Goal: Information Seeking & Learning: Learn about a topic

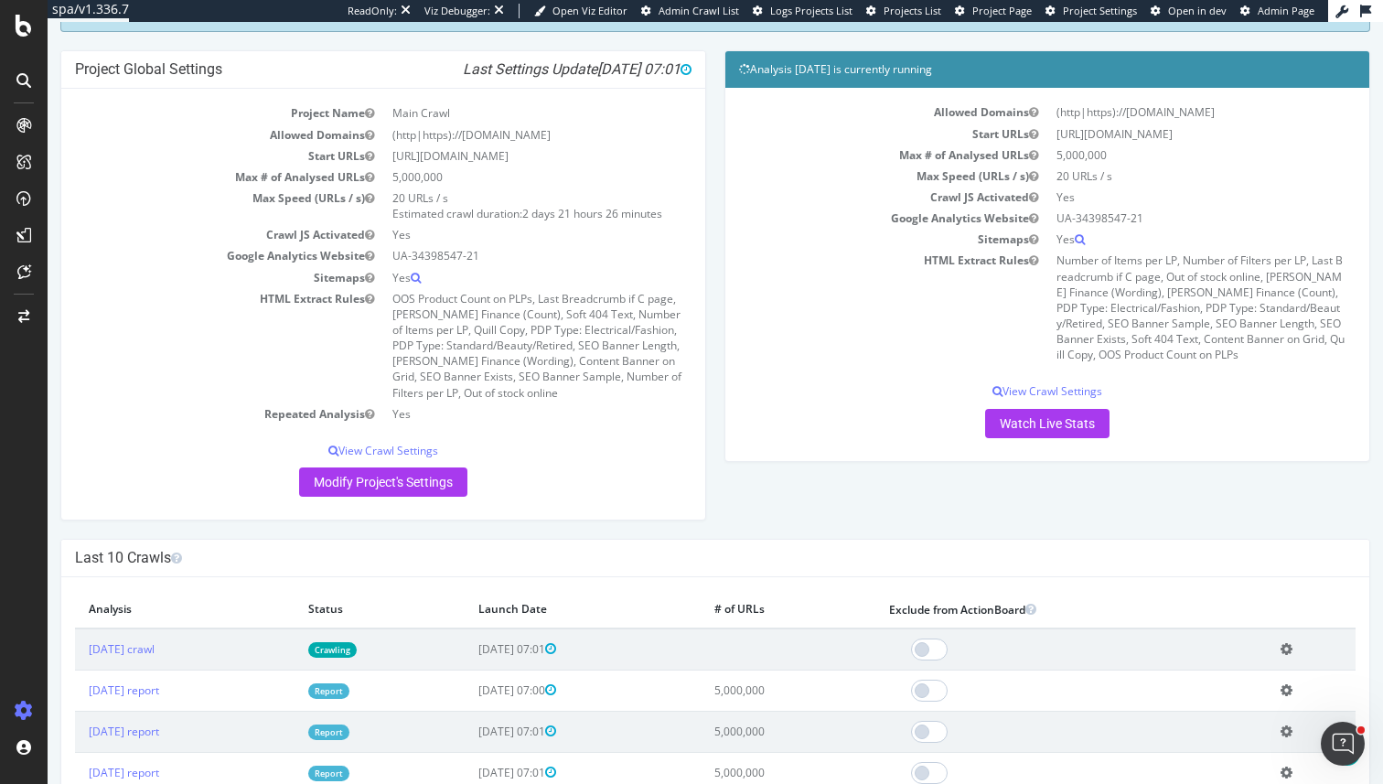
scroll to position [70, 0]
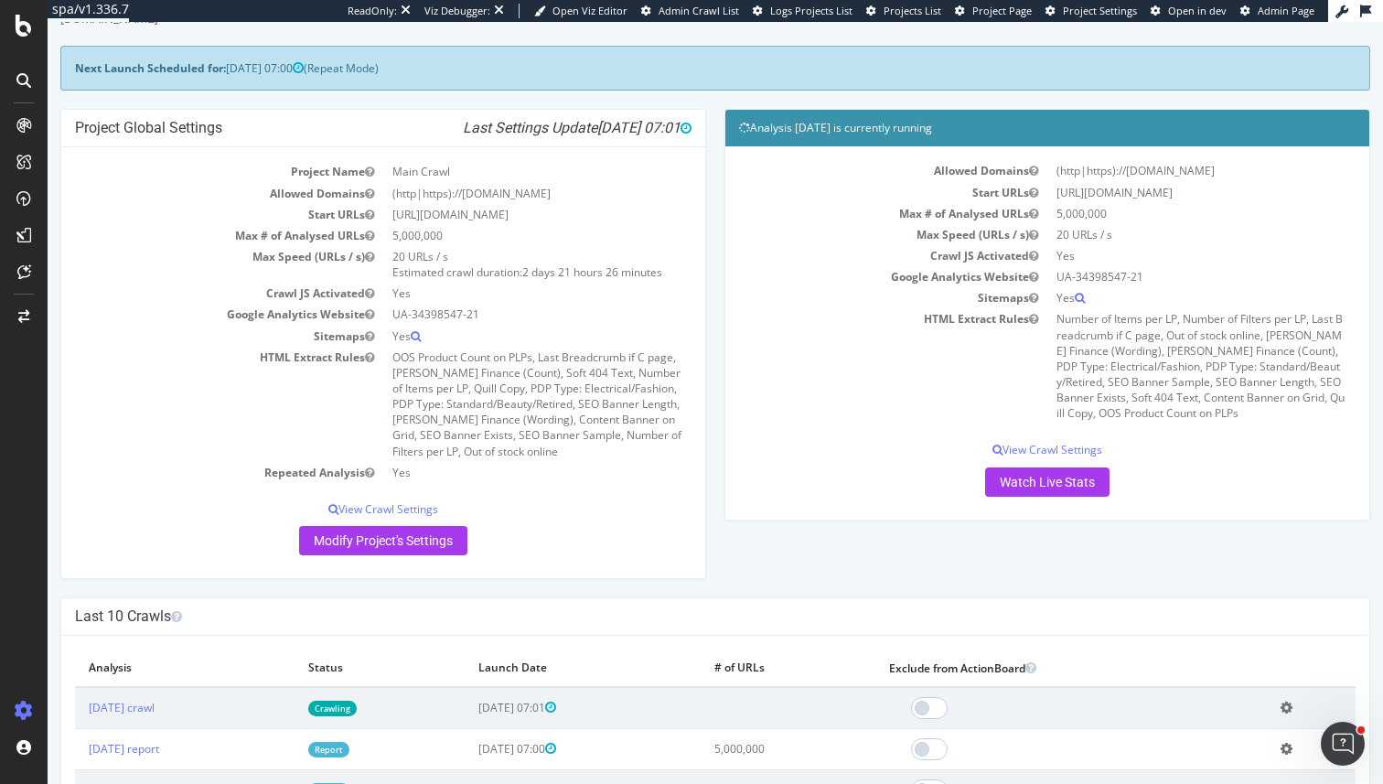
click at [349, 749] on link "Report" at bounding box center [328, 750] width 41 height 16
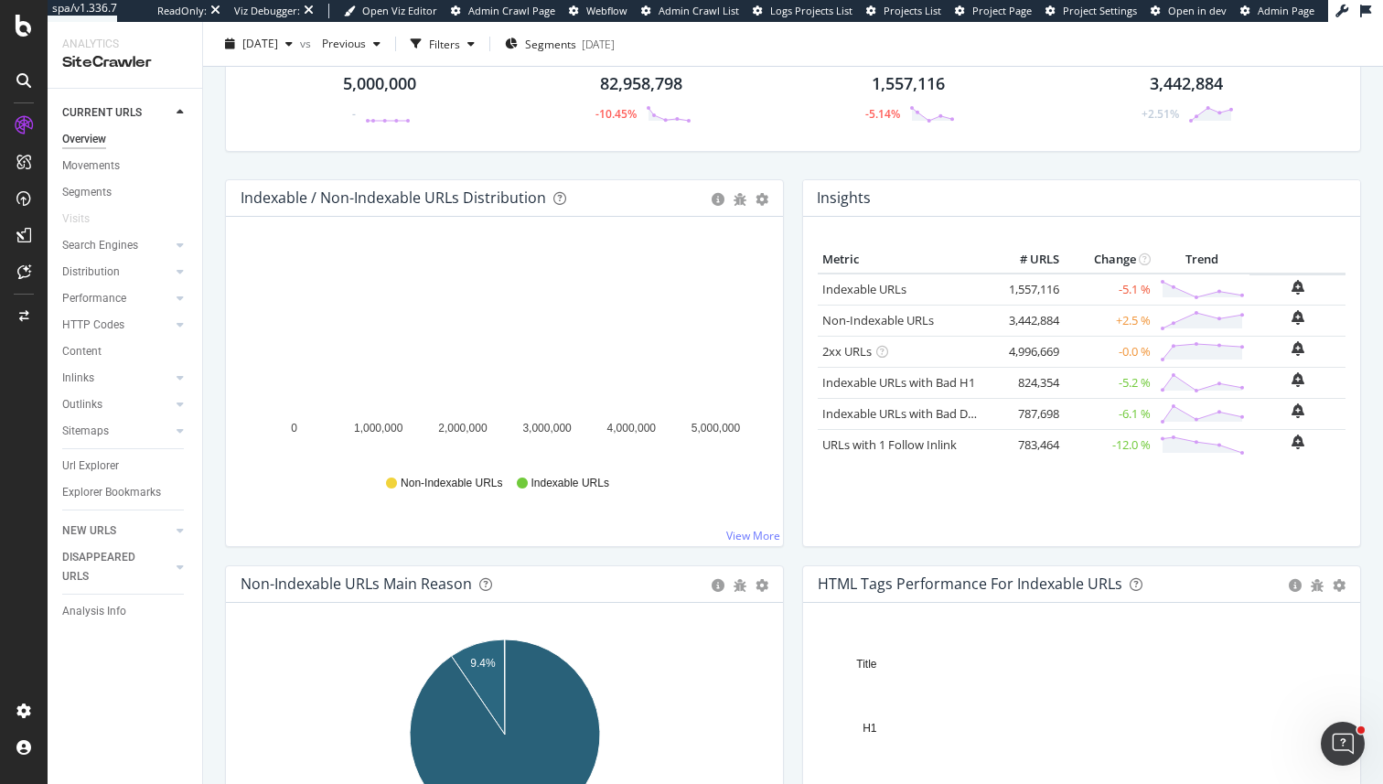
scroll to position [91, 0]
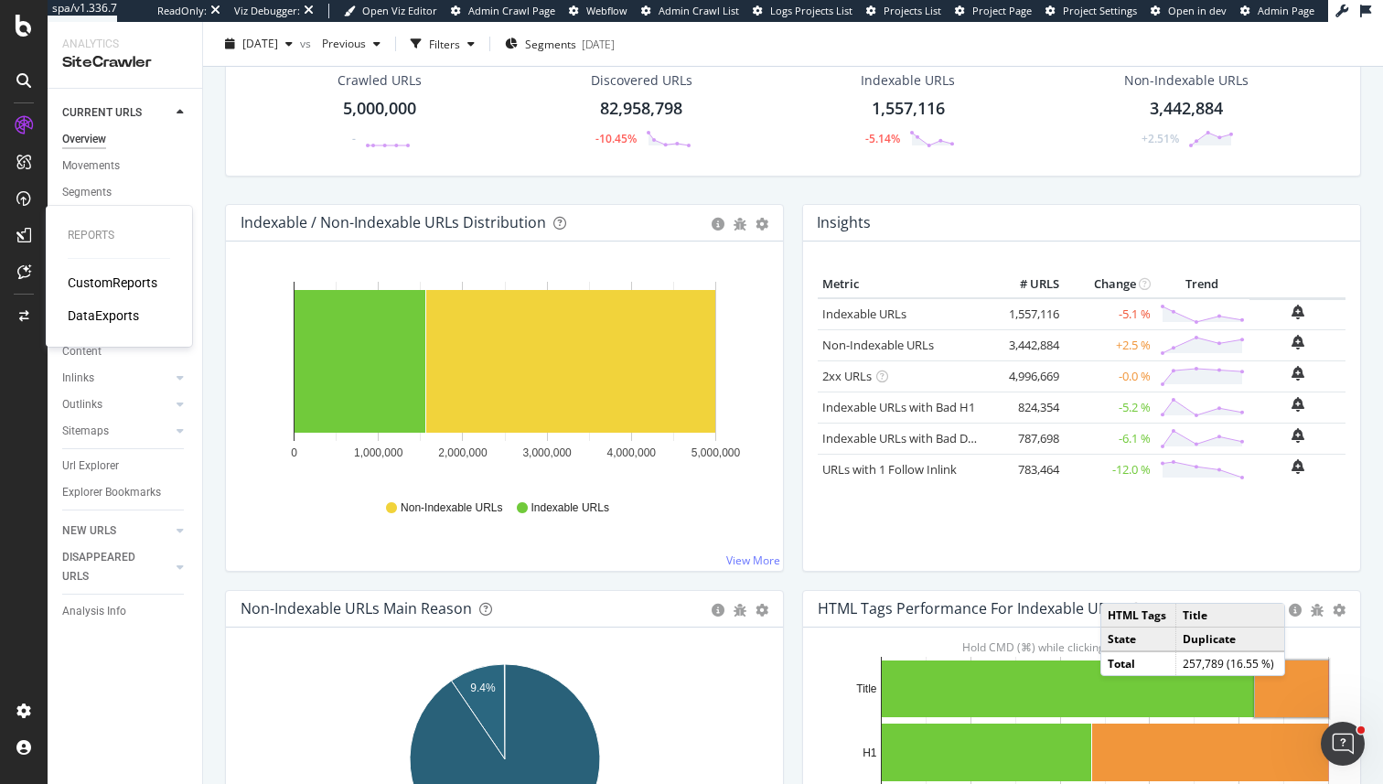
click at [141, 285] on div "CustomReports" at bounding box center [113, 283] width 90 height 18
click at [96, 461] on div "Url Explorer" at bounding box center [90, 465] width 57 height 19
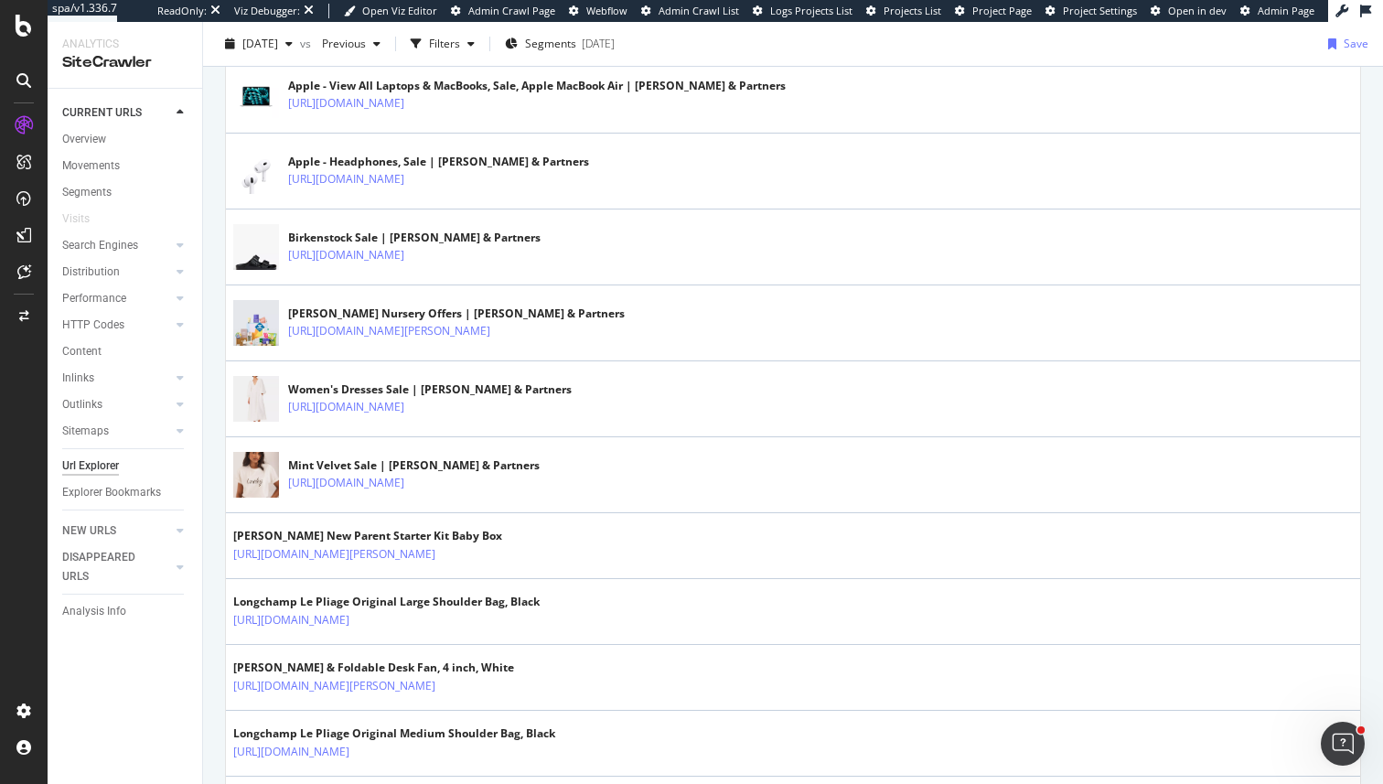
scroll to position [2166, 0]
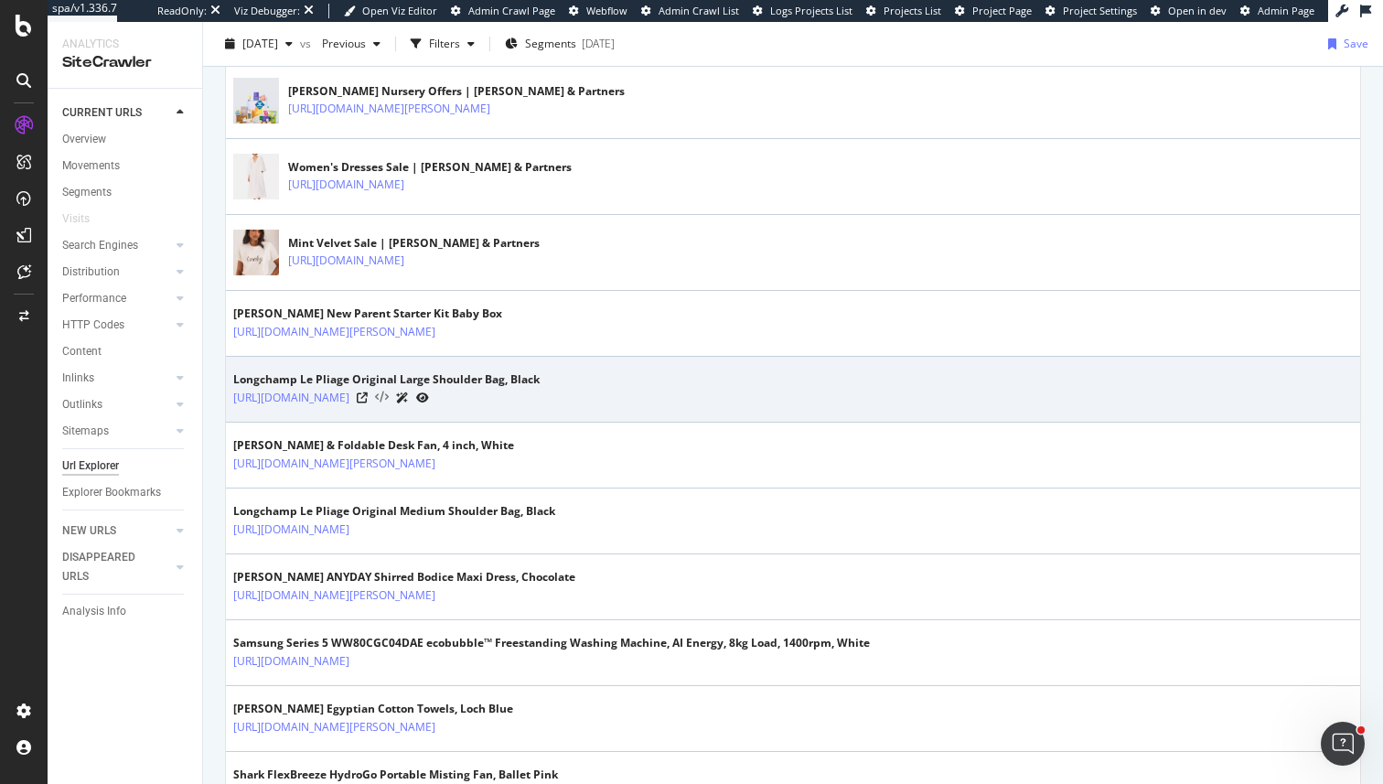
click at [389, 400] on icon at bounding box center [382, 398] width 14 height 13
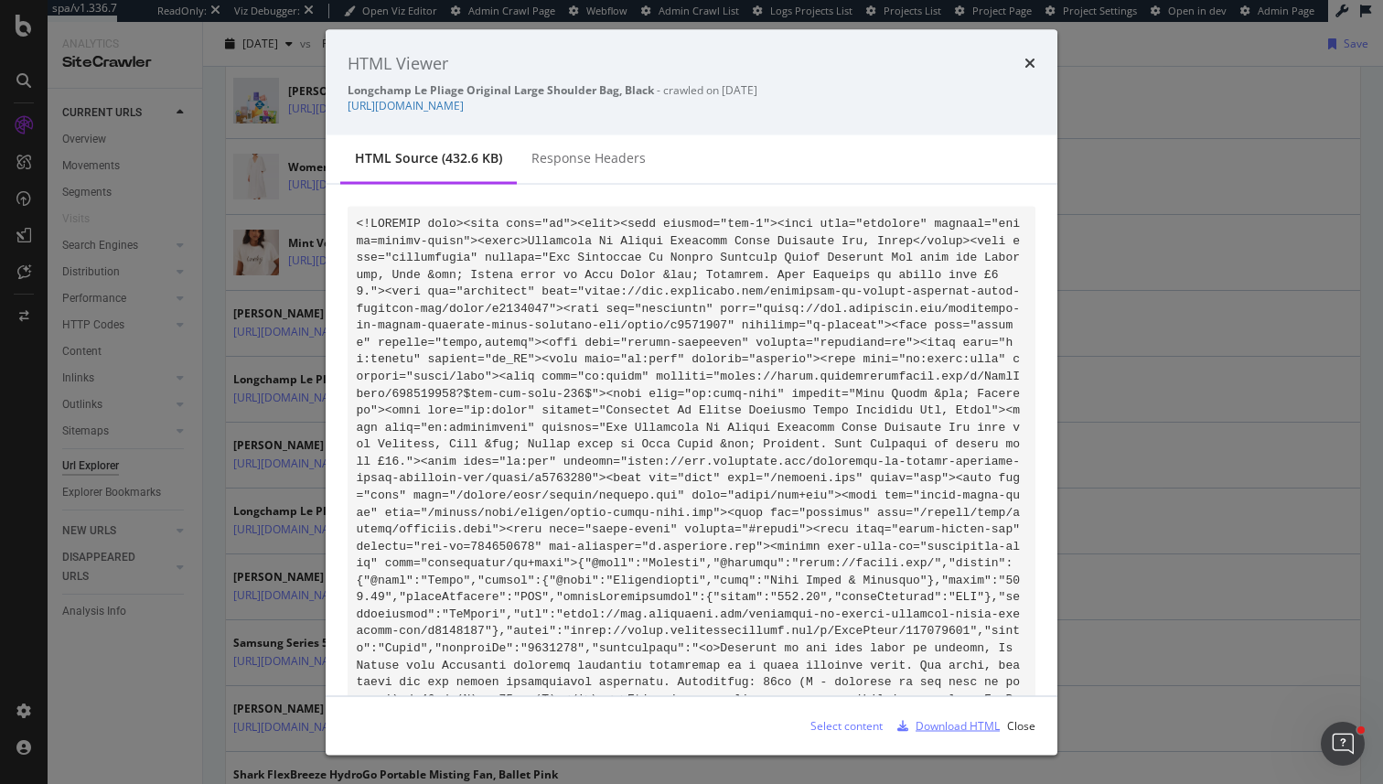
click at [933, 719] on div "Download HTML" at bounding box center [958, 725] width 84 height 16
click at [314, 408] on div "HTML Viewer Longchamp Le Pliage Original Large Shoulder Bag, Black - crawled on…" at bounding box center [691, 392] width 1383 height 784
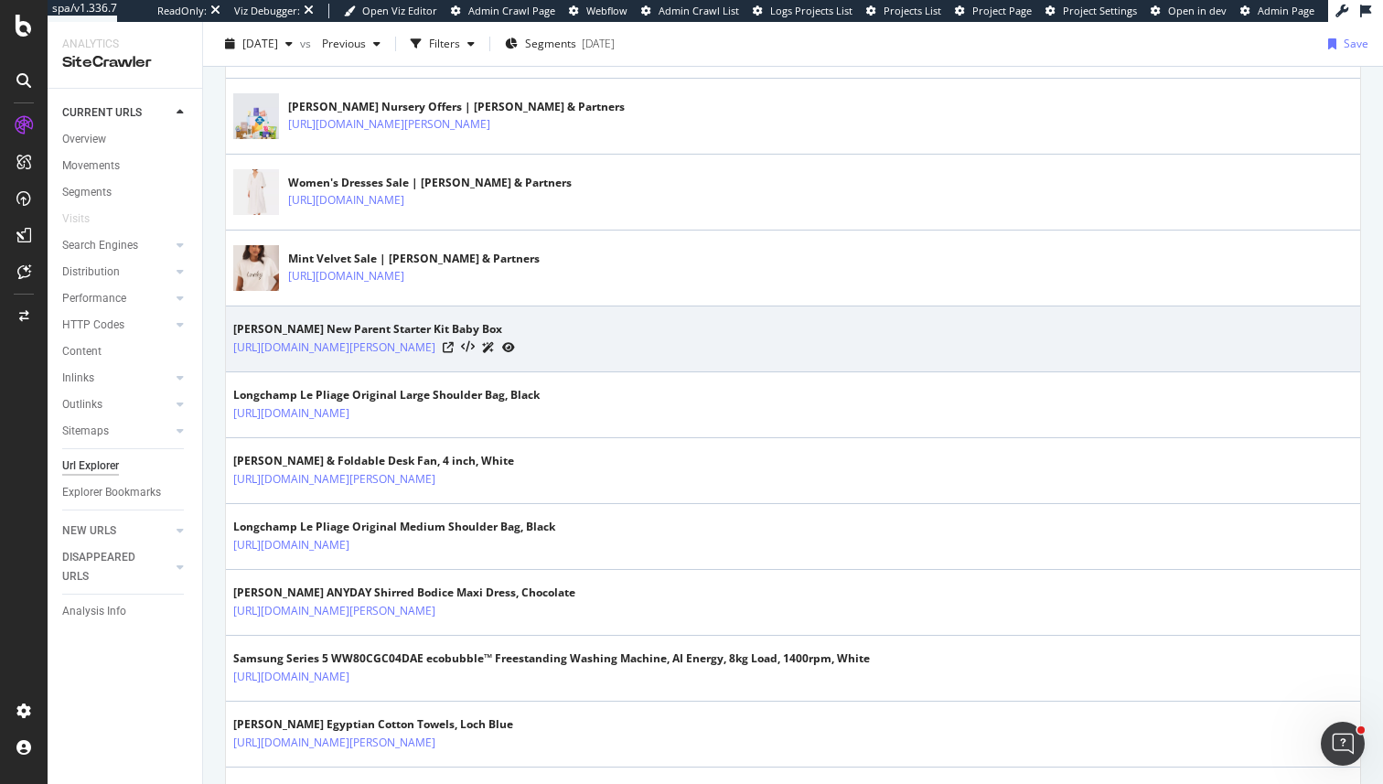
scroll to position [2146, 0]
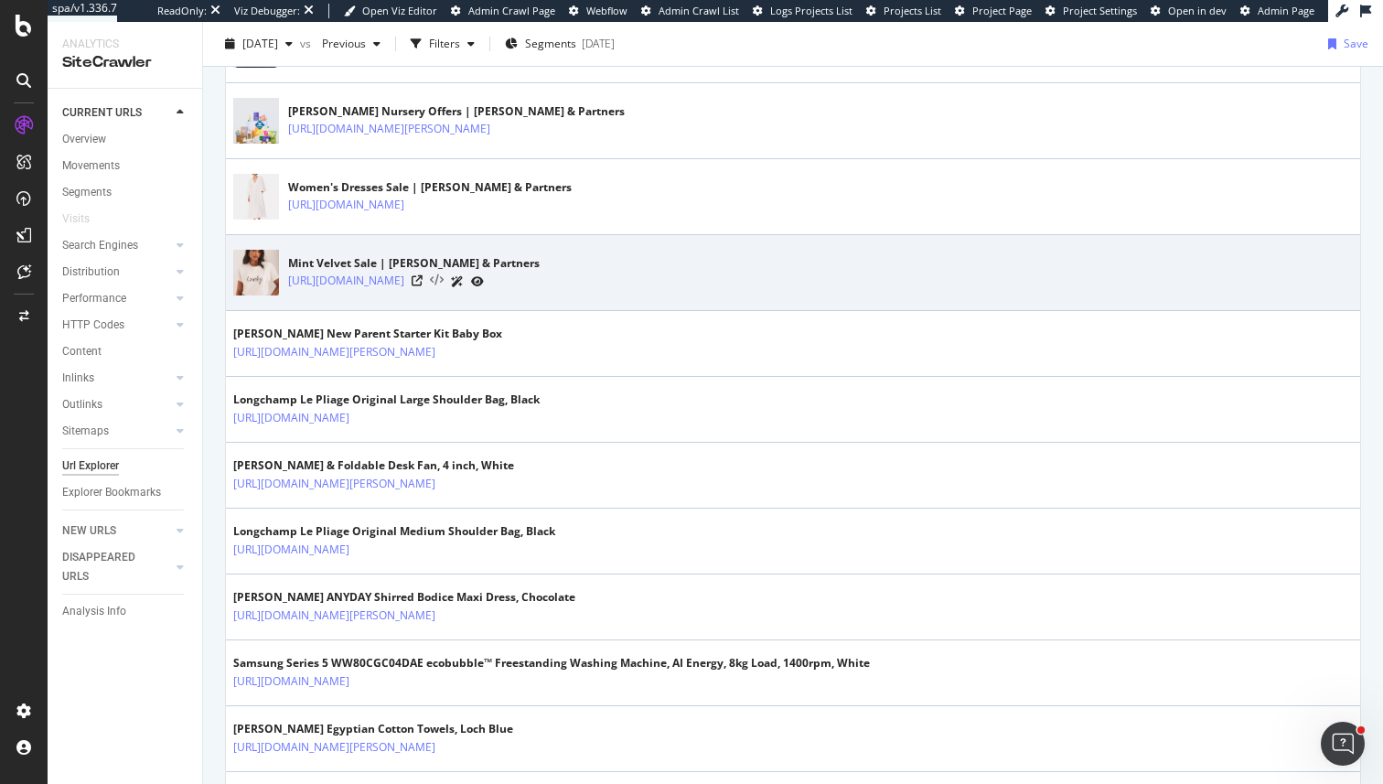
click at [444, 282] on icon at bounding box center [437, 280] width 14 height 13
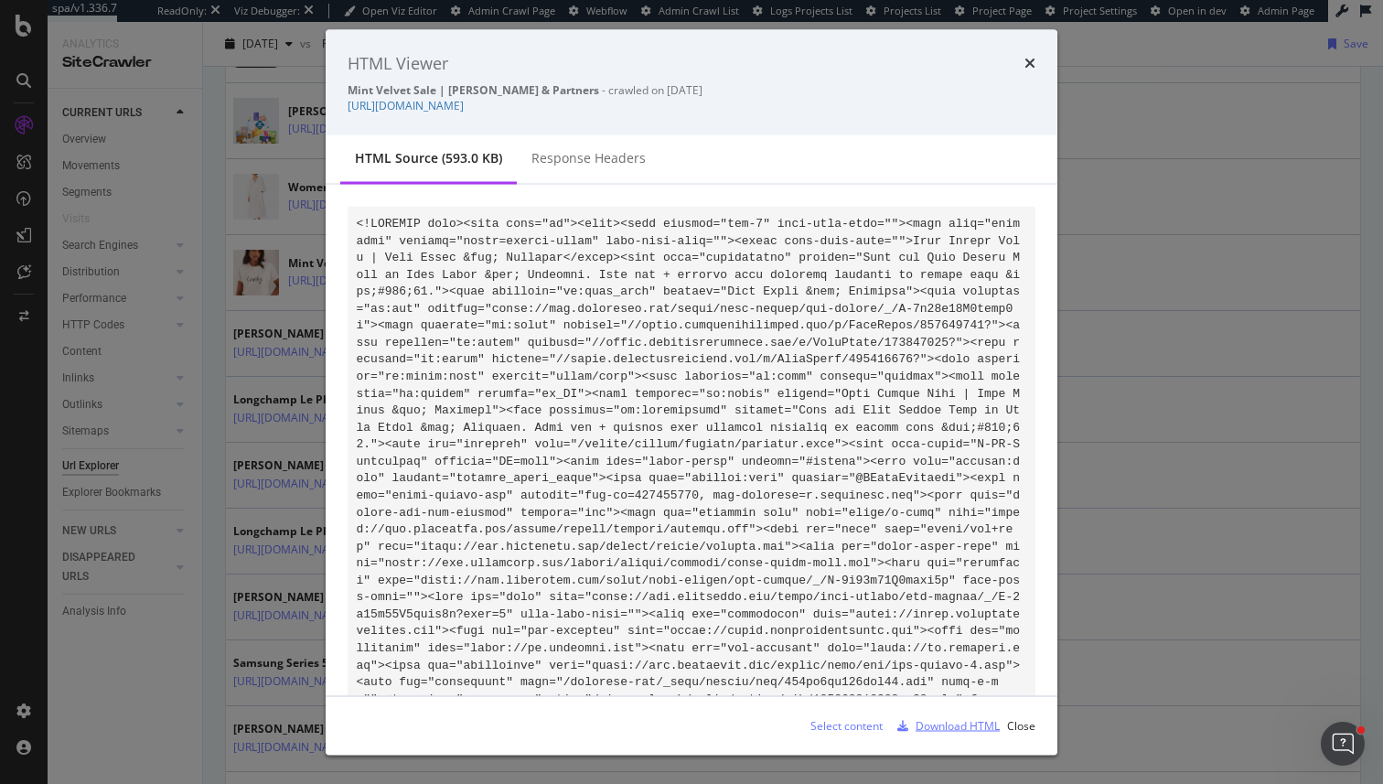
click at [960, 729] on div "Download HTML" at bounding box center [958, 725] width 84 height 16
click at [160, 129] on div "HTML Viewer Mint Velvet Sale | John Lewis & Partners - crawled on 2025-08-14 ht…" at bounding box center [691, 392] width 1383 height 784
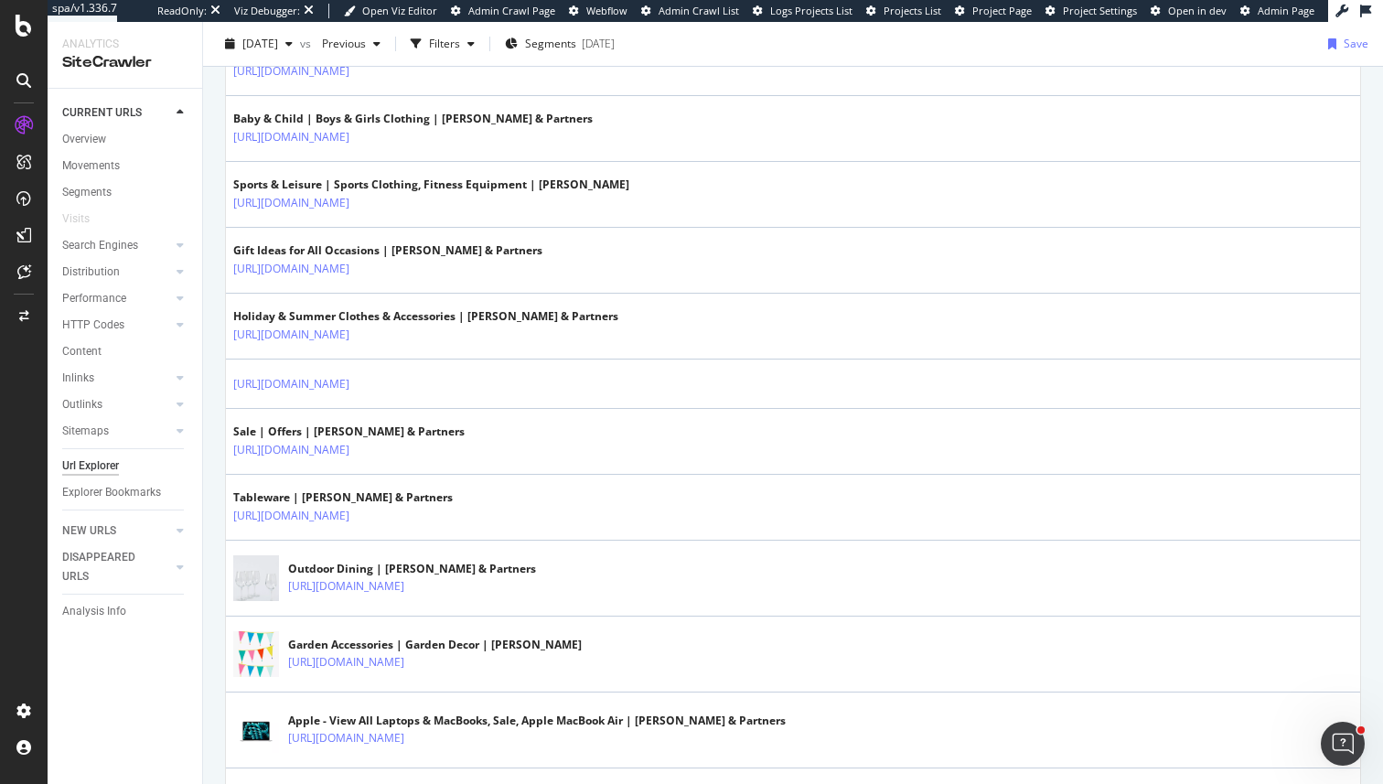
scroll to position [984, 0]
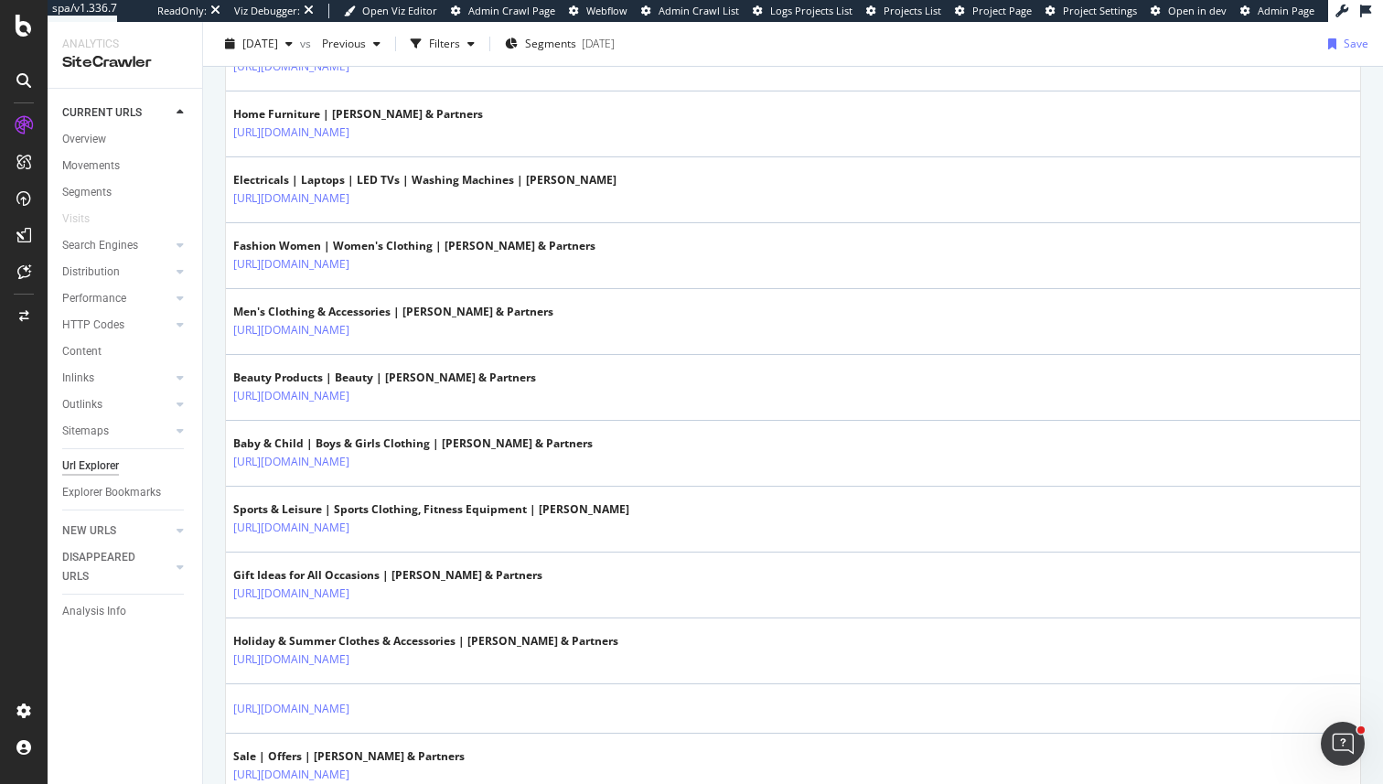
click at [99, 149] on div "Overview" at bounding box center [132, 141] width 140 height 23
click at [99, 142] on div "Overview" at bounding box center [84, 139] width 44 height 19
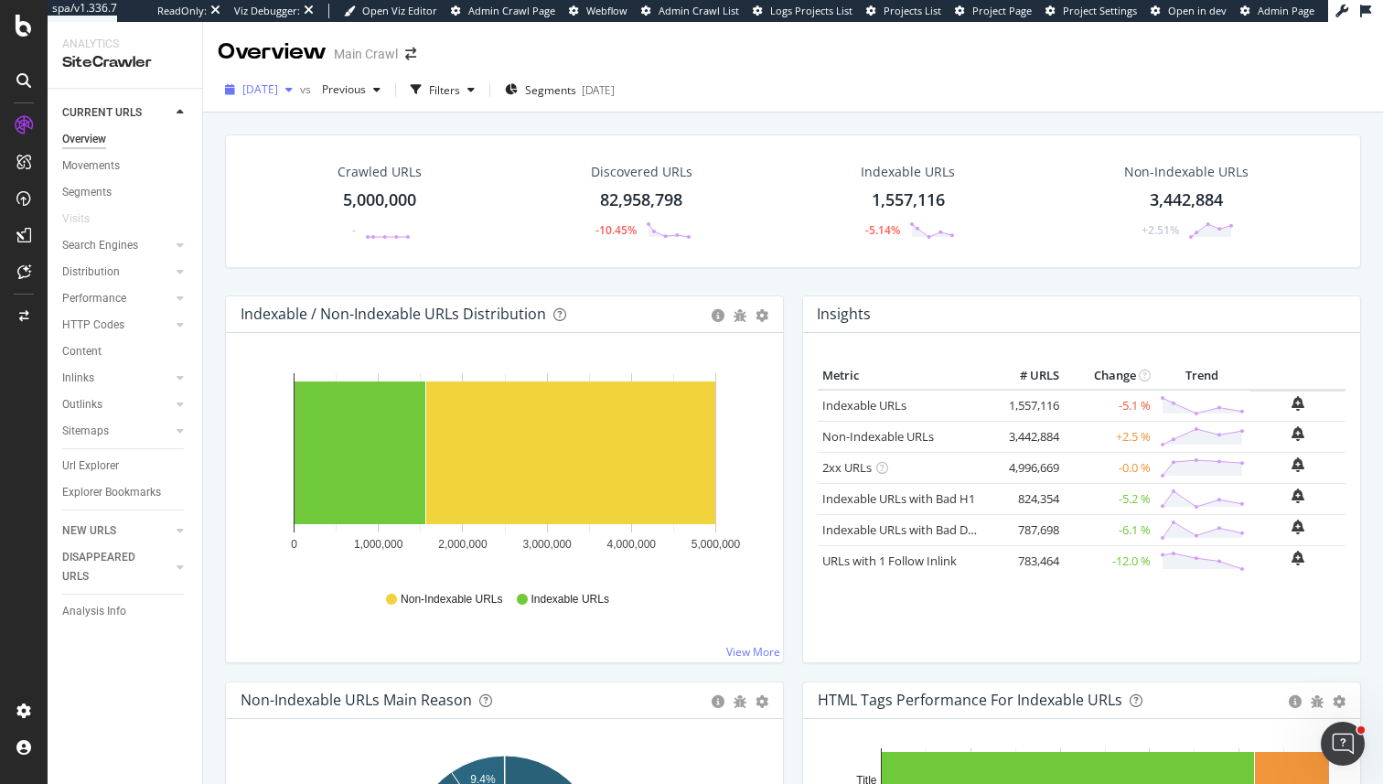
click at [300, 102] on div "[DATE]" at bounding box center [259, 89] width 82 height 27
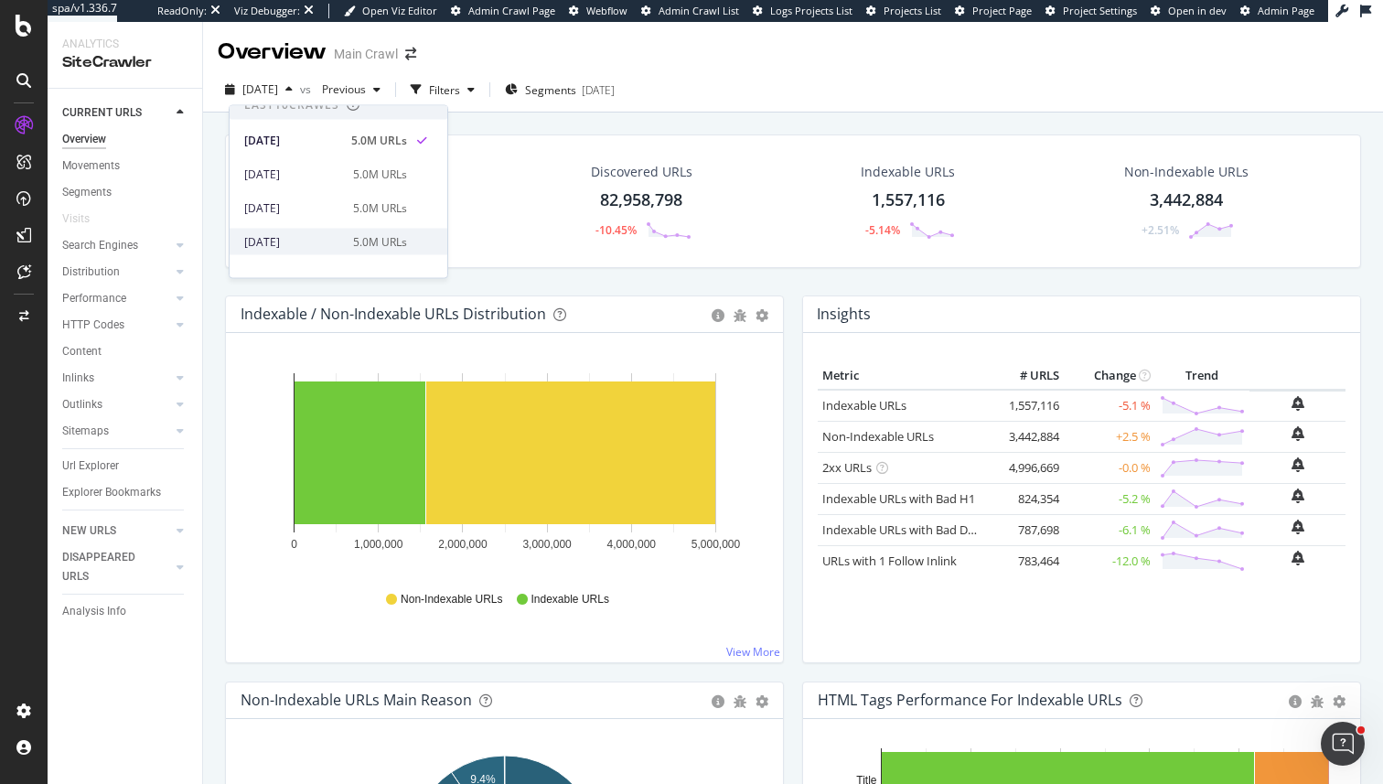
click at [380, 238] on div "5.0M URLs" at bounding box center [380, 241] width 54 height 16
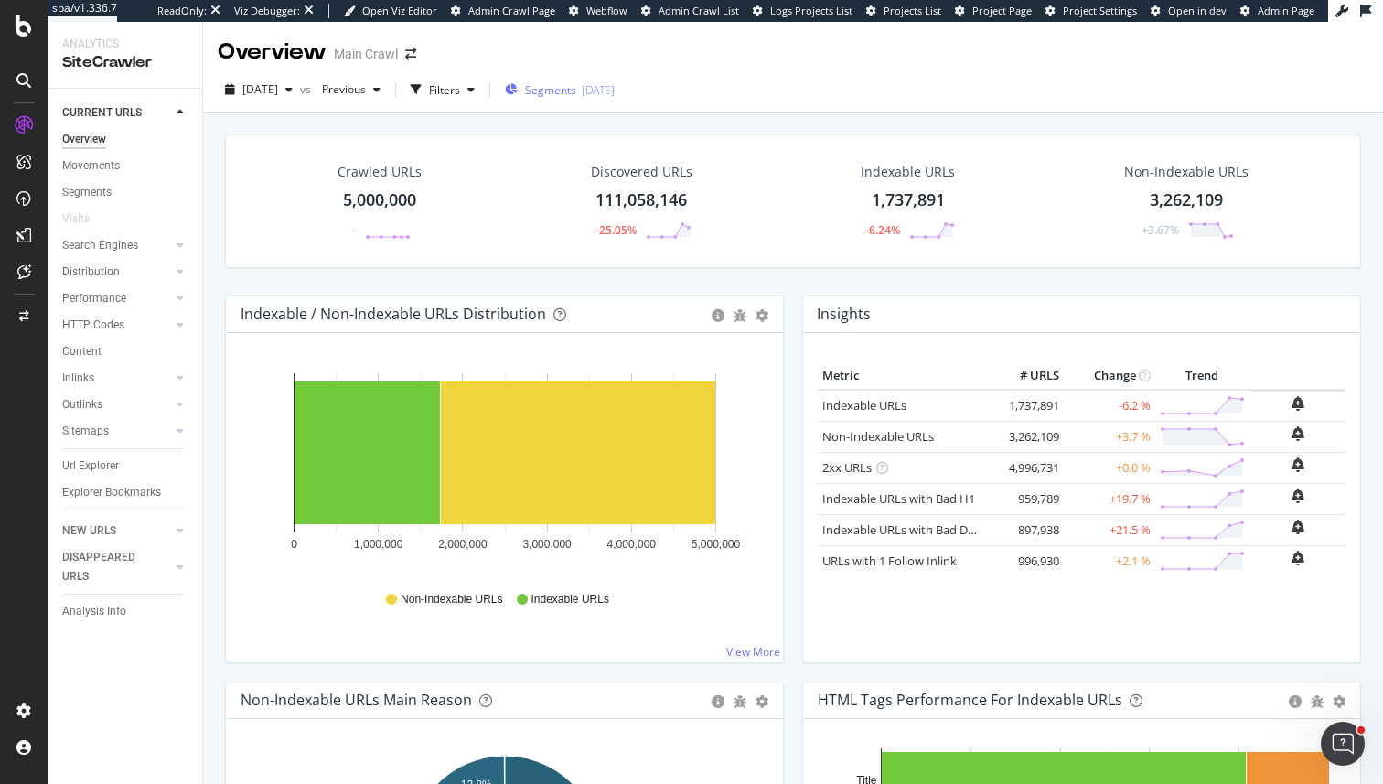
click at [543, 81] on div "Segments 2025-03-03" at bounding box center [560, 89] width 110 height 27
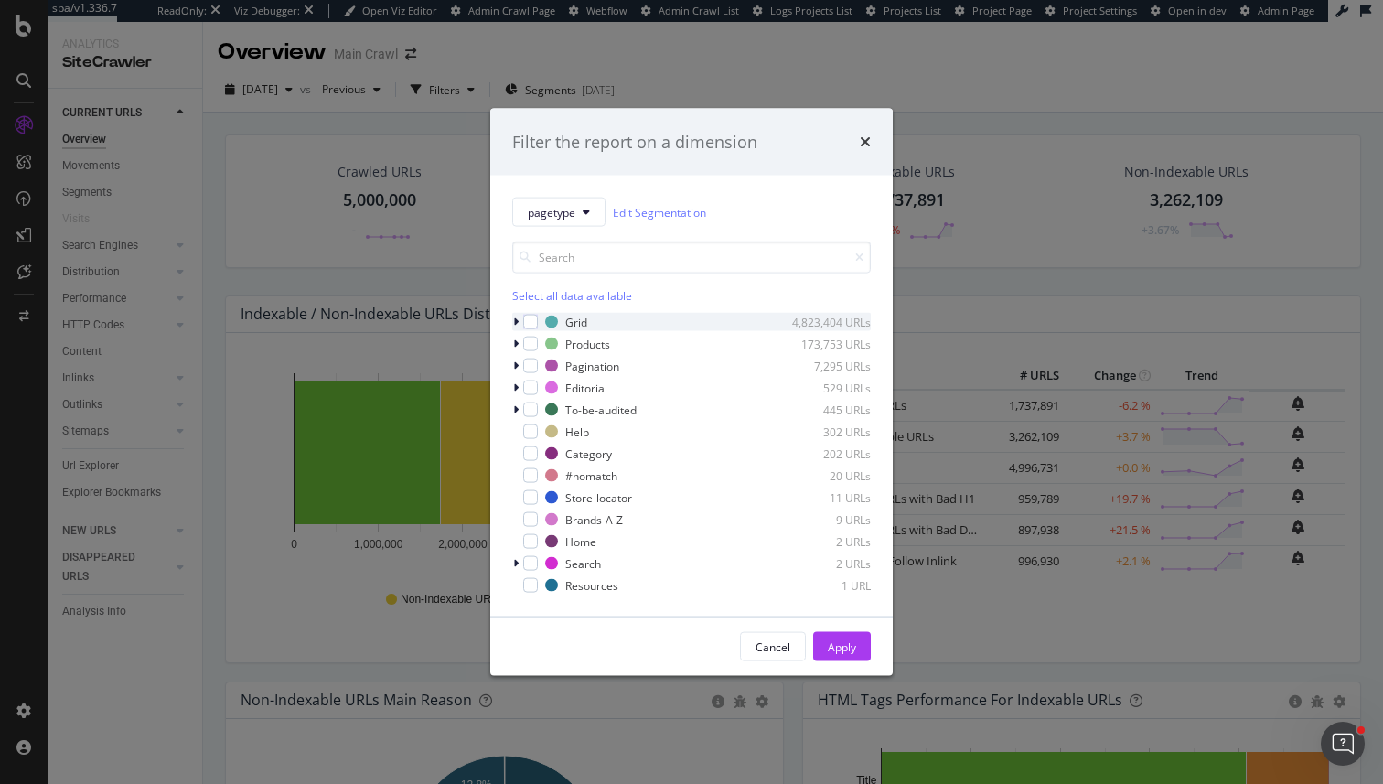
click at [516, 321] on icon "modal" at bounding box center [515, 322] width 5 height 11
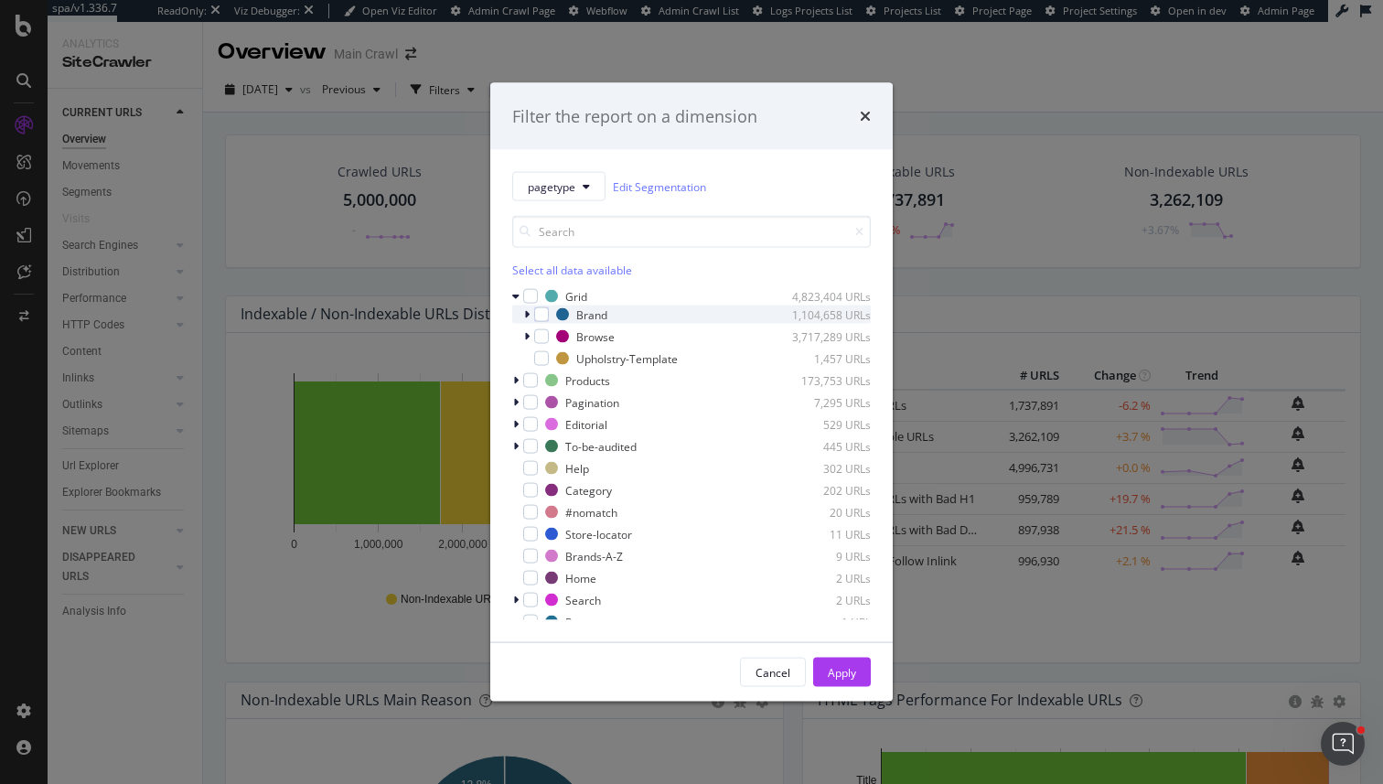
click at [528, 310] on icon "modal" at bounding box center [526, 314] width 5 height 11
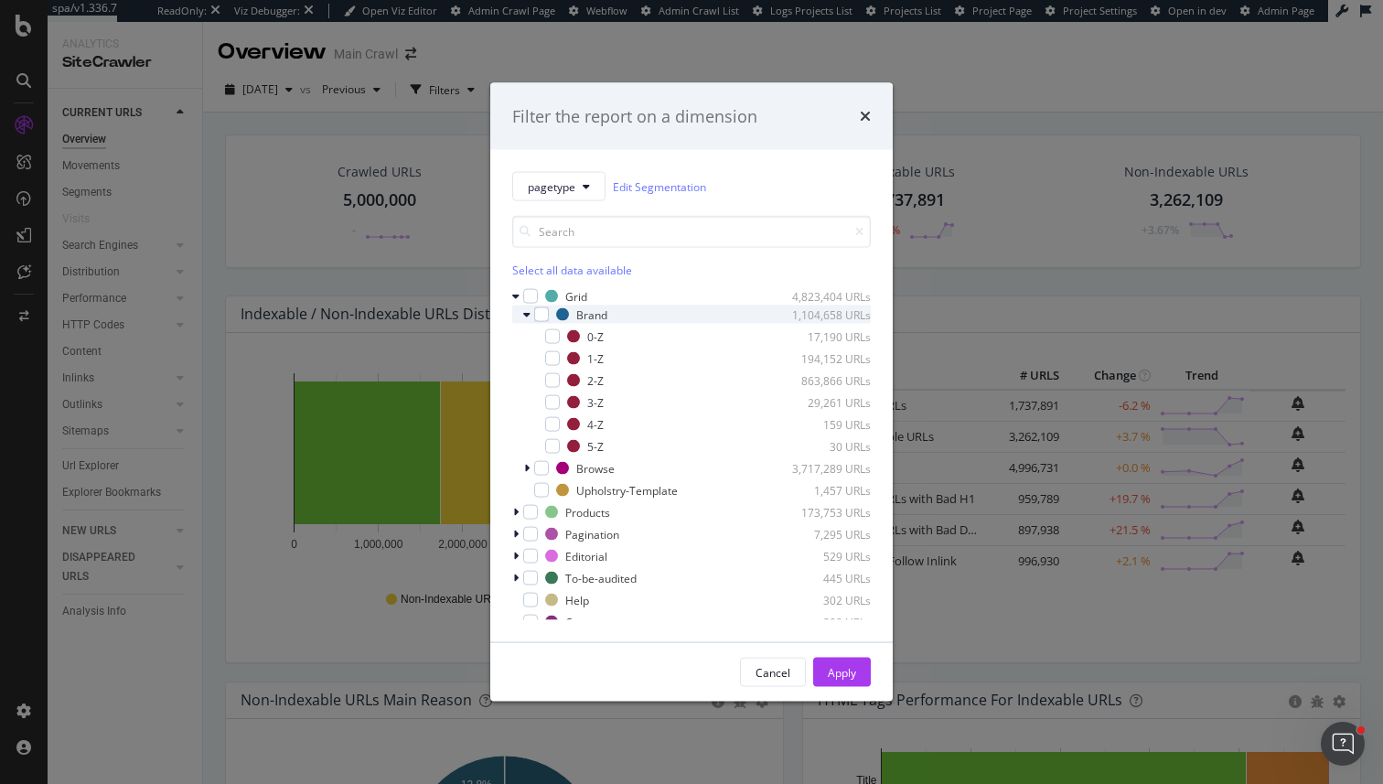
click at [527, 312] on icon "modal" at bounding box center [526, 314] width 7 height 11
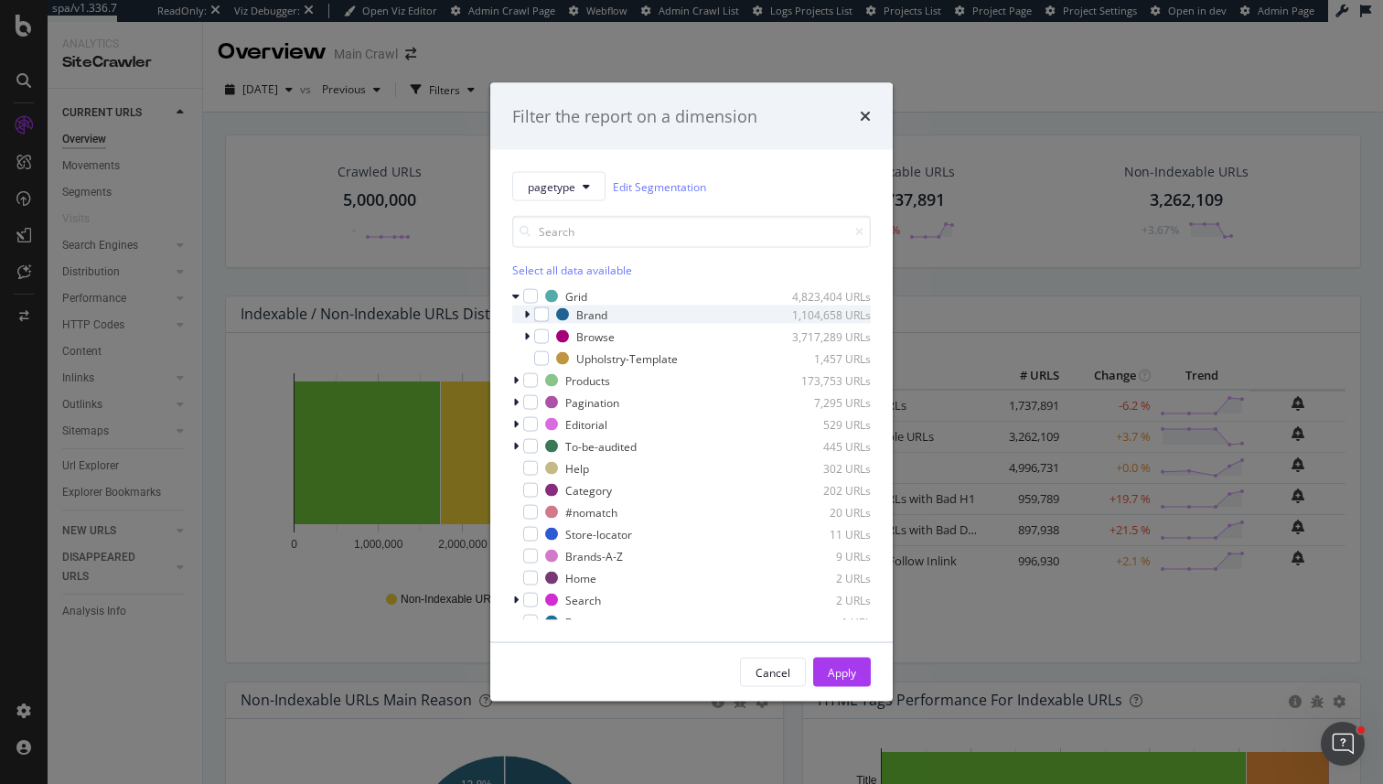
click at [527, 312] on icon "modal" at bounding box center [526, 314] width 5 height 11
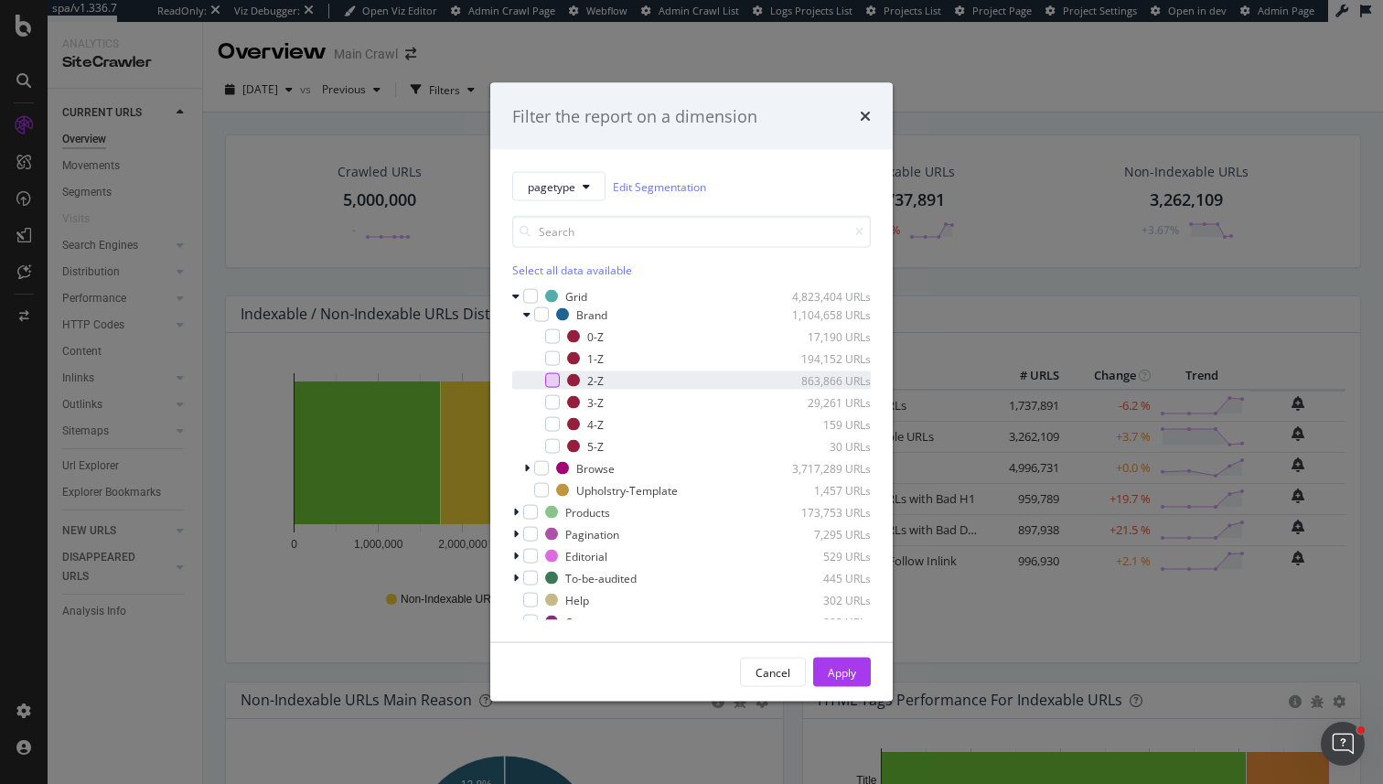
click at [553, 379] on div "modal" at bounding box center [552, 380] width 15 height 15
click at [552, 379] on icon "modal" at bounding box center [553, 380] width 8 height 9
click at [552, 401] on div "modal" at bounding box center [552, 402] width 15 height 15
click at [825, 684] on button "Apply" at bounding box center [842, 672] width 58 height 29
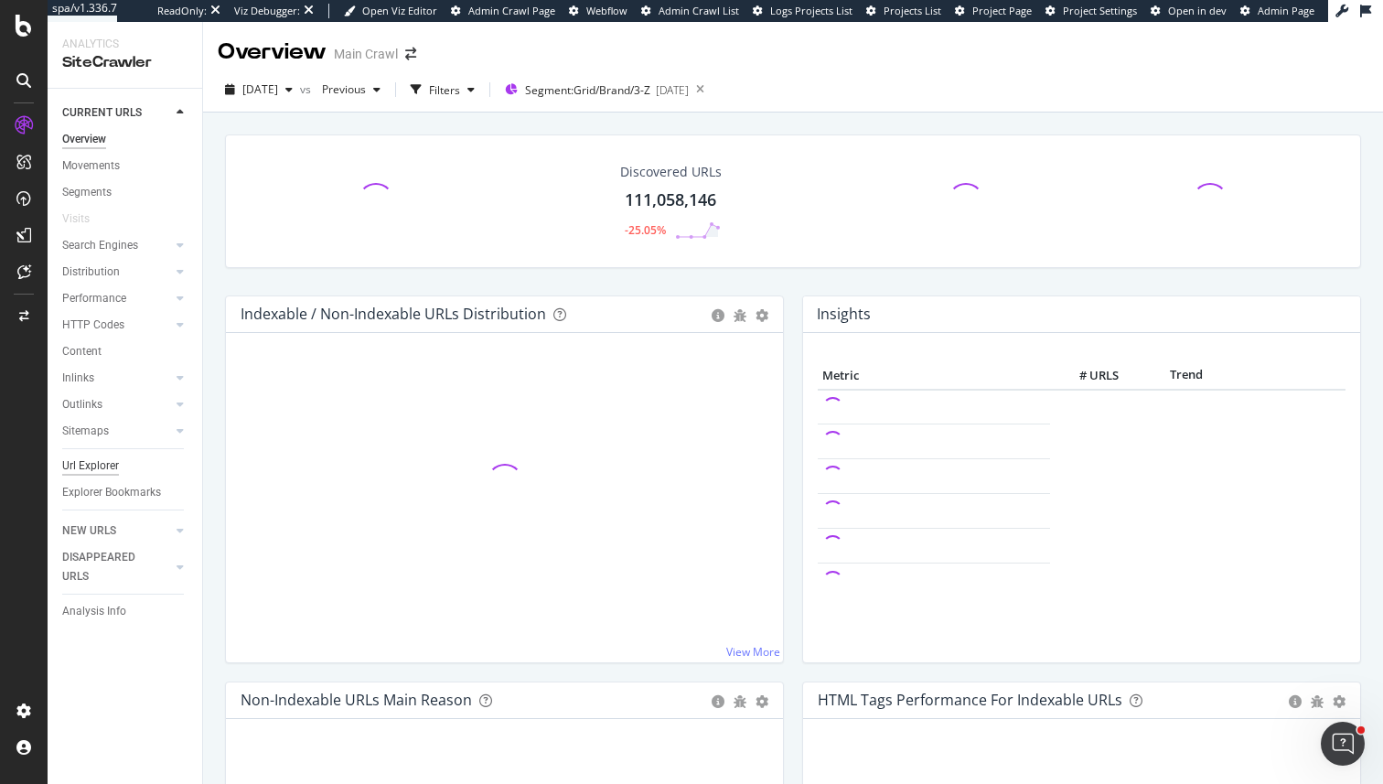
click at [101, 475] on div "Url Explorer" at bounding box center [90, 465] width 57 height 19
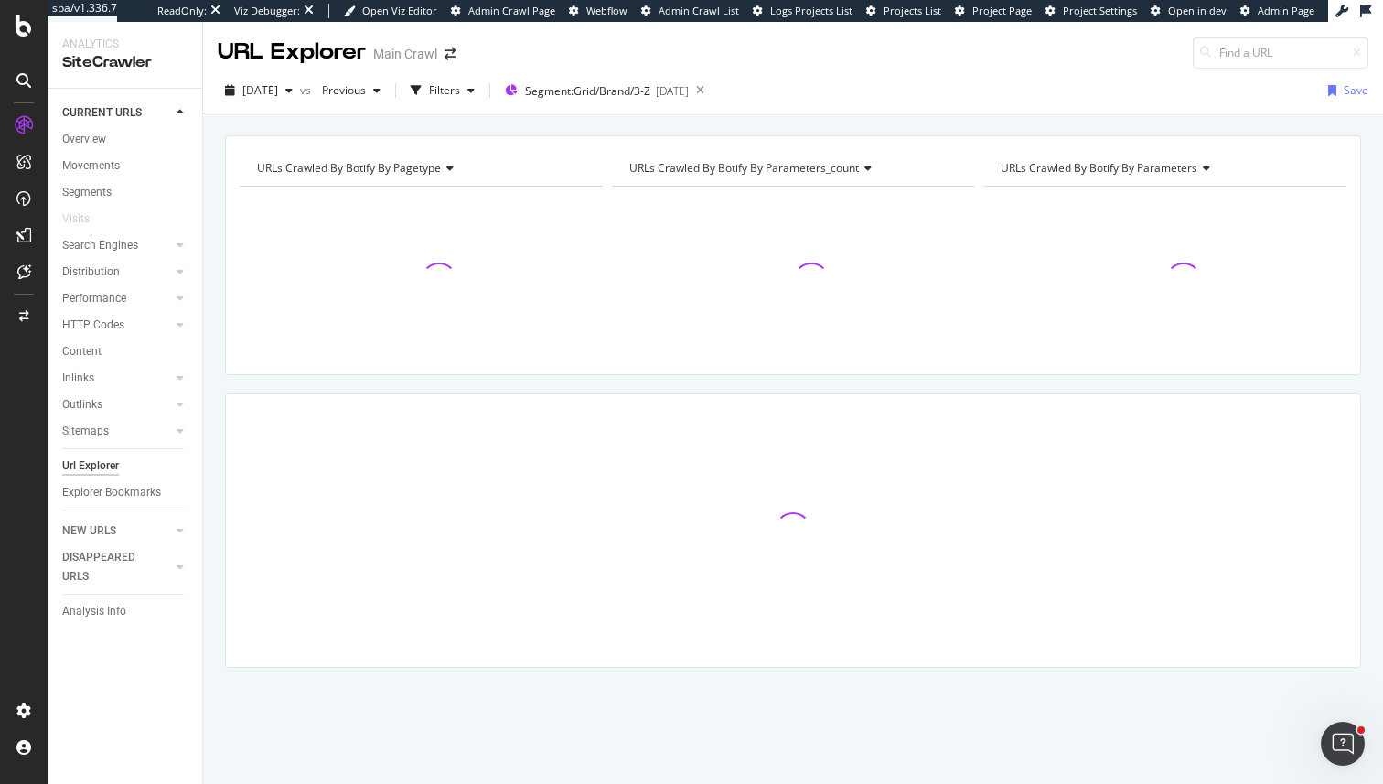
click at [110, 256] on div "Search Engines" at bounding box center [132, 245] width 140 height 27
click at [116, 245] on div "Search Engines" at bounding box center [100, 245] width 76 height 19
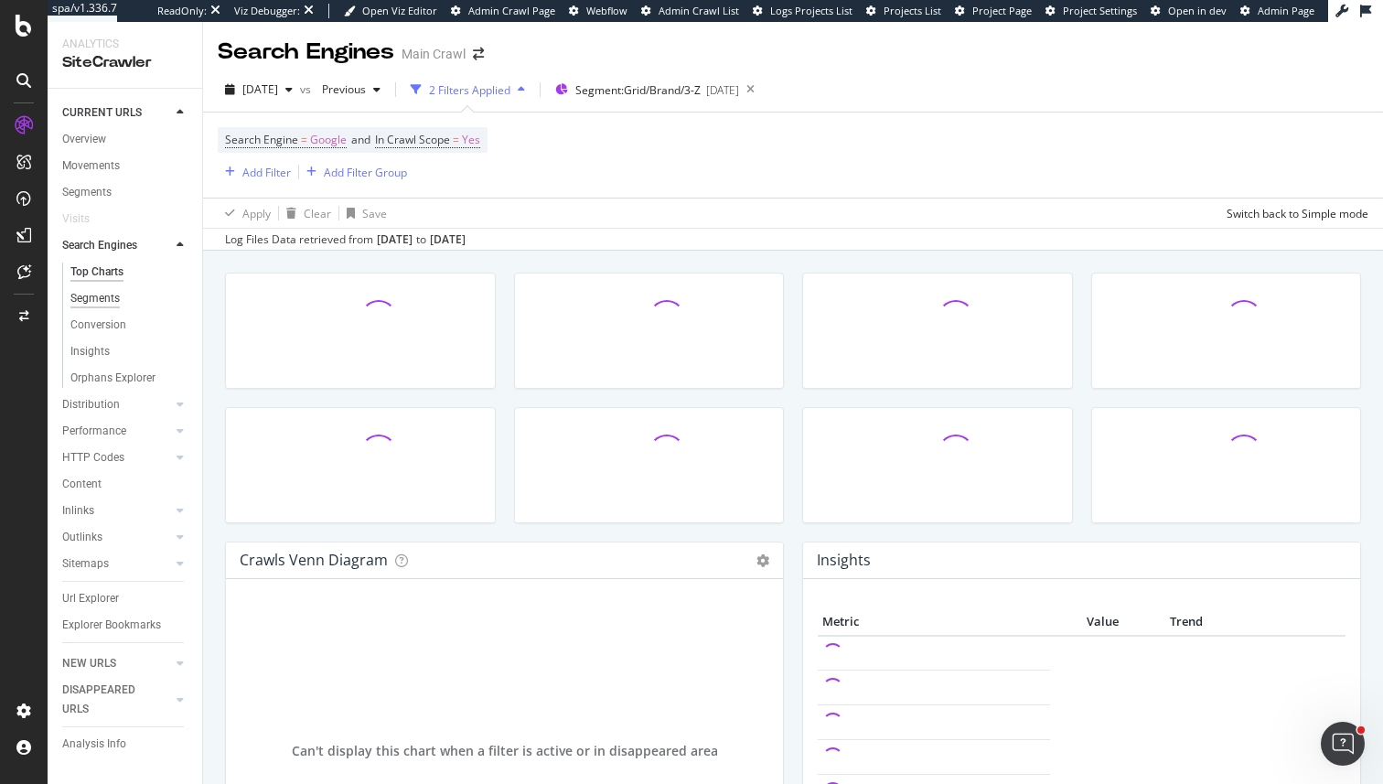
click at [108, 301] on div "Segments" at bounding box center [94, 298] width 49 height 19
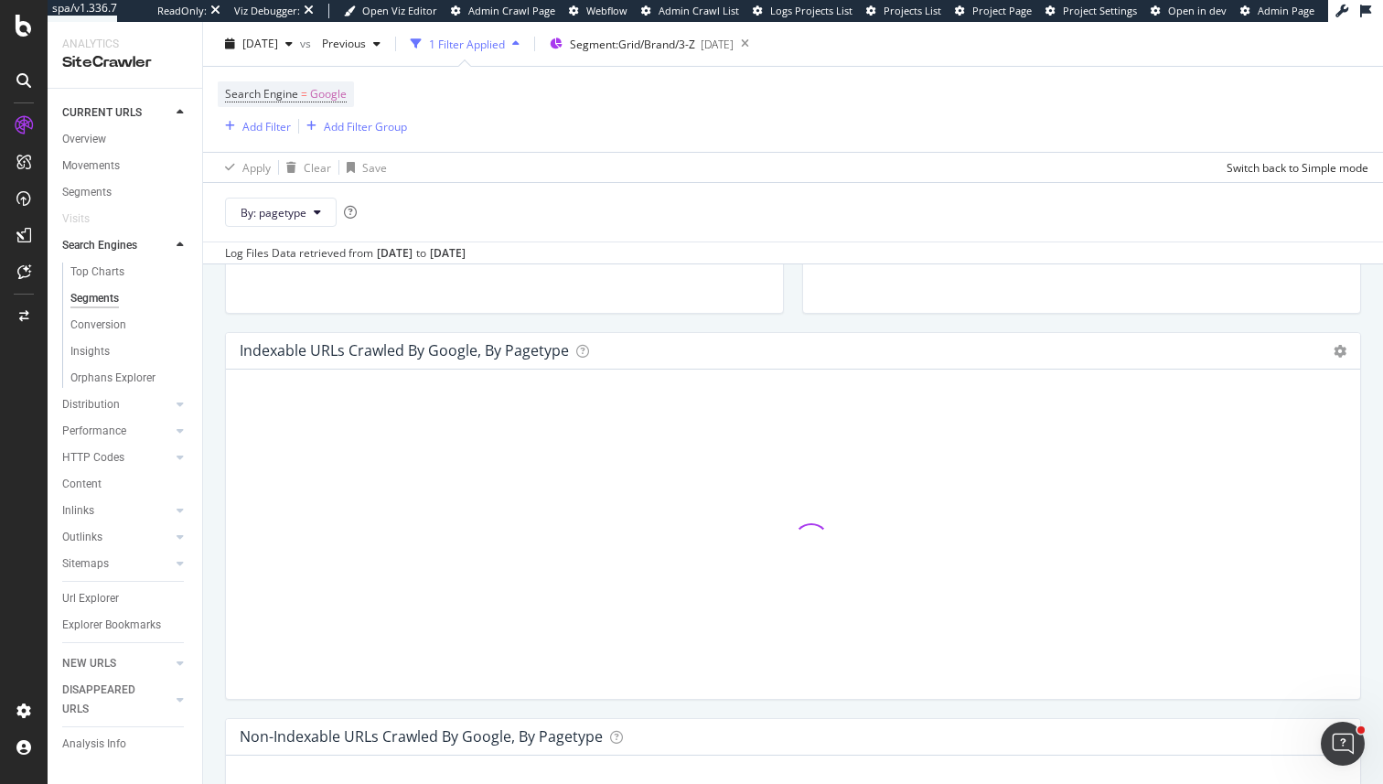
scroll to position [436, 0]
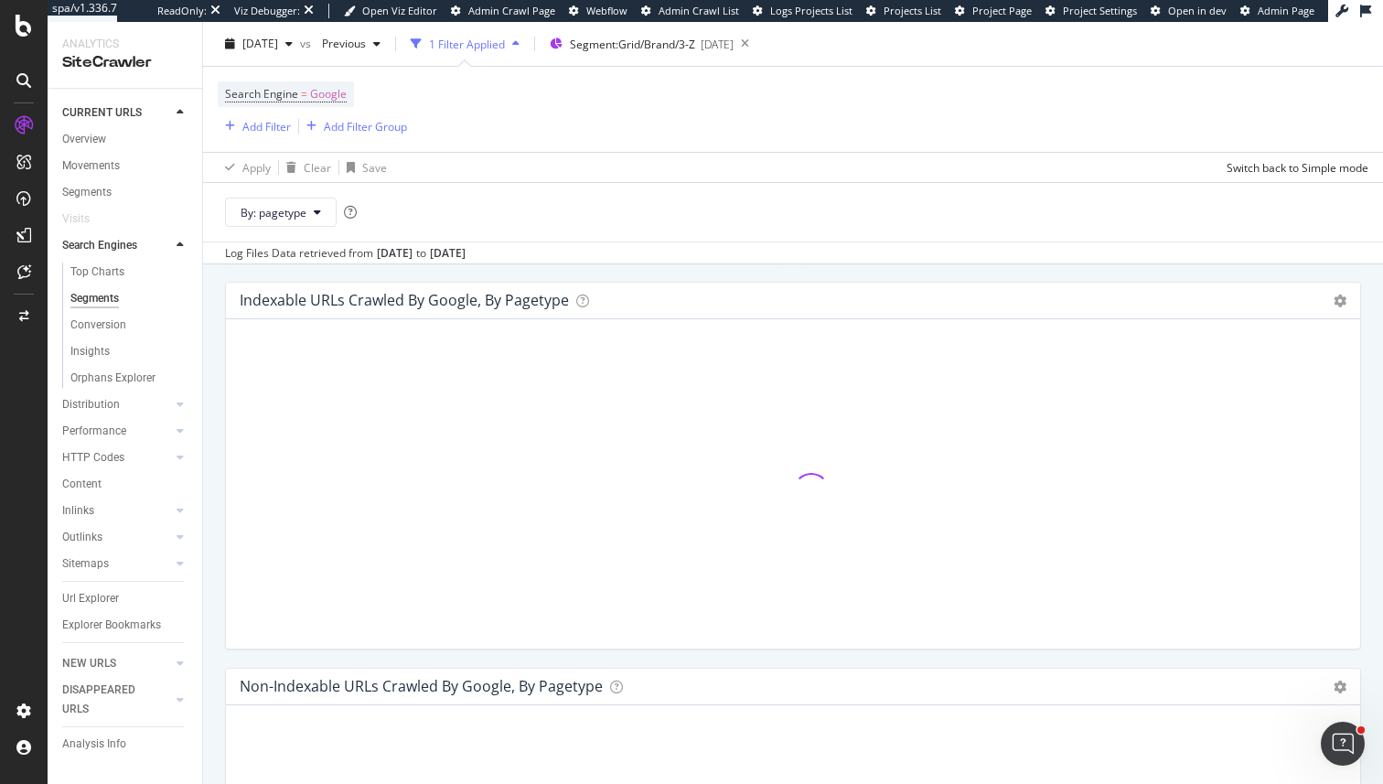
click at [527, 37] on div "1 Filter Applied" at bounding box center [465, 43] width 124 height 27
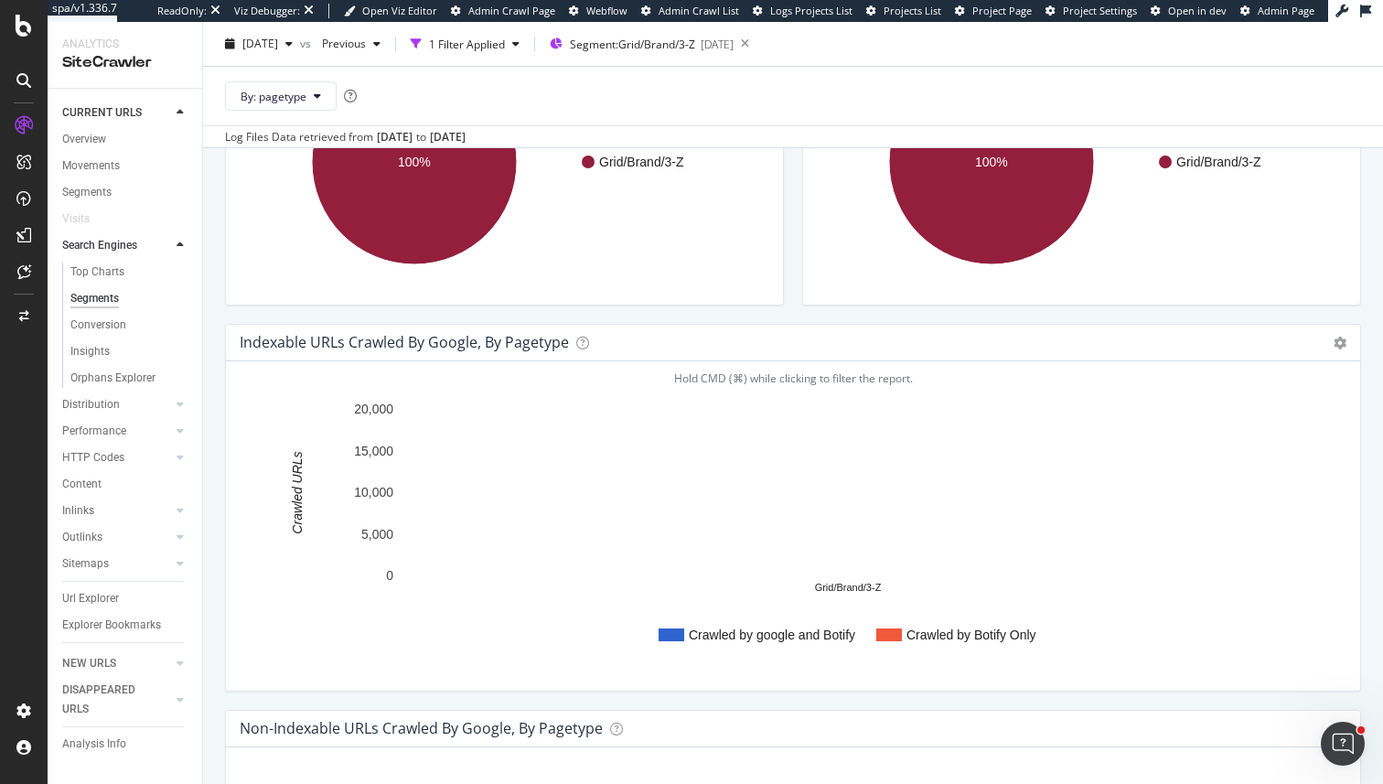
scroll to position [0, 0]
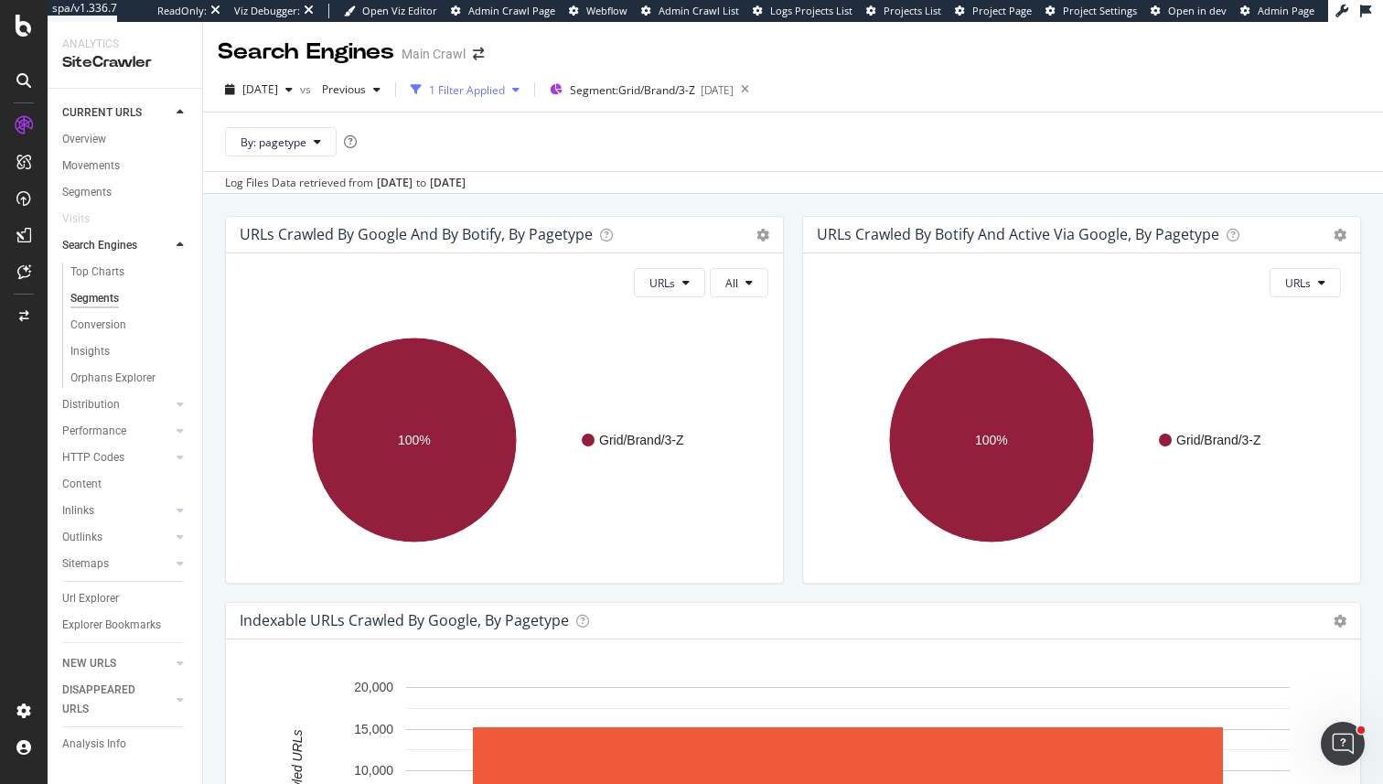
click at [489, 94] on div "1 Filter Applied" at bounding box center [467, 90] width 76 height 16
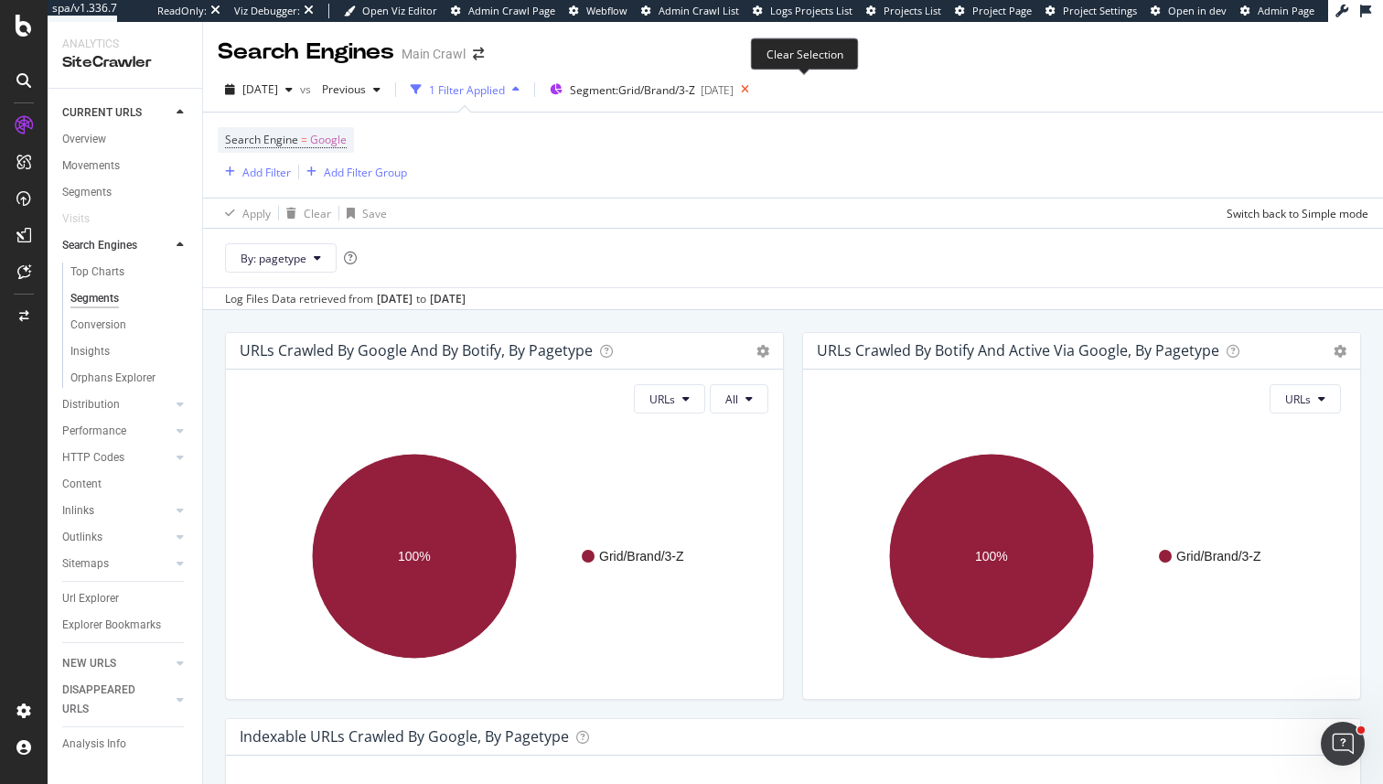
click at [757, 86] on icon at bounding box center [745, 90] width 23 height 26
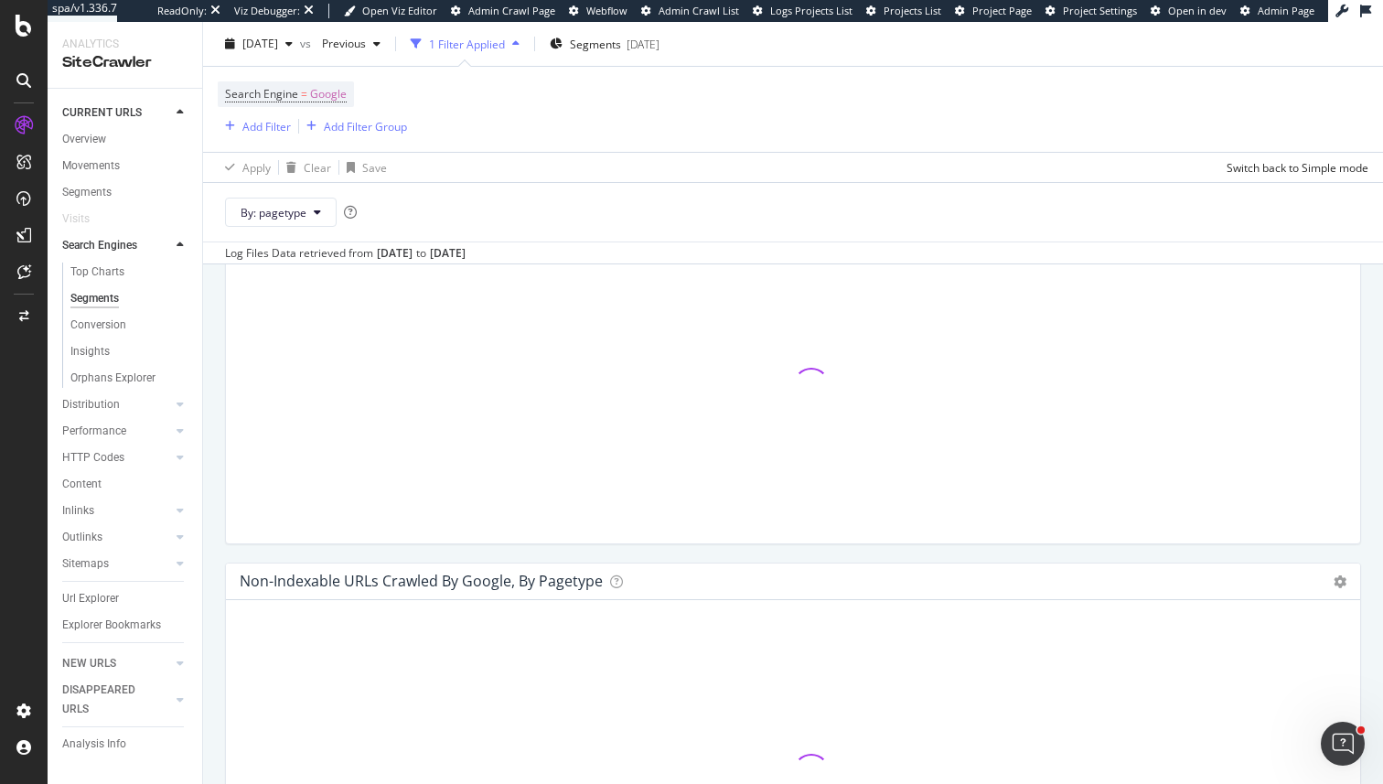
scroll to position [395, 0]
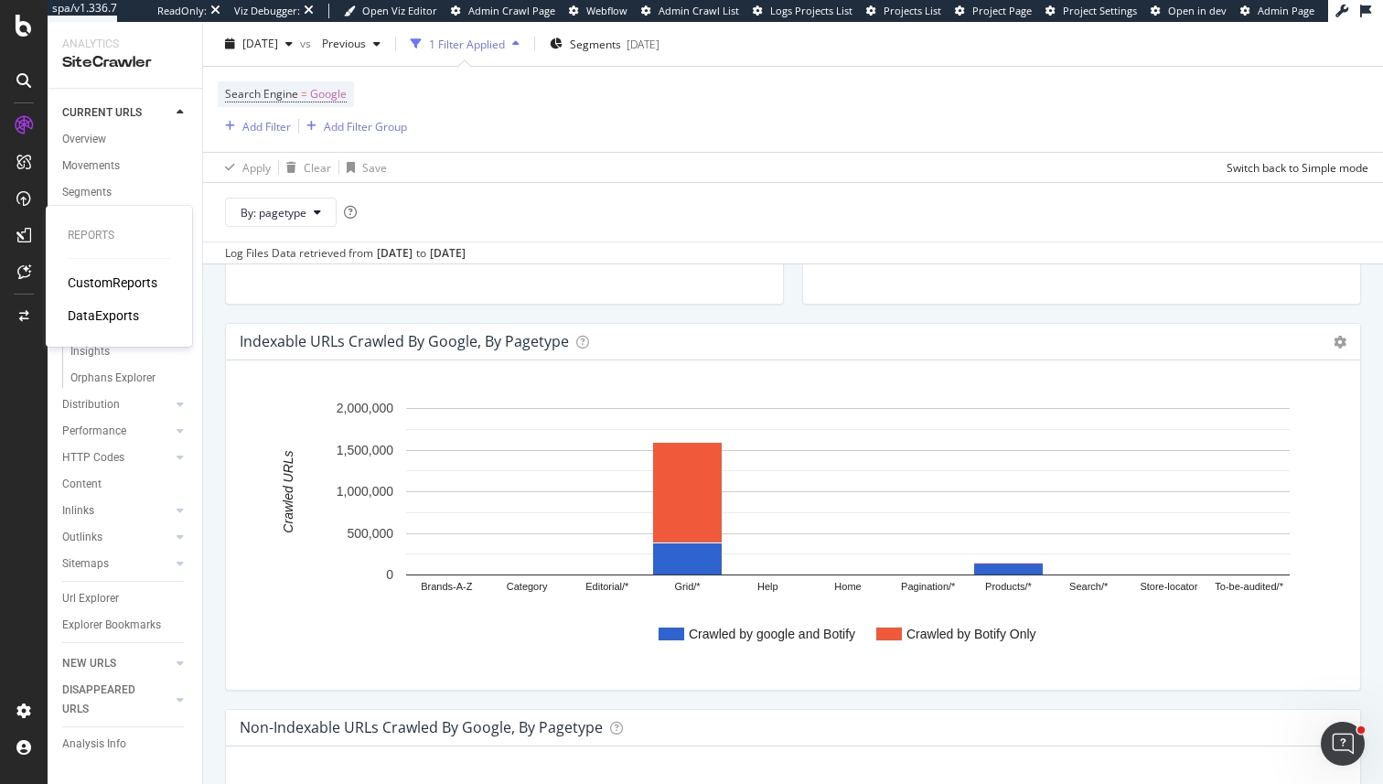
click at [91, 317] on div "DataExports" at bounding box center [103, 315] width 71 height 18
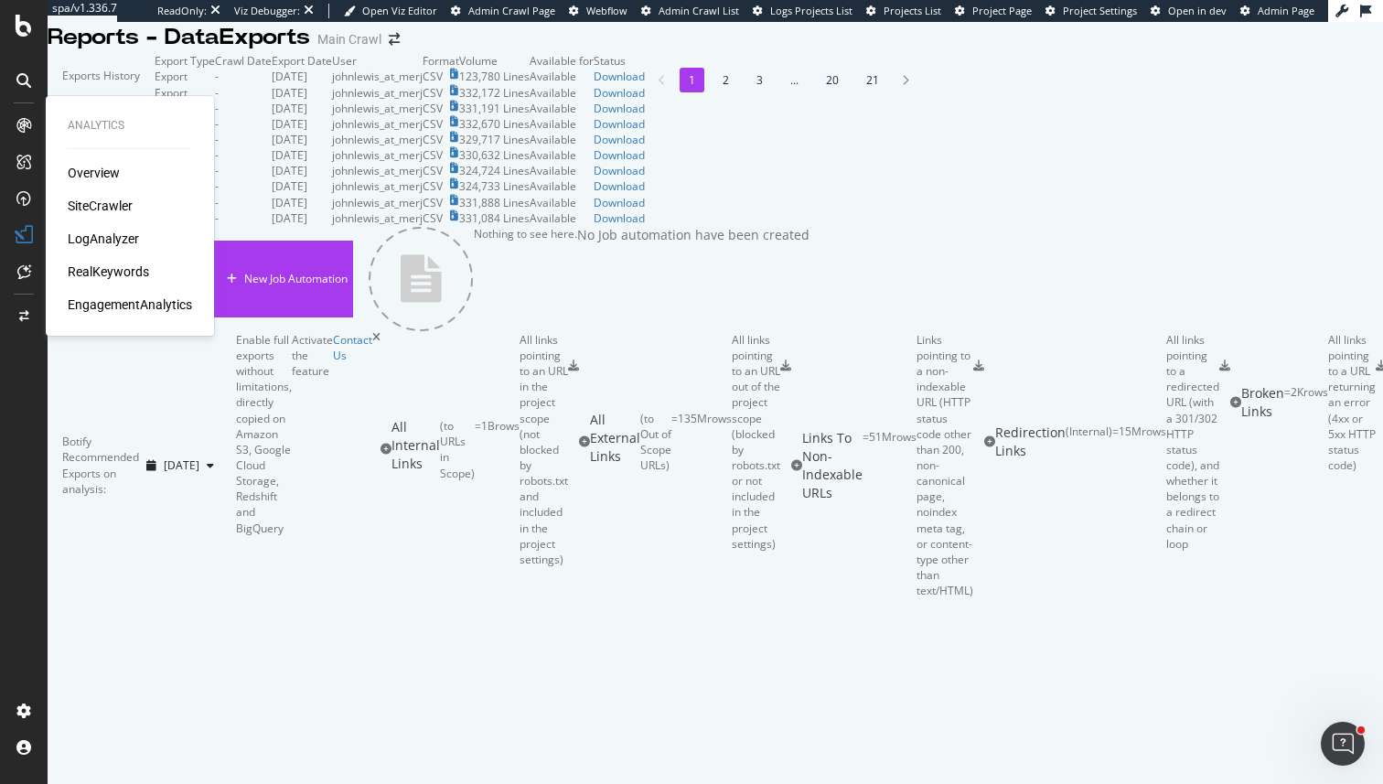
click at [101, 206] on div "SiteCrawler" at bounding box center [100, 206] width 65 height 18
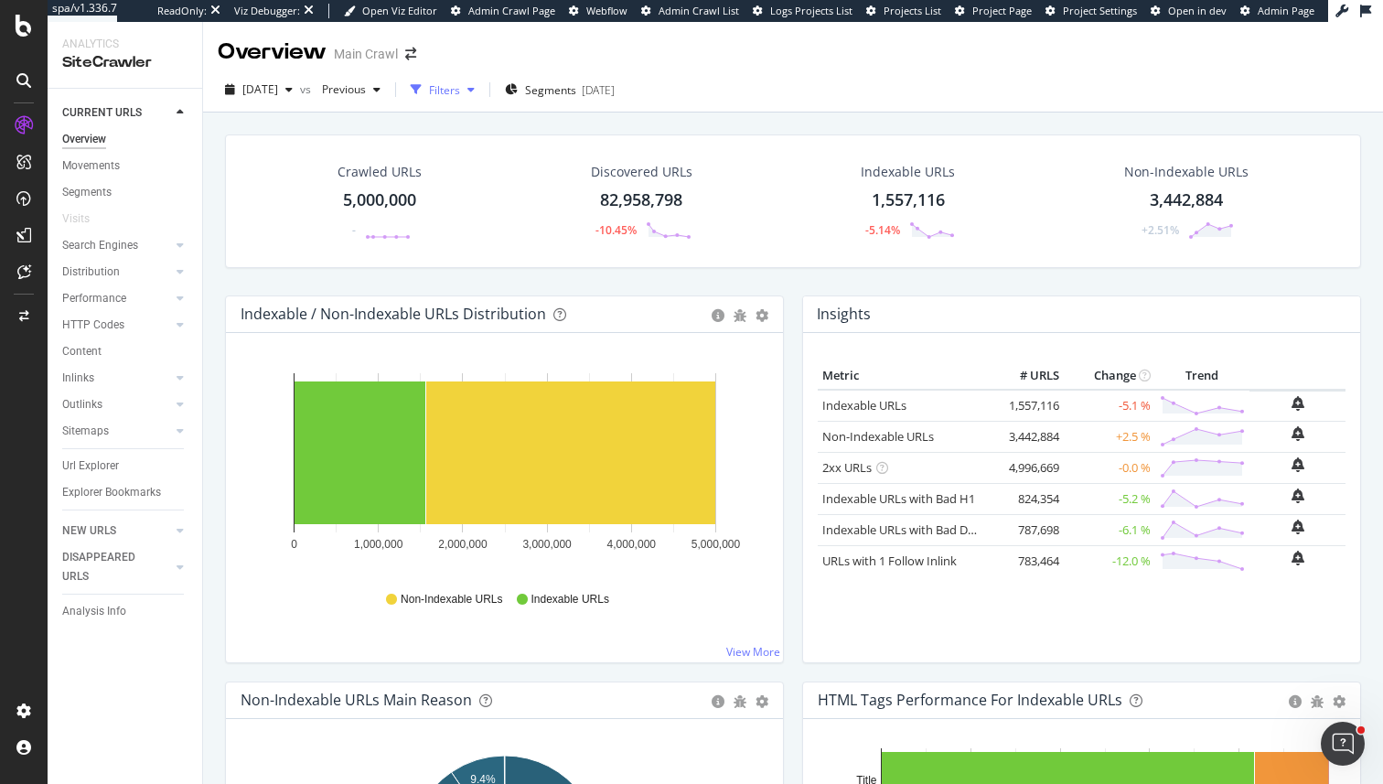
click at [460, 94] on div "Filters" at bounding box center [444, 90] width 31 height 16
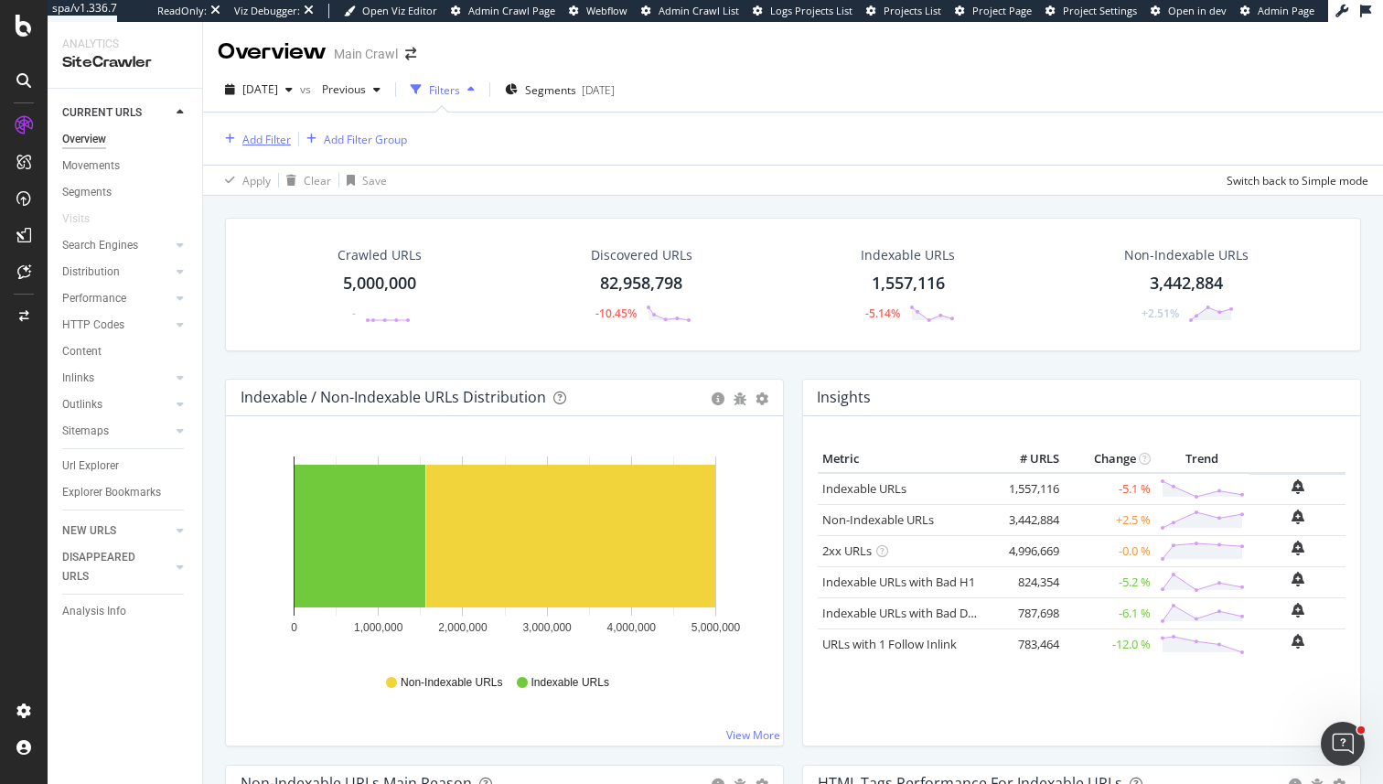
click at [248, 130] on div "Add Filter" at bounding box center [254, 139] width 73 height 20
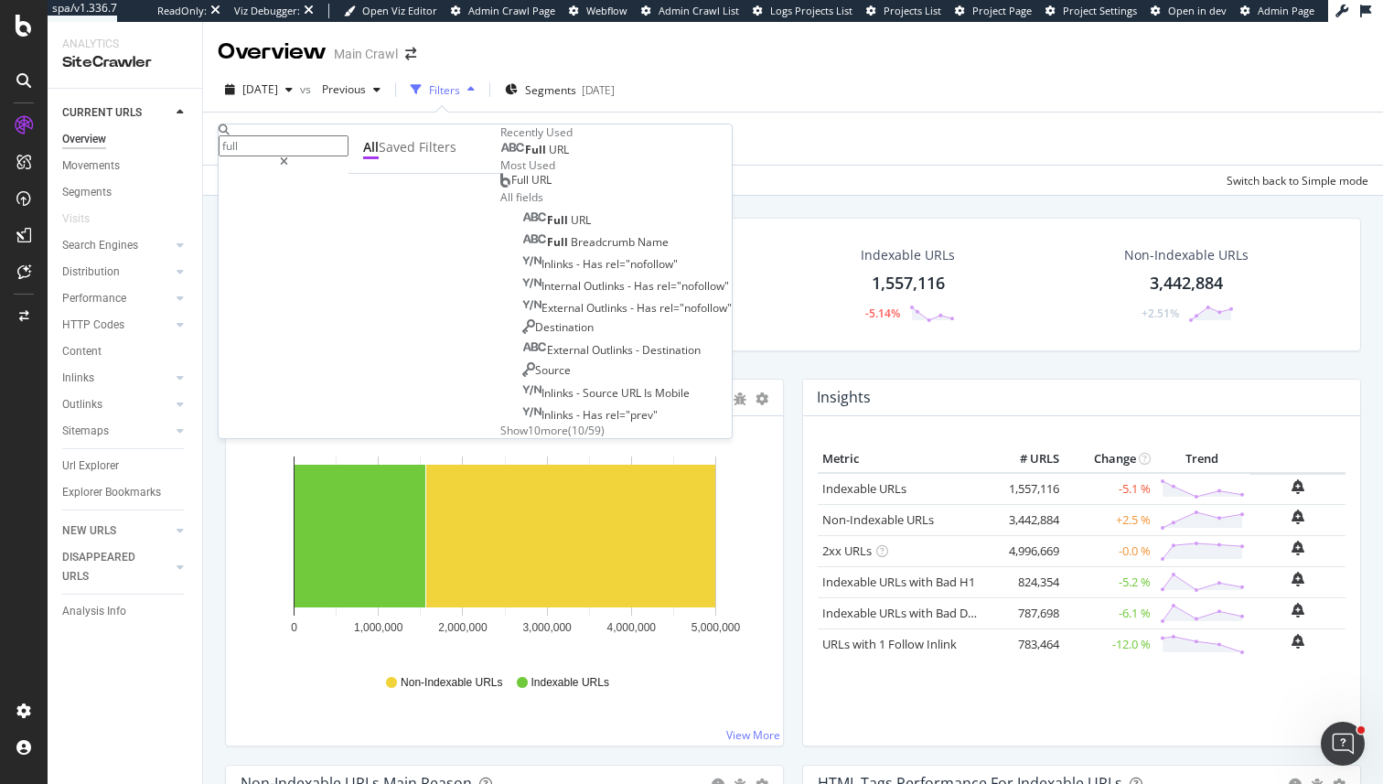
type input "full"
click at [500, 157] on div "Full URL" at bounding box center [534, 150] width 69 height 15
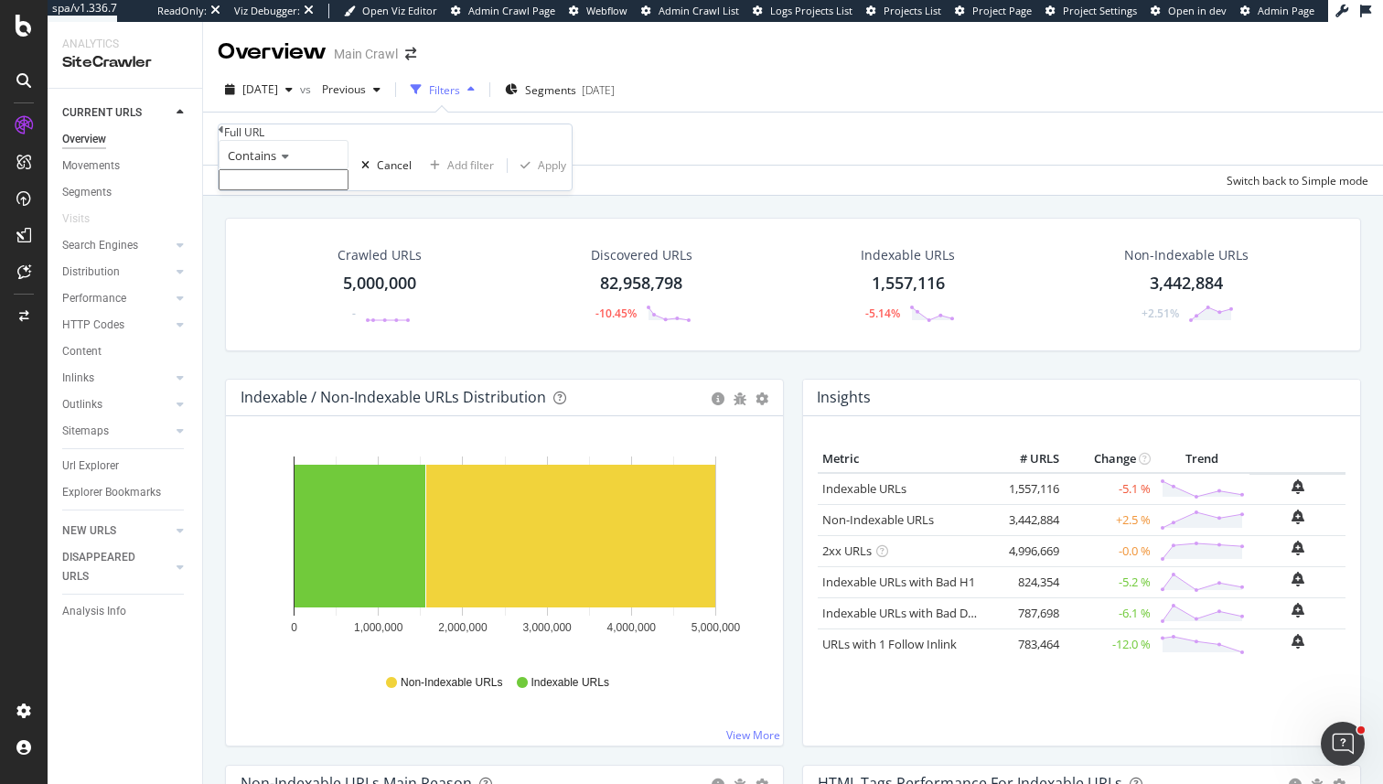
click at [301, 190] on input "text" at bounding box center [284, 179] width 130 height 21
type input "b"
type input "/browse/_N"
click at [538, 178] on div "Apply" at bounding box center [552, 171] width 28 height 16
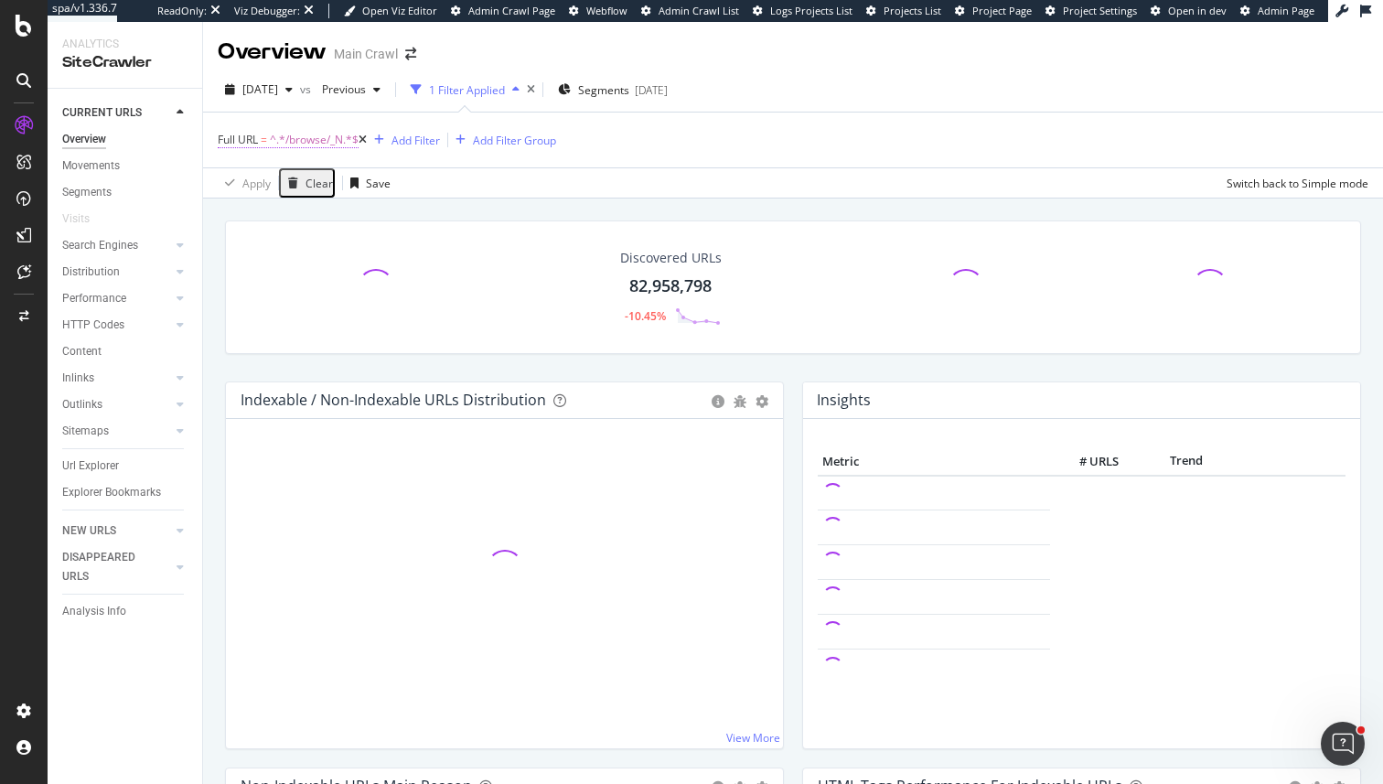
click at [329, 137] on span "^.*/browse/_N.*$" at bounding box center [314, 140] width 89 height 26
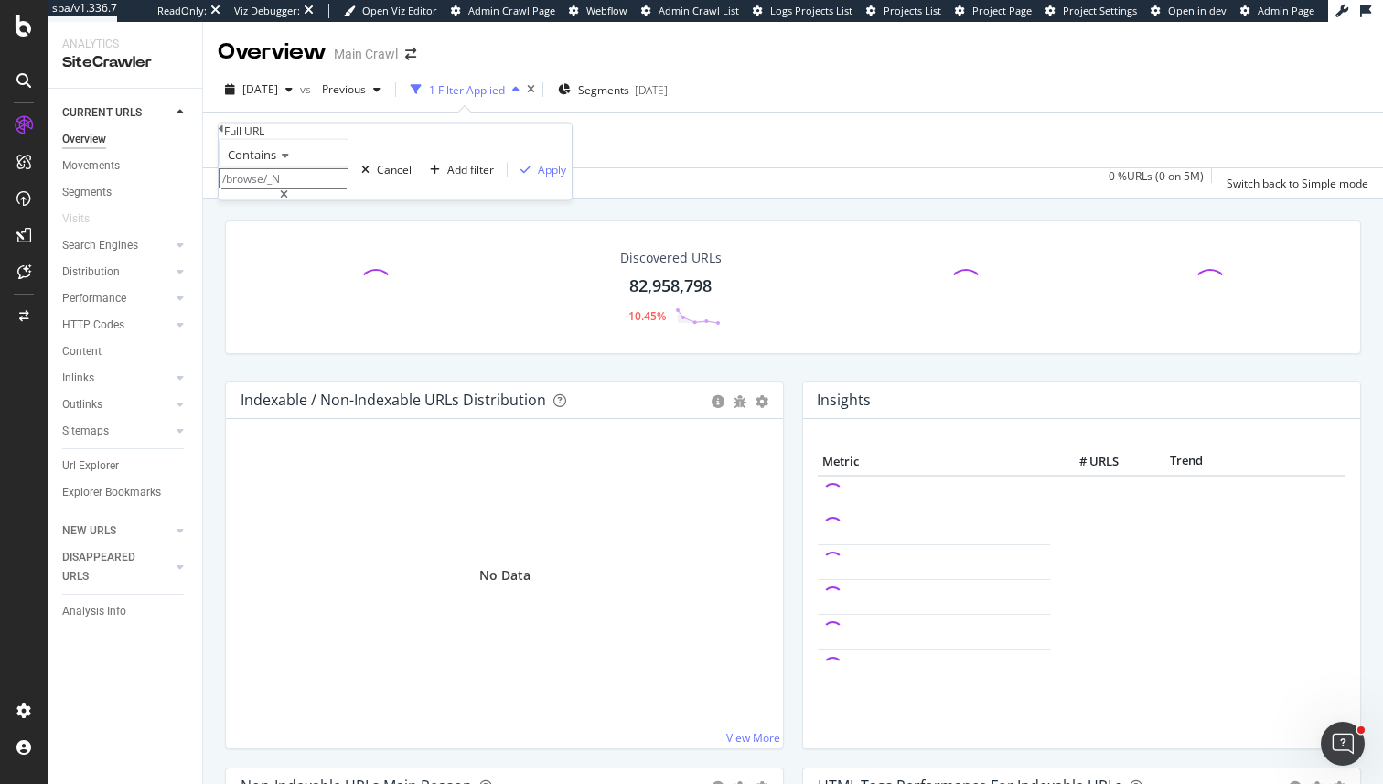
click at [294, 189] on input "/browse/_N" at bounding box center [284, 178] width 130 height 21
click at [295, 189] on input "/browse/_N" at bounding box center [284, 178] width 130 height 21
type input "/browse/_/N"
click at [538, 177] on div "Apply" at bounding box center [552, 170] width 28 height 16
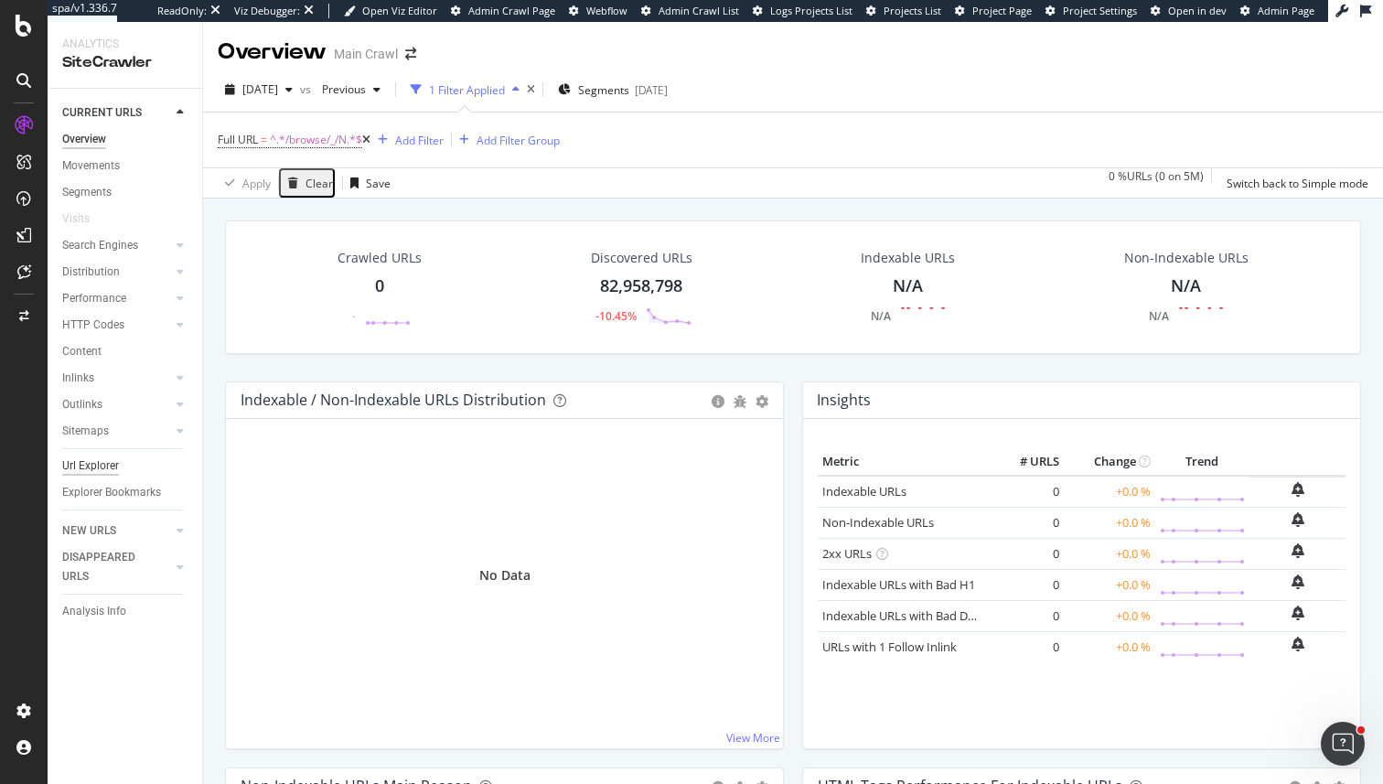
click at [109, 465] on div "Url Explorer" at bounding box center [90, 465] width 57 height 19
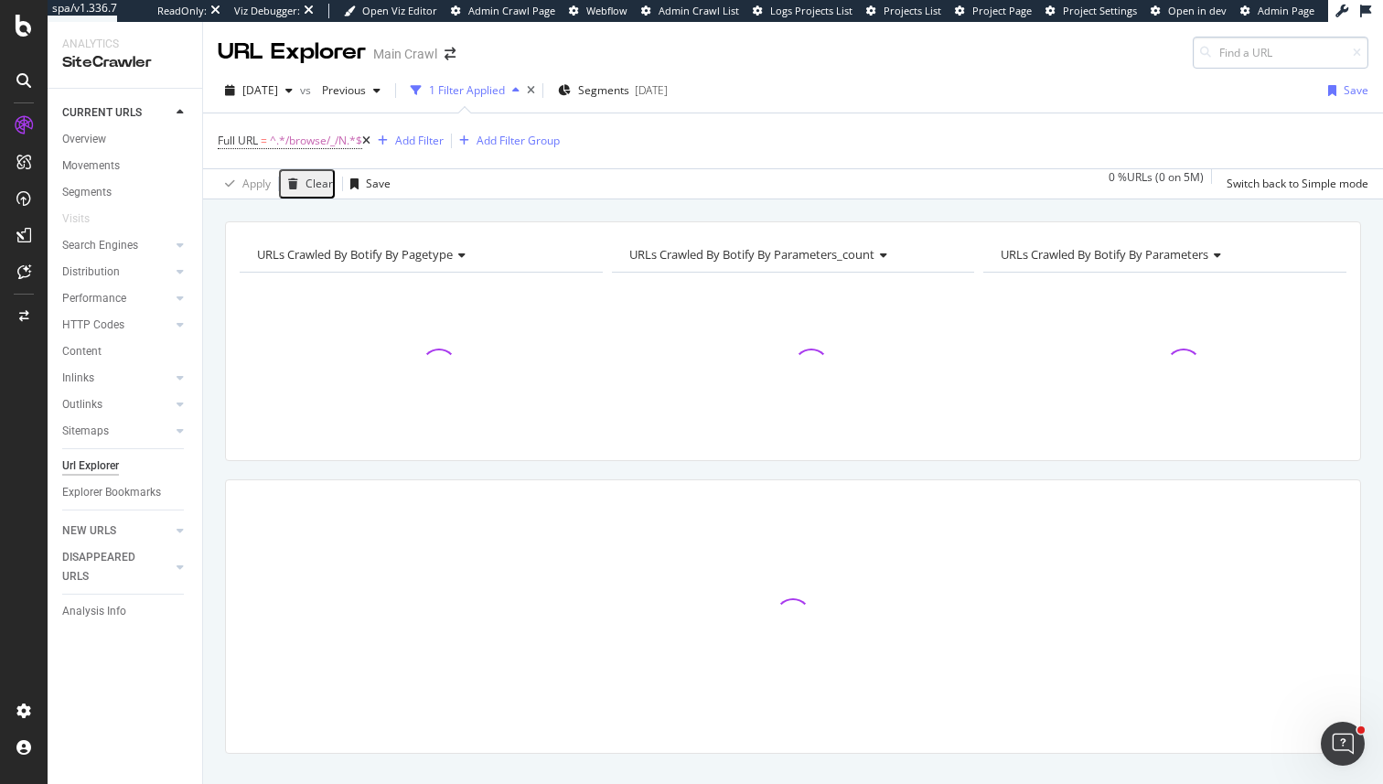
click at [1224, 47] on input at bounding box center [1281, 53] width 176 height 32
type input "https://www.johnlewis.com/sony-bravia-3-k50s38bp-2025-led-hdr-4k-ultra-hd-smart…"
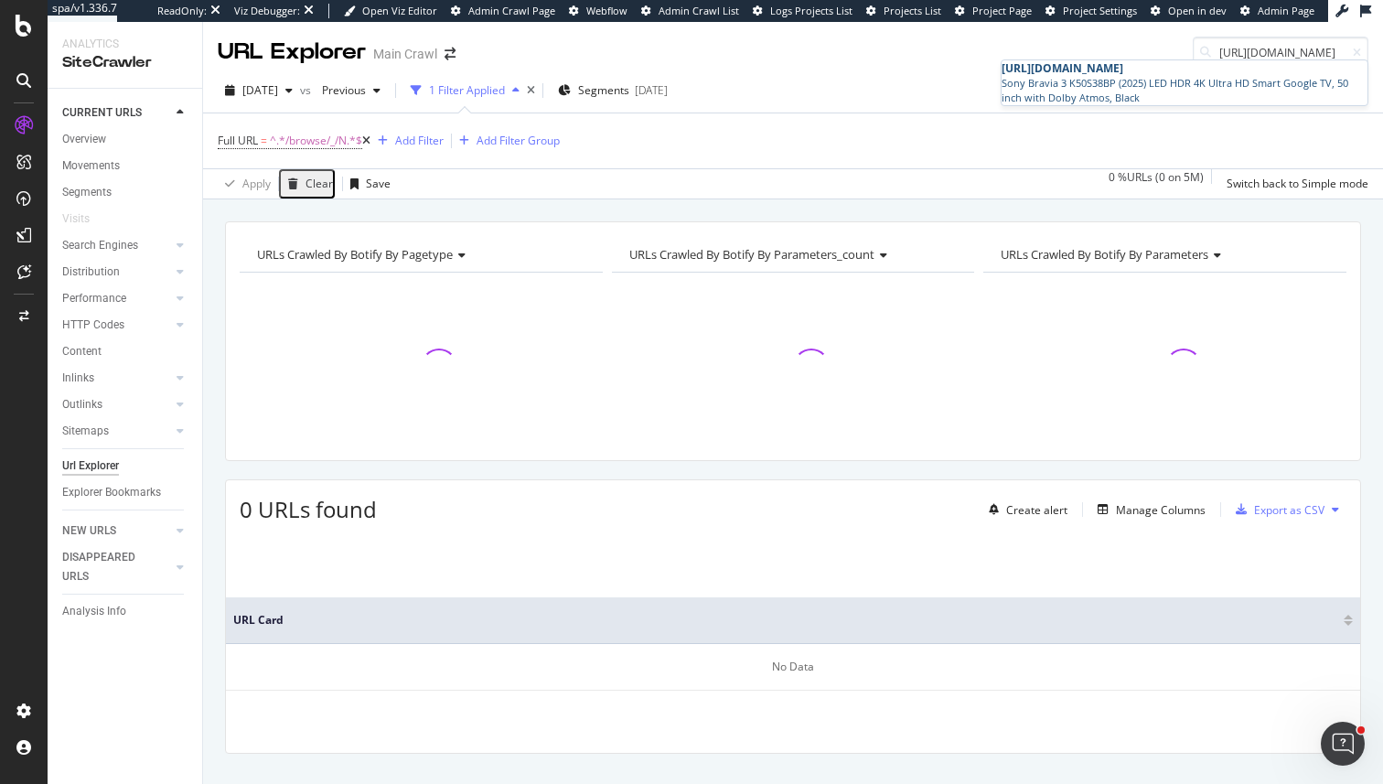
click at [1122, 76] on span "https://www.johnlewis.com/sony-bravia-3-k50s38bp-2025-led-hdr-4k-ultra-hd-smart…" at bounding box center [1063, 68] width 122 height 16
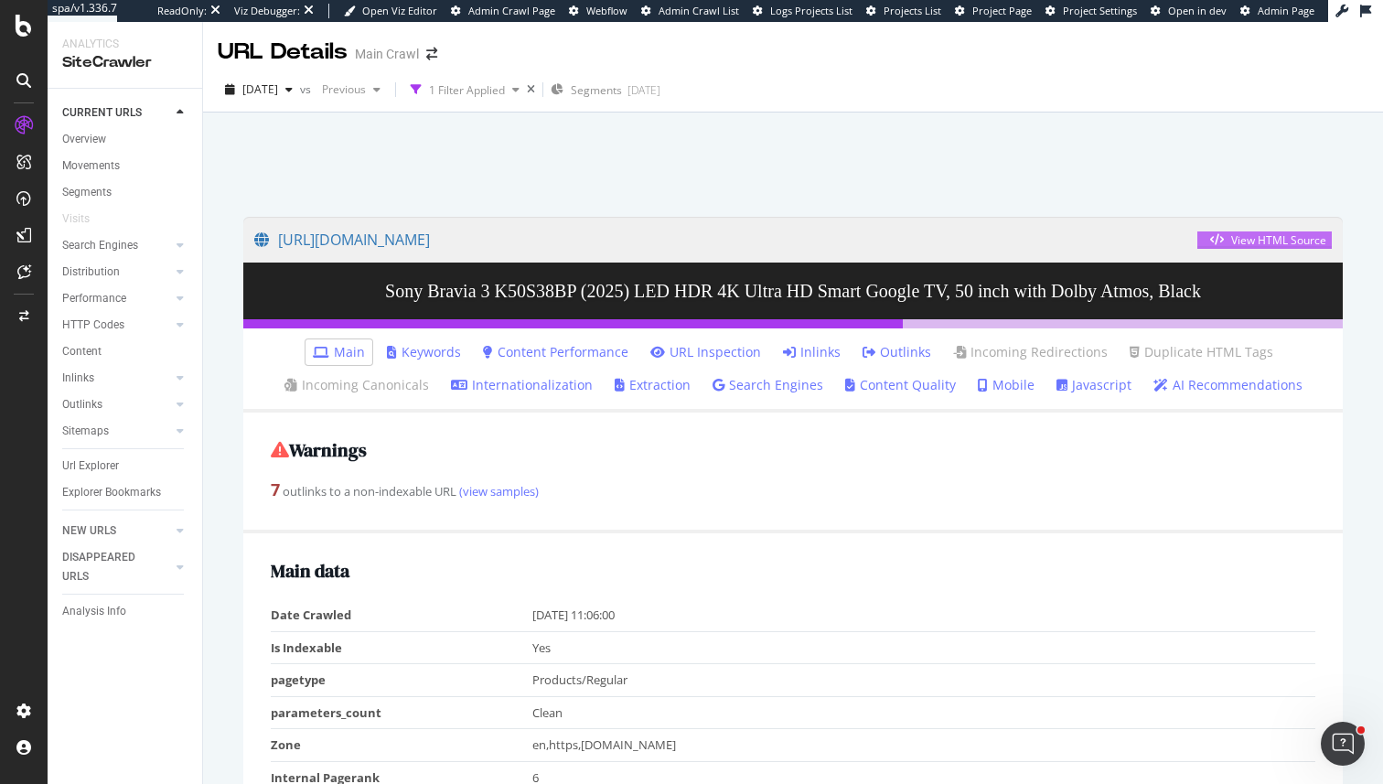
click at [1224, 232] on div "View HTML Source" at bounding box center [1265, 240] width 124 height 16
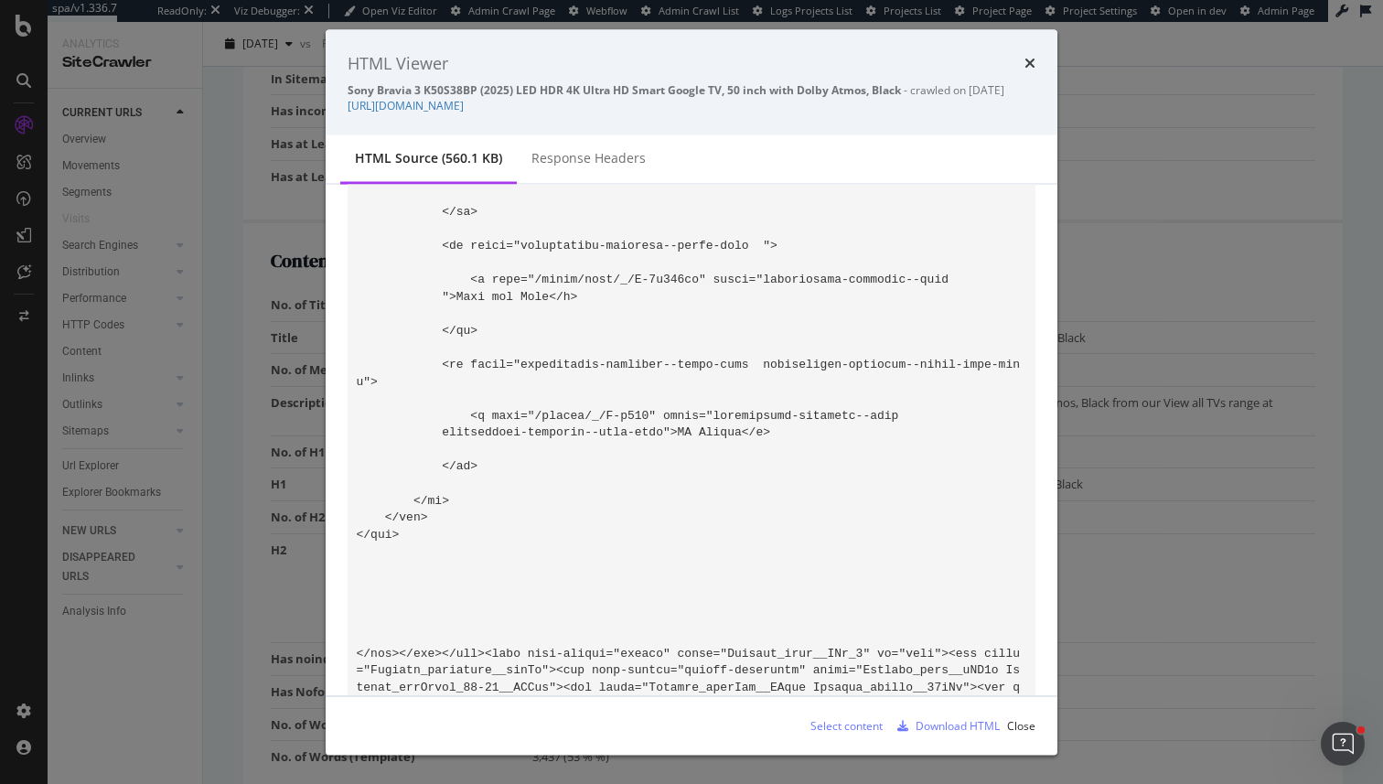
scroll to position [7597, 0]
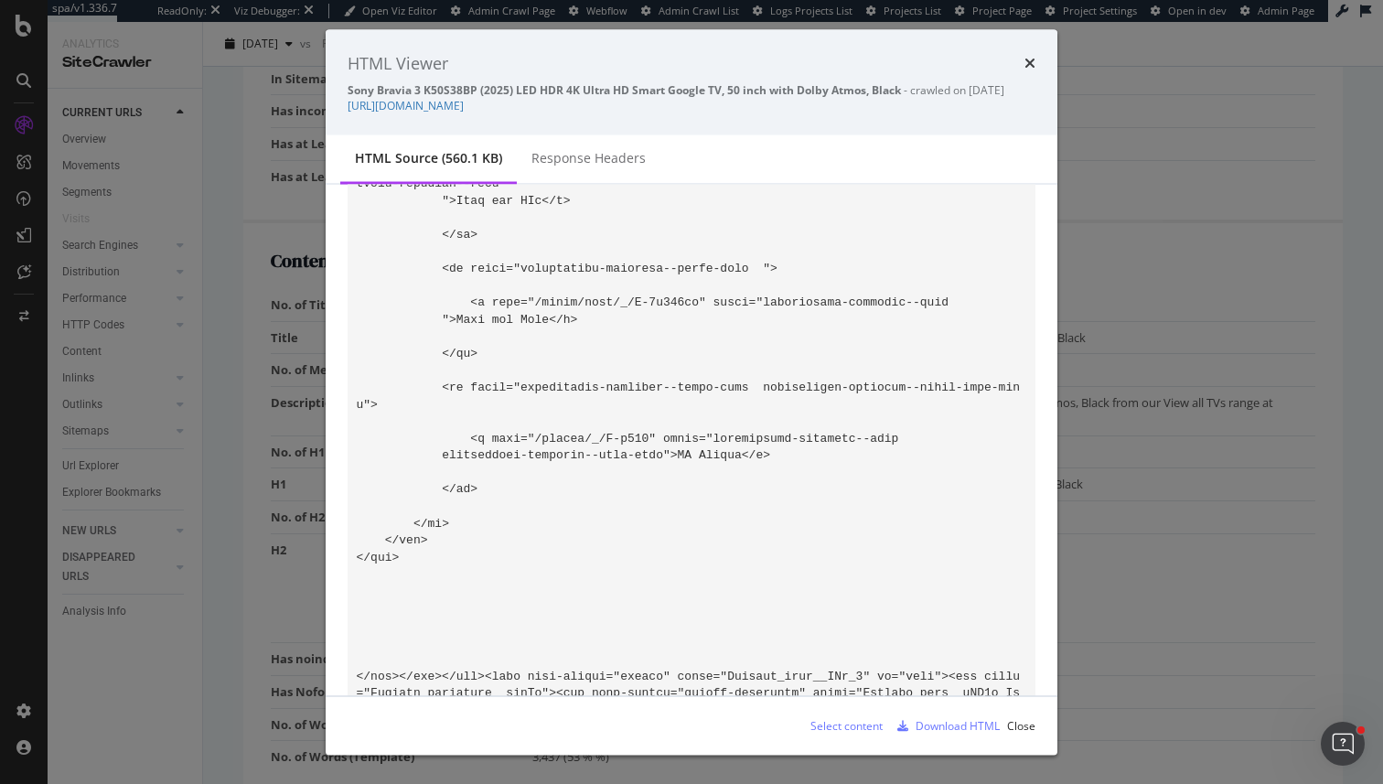
drag, startPoint x: 531, startPoint y: 457, endPoint x: 611, endPoint y: 456, distance: 80.5
copy code ""/browse/_/N"
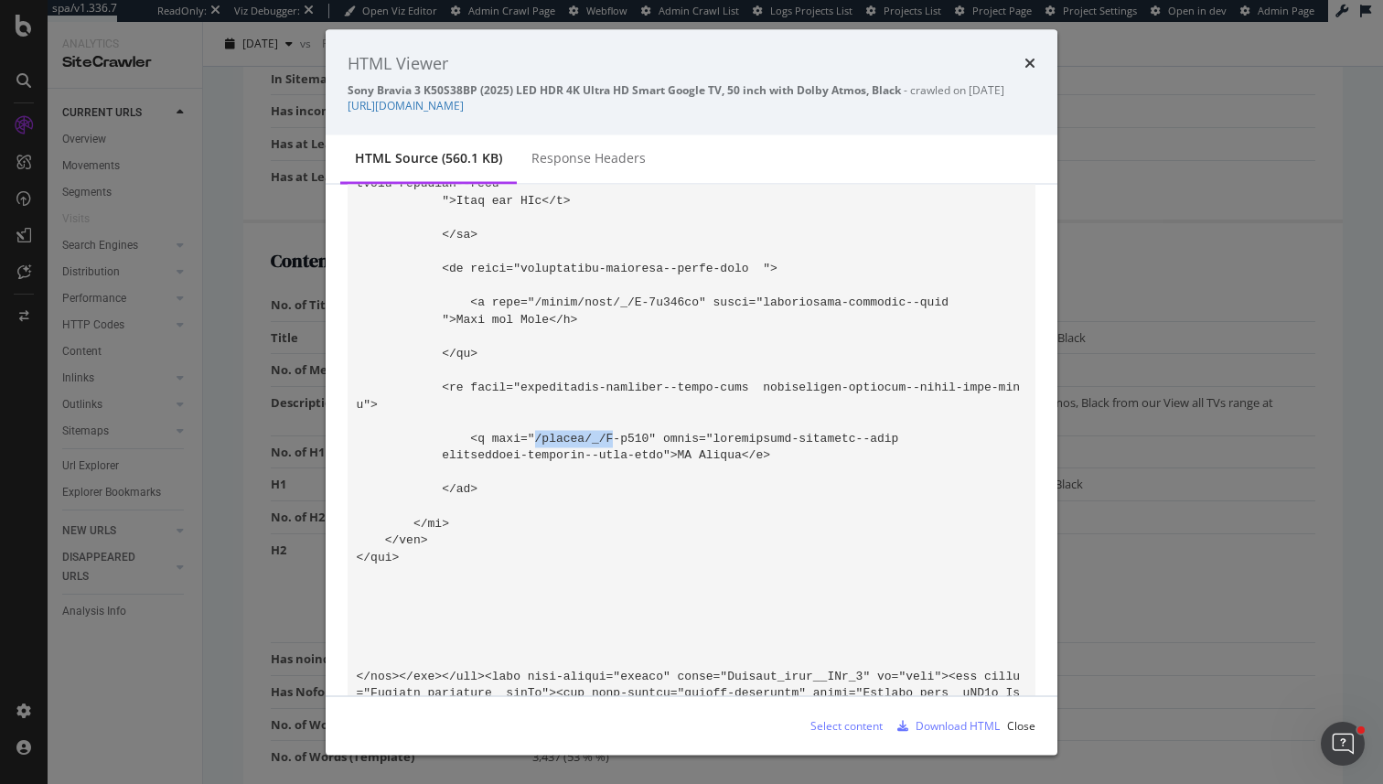
drag, startPoint x: 536, startPoint y: 460, endPoint x: 615, endPoint y: 456, distance: 78.8
copy code "/browse/_/N"
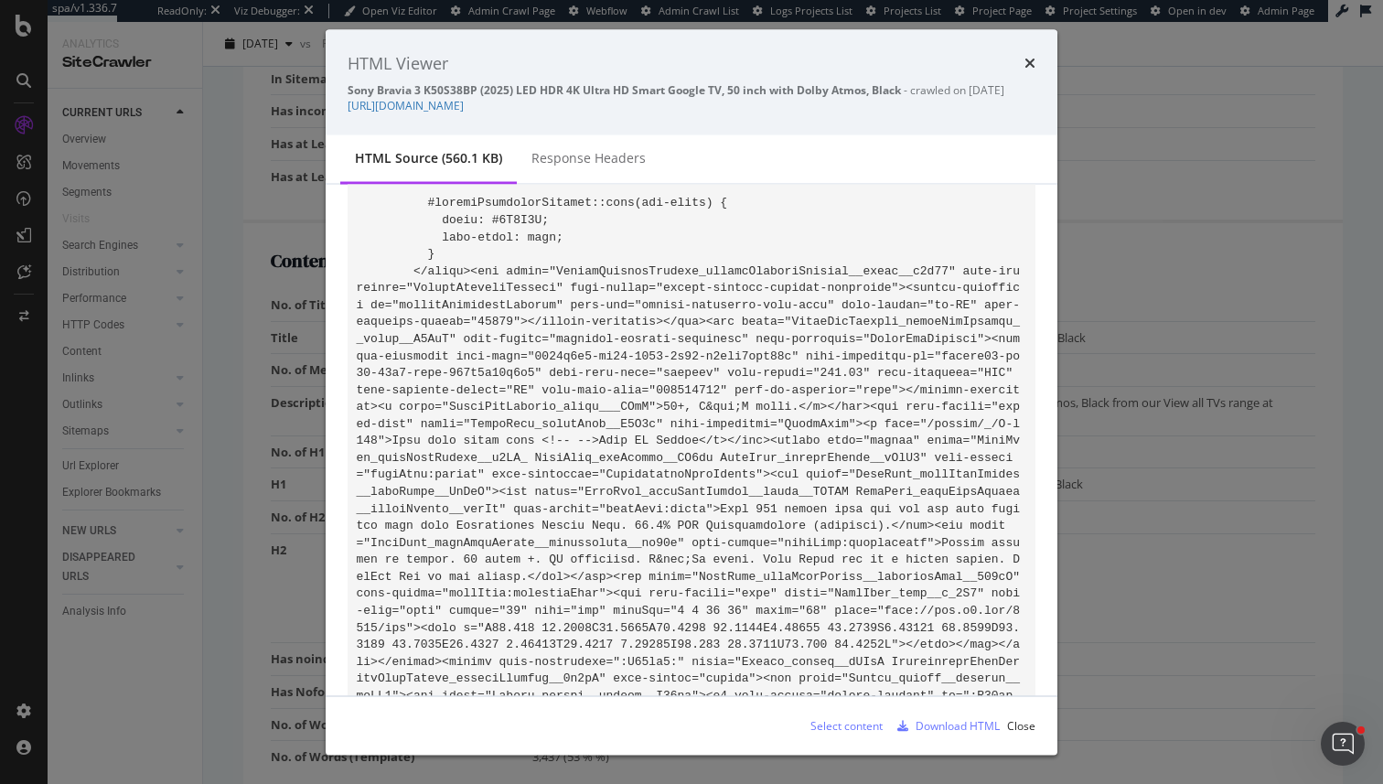
scroll to position [100933, 0]
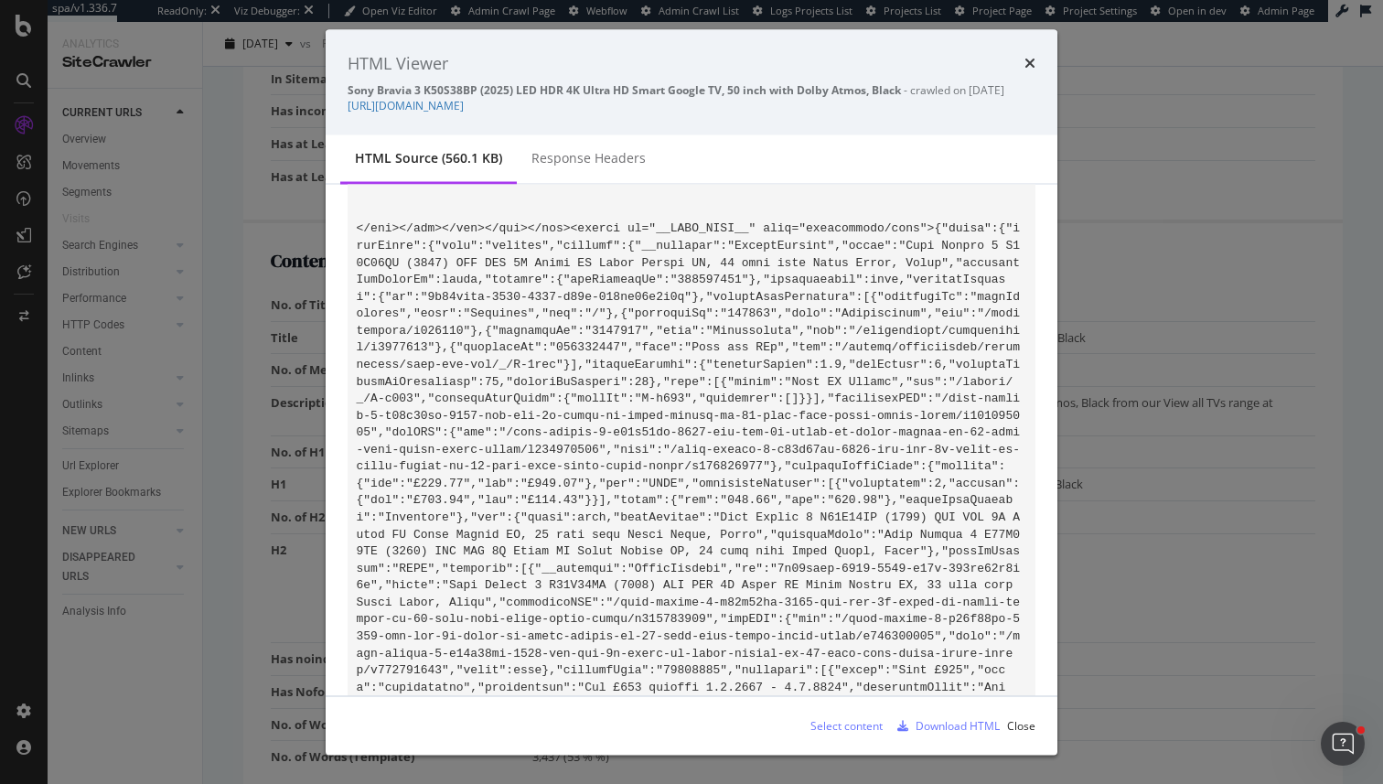
drag, startPoint x: 392, startPoint y: 455, endPoint x: 961, endPoint y: 440, distance: 570.1
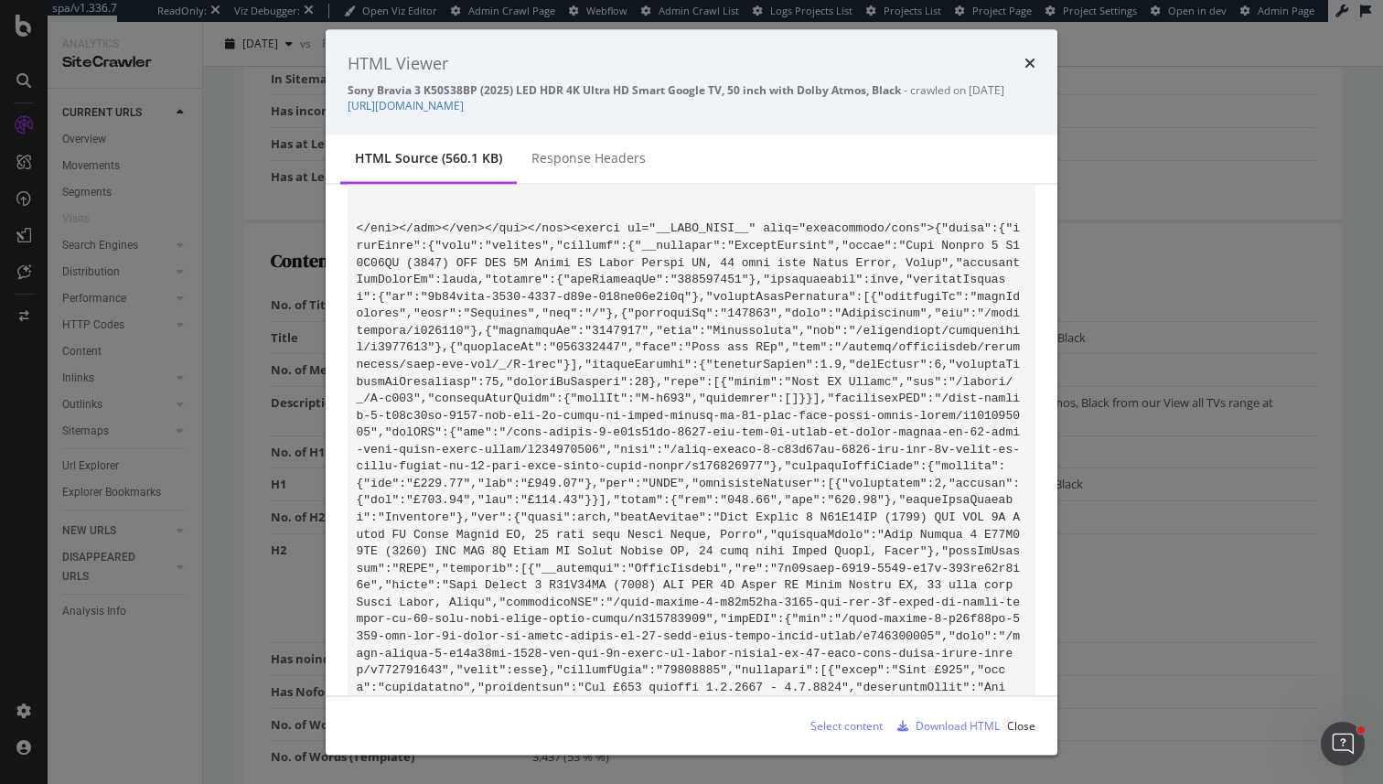
scroll to position [19991, 0]
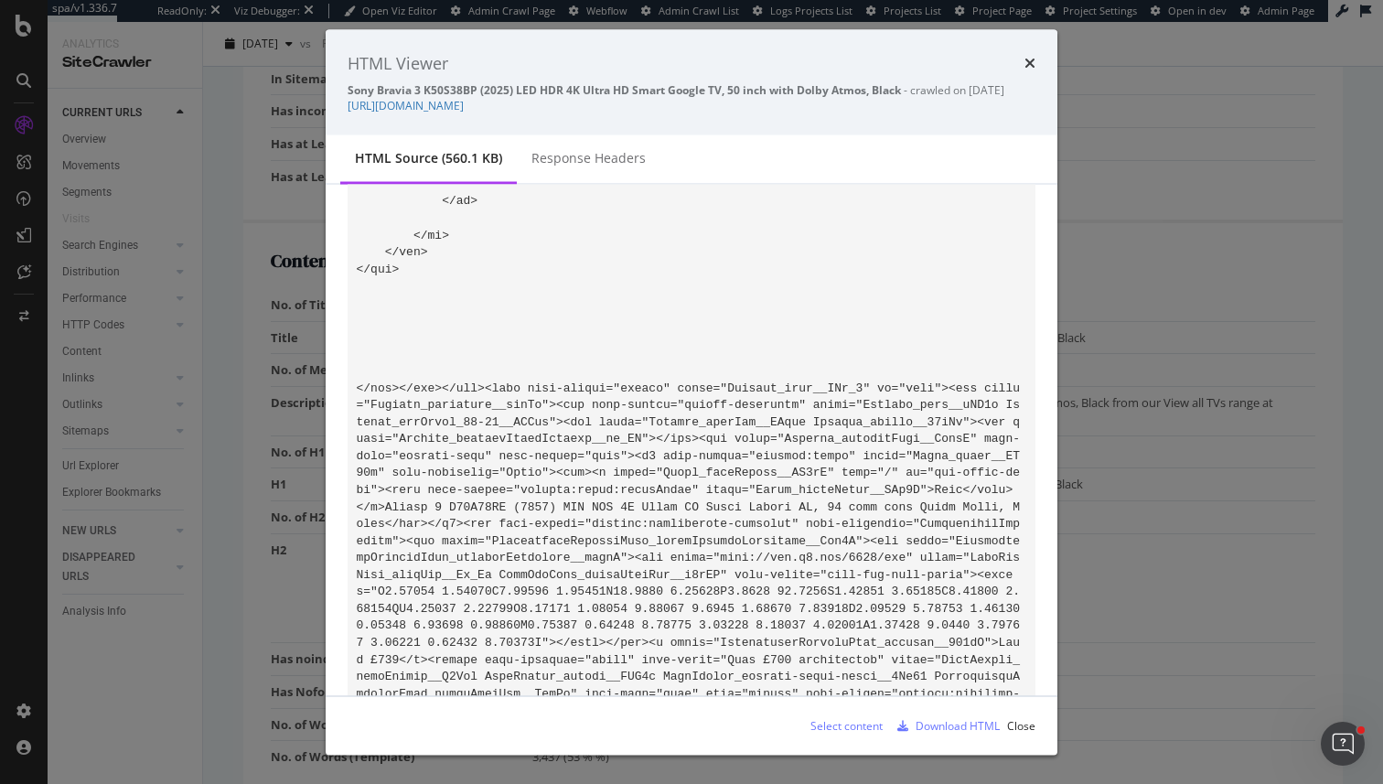
scroll to position [7904, 0]
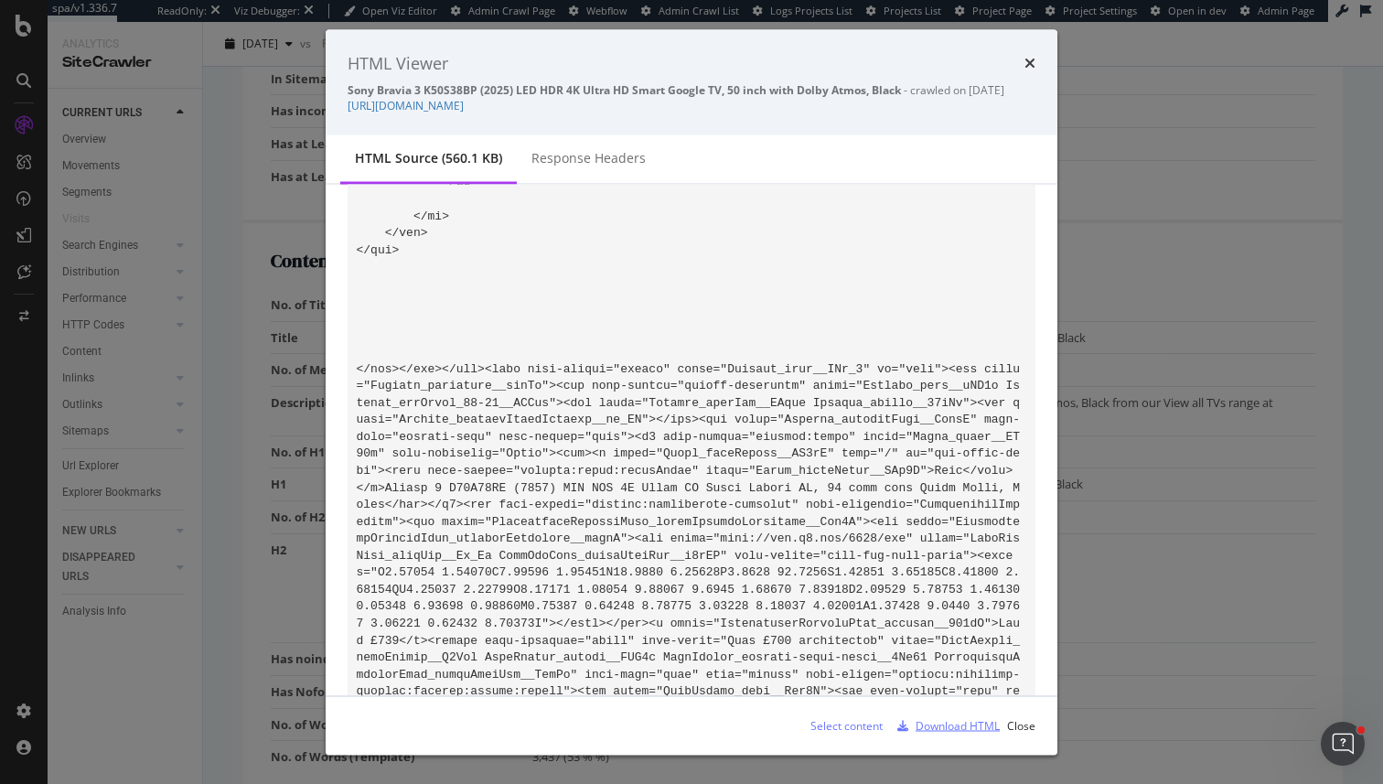
click at [916, 726] on div "Download HTML" at bounding box center [958, 725] width 84 height 16
click at [279, 348] on div "HTML Viewer Sony Bravia 3 K50S38BP (2025) LED HDR 4K Ultra HD Smart Google TV, …" at bounding box center [691, 392] width 1383 height 784
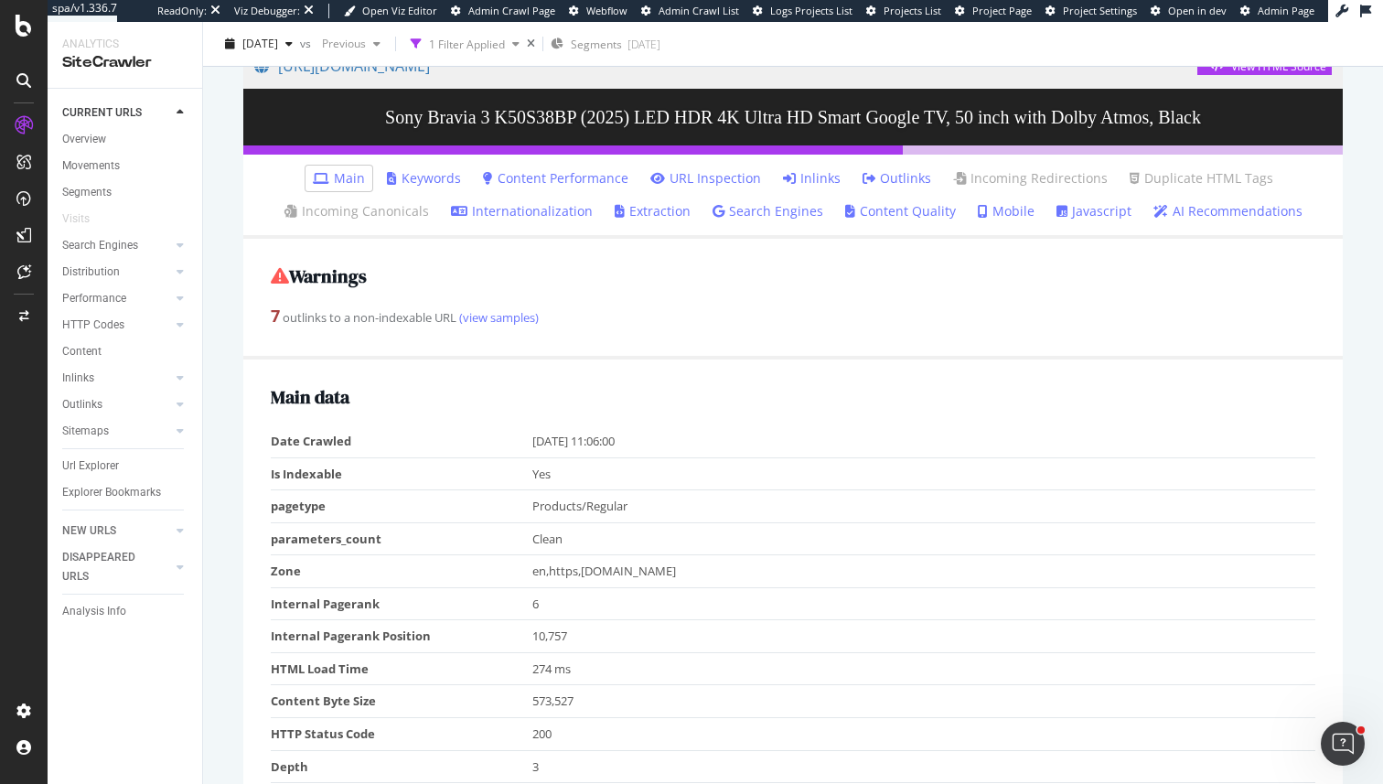
scroll to position [187, 0]
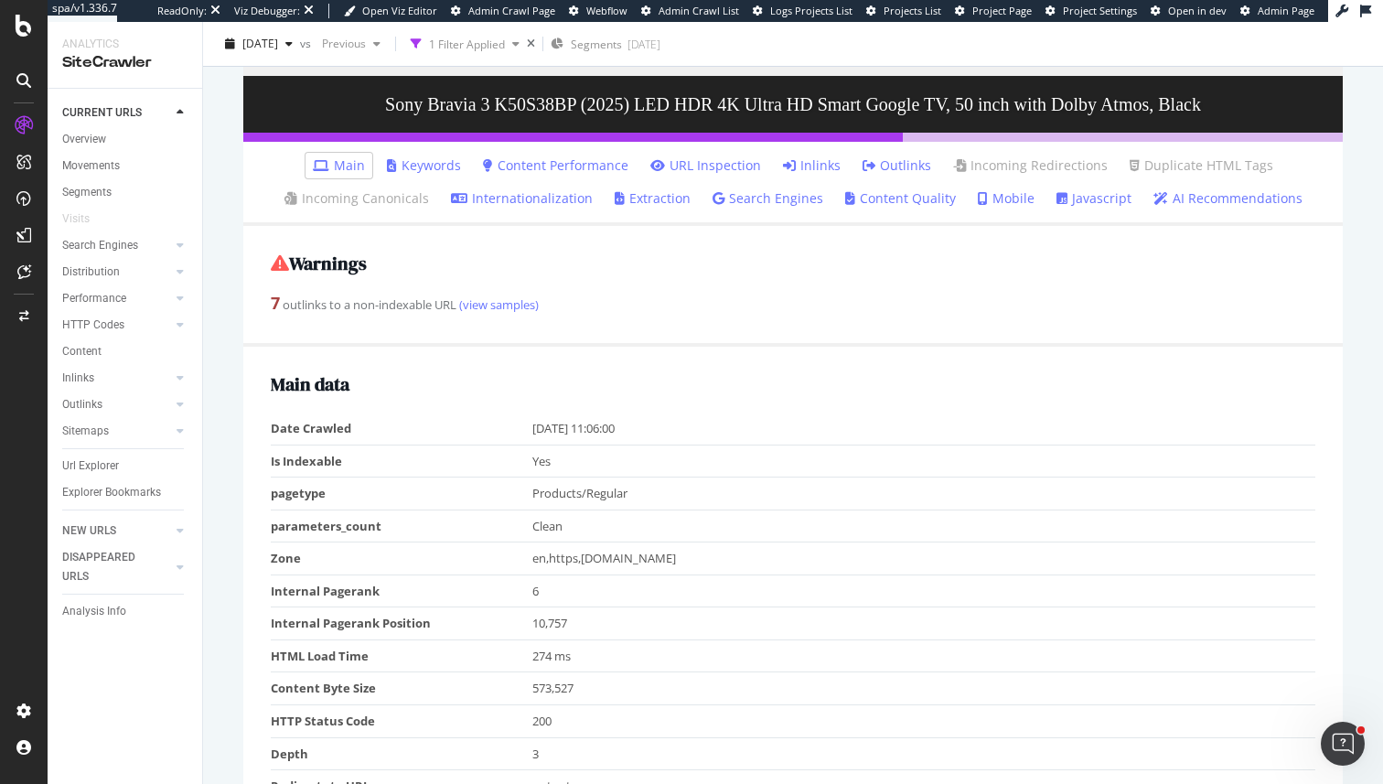
click at [903, 166] on link "Outlinks" at bounding box center [897, 165] width 69 height 18
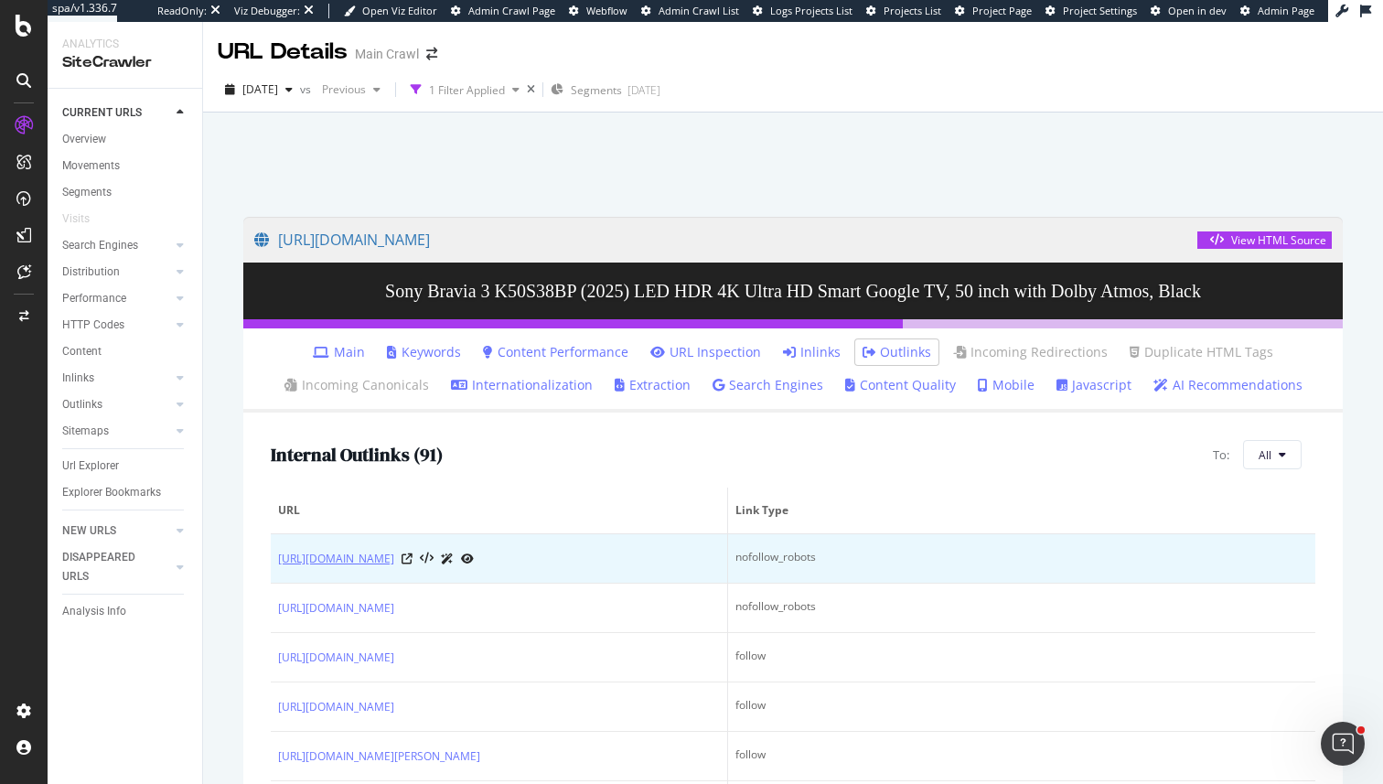
click at [394, 563] on link "https://www.johnlewis.com/browse/_/N-q331" at bounding box center [336, 559] width 116 height 18
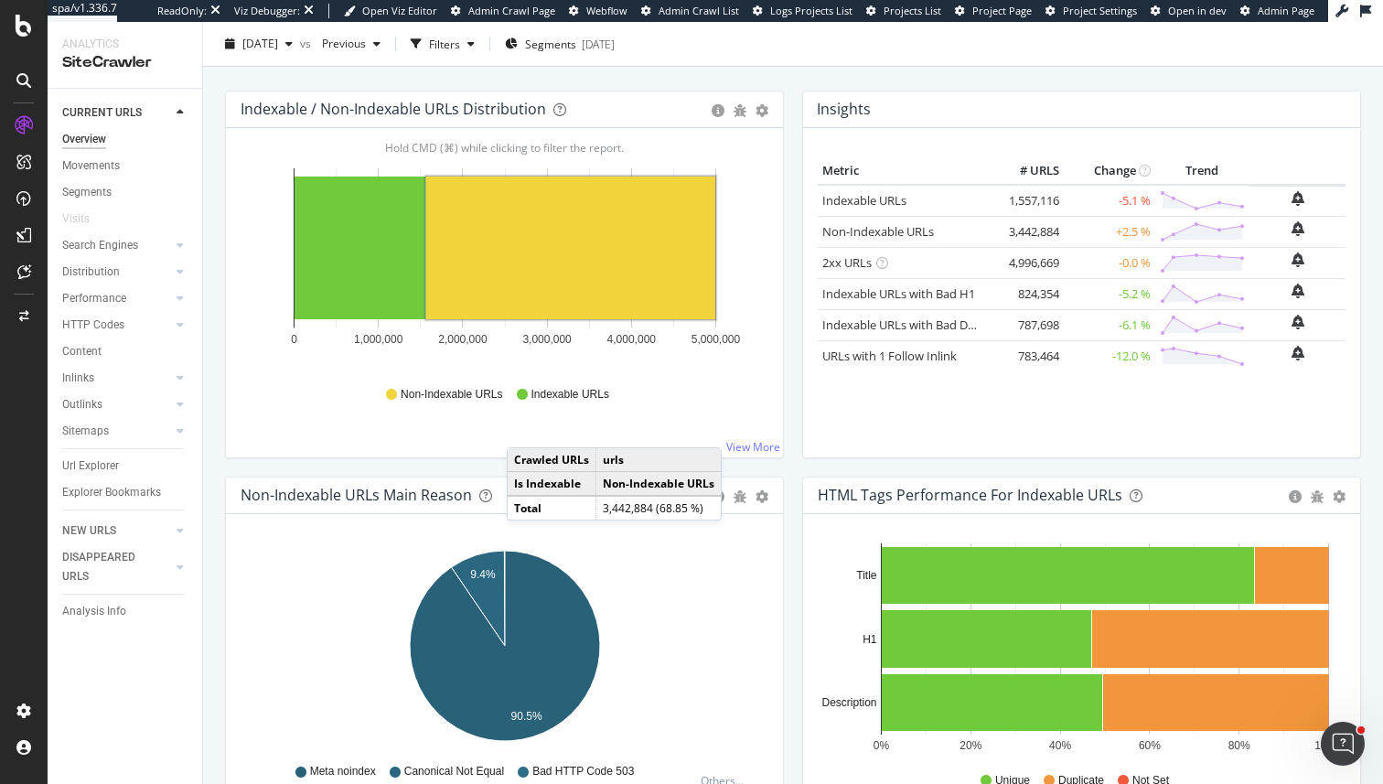
scroll to position [219, 0]
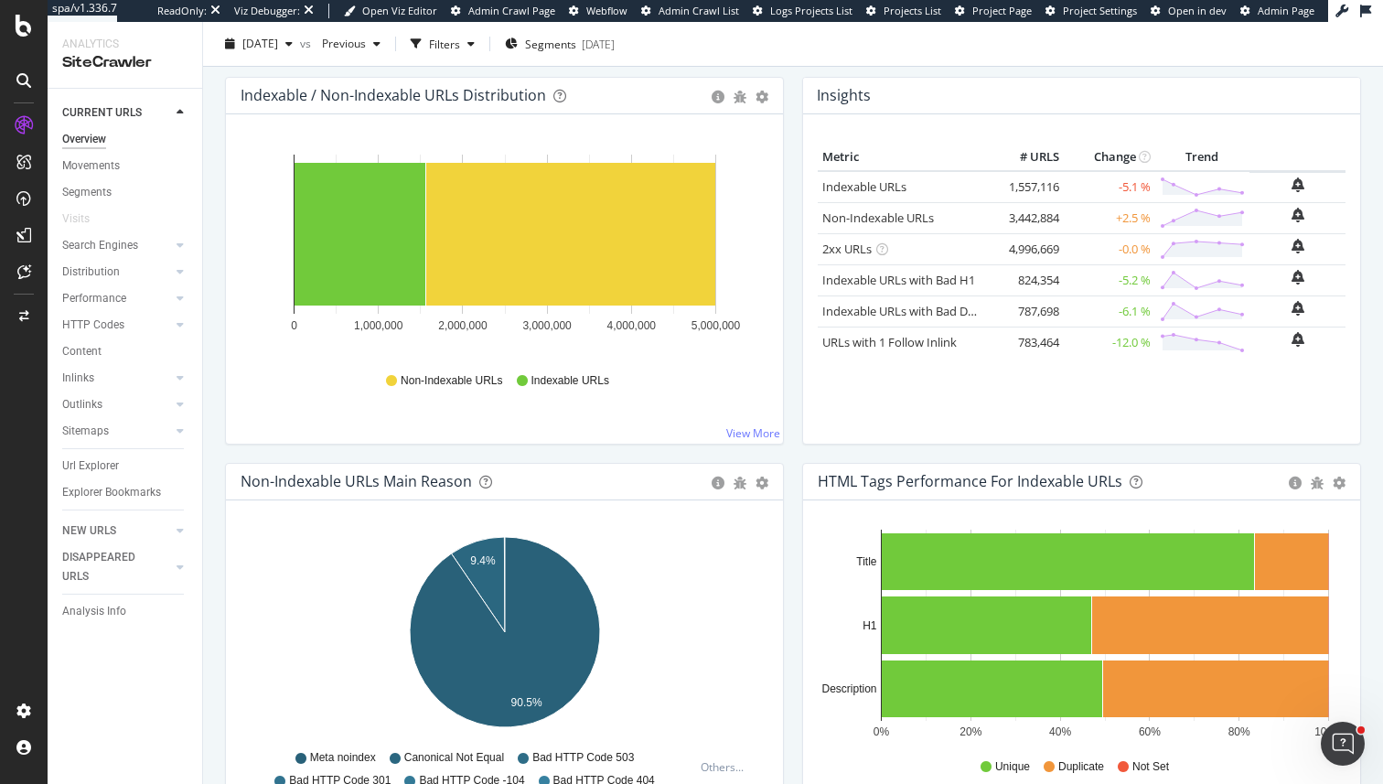
click at [99, 453] on div "Url Explorer" at bounding box center [132, 466] width 140 height 27
click at [99, 469] on div "Url Explorer" at bounding box center [90, 465] width 57 height 19
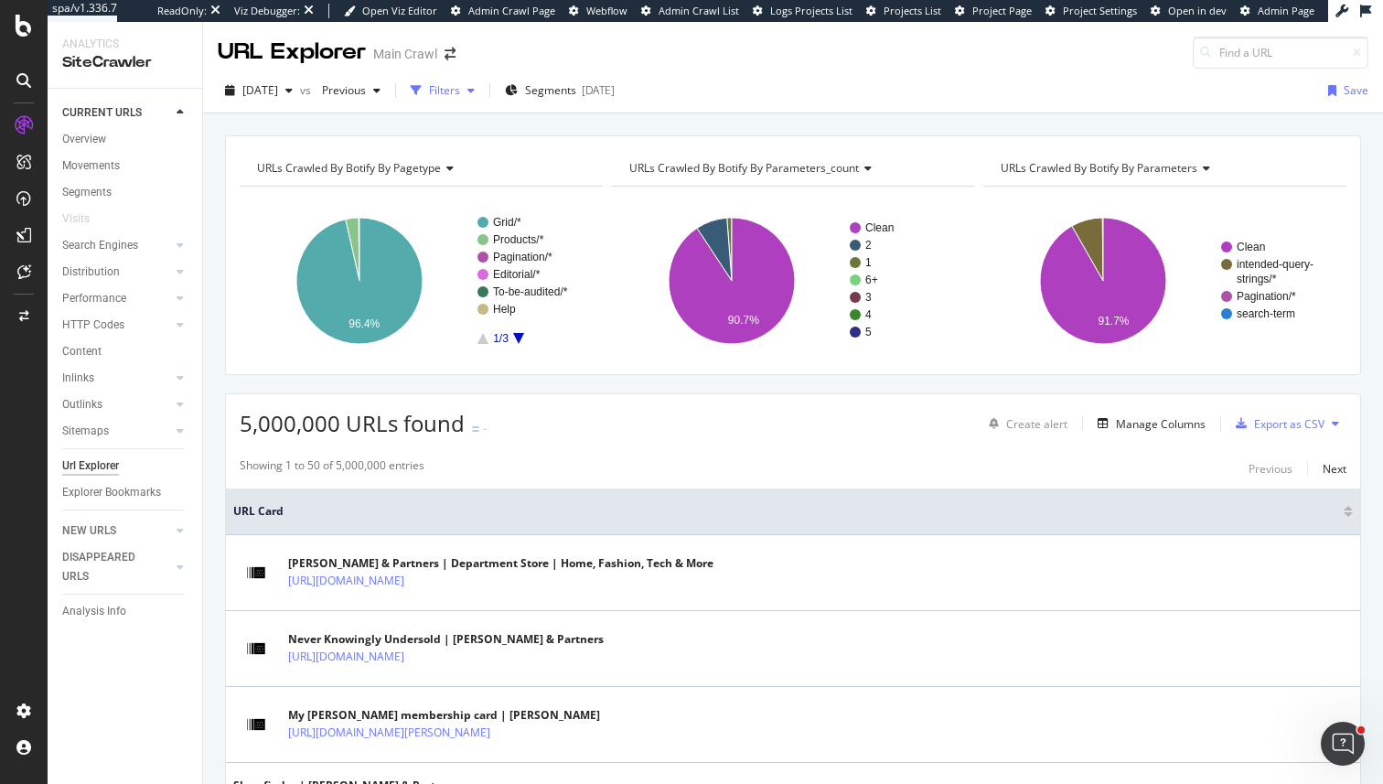
click at [460, 92] on div "Filters" at bounding box center [444, 90] width 31 height 16
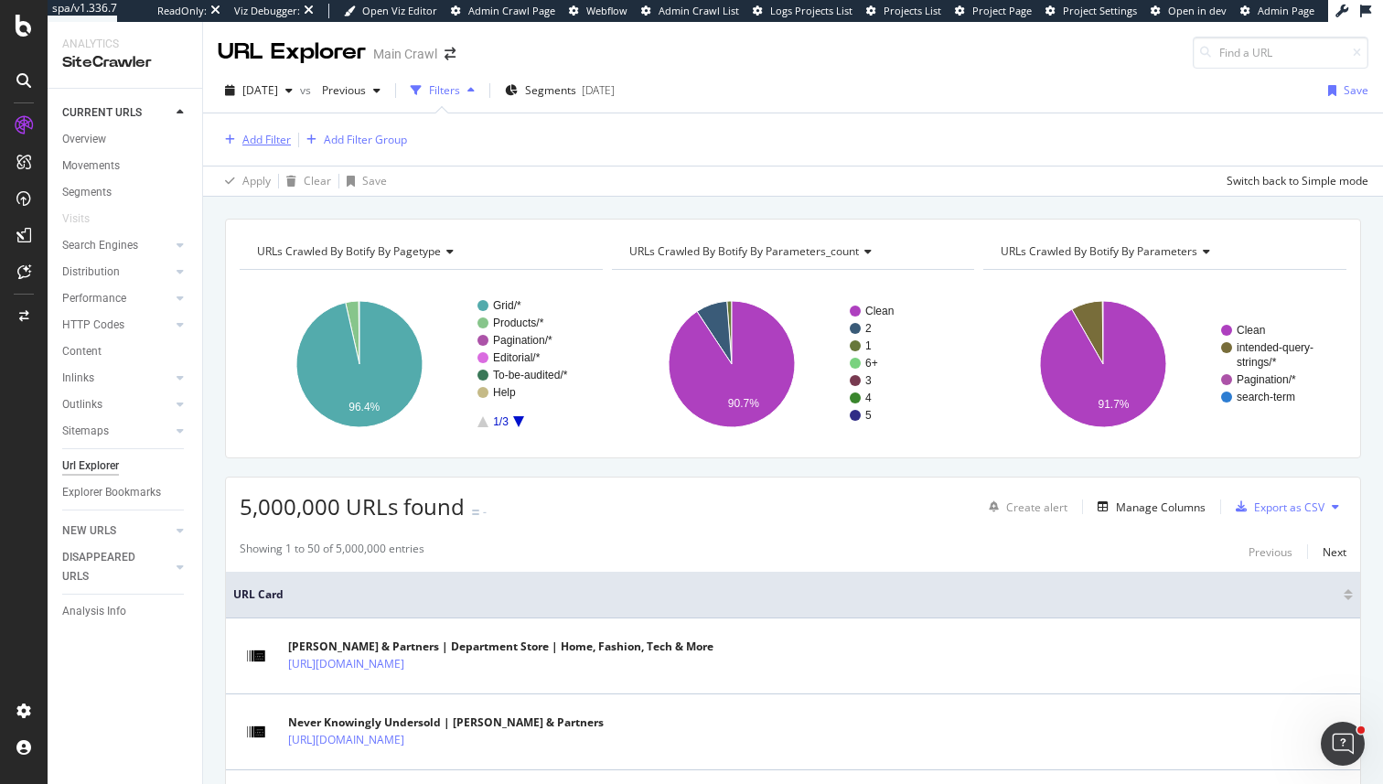
click at [267, 142] on div "Add Filter" at bounding box center [266, 140] width 48 height 16
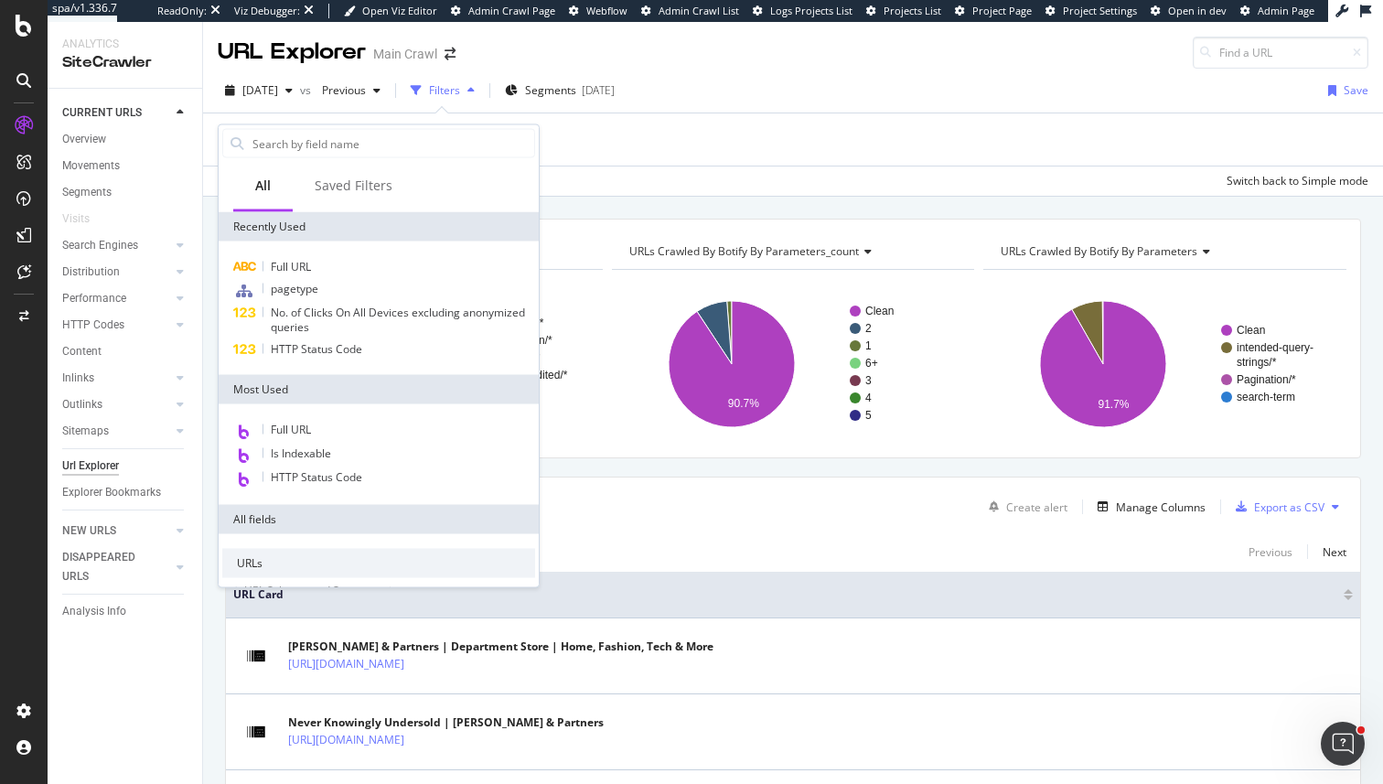
click at [285, 252] on div "Full URL pagetype No. of Clicks On All Devices excluding anonymized queries HTT…" at bounding box center [379, 309] width 320 height 134
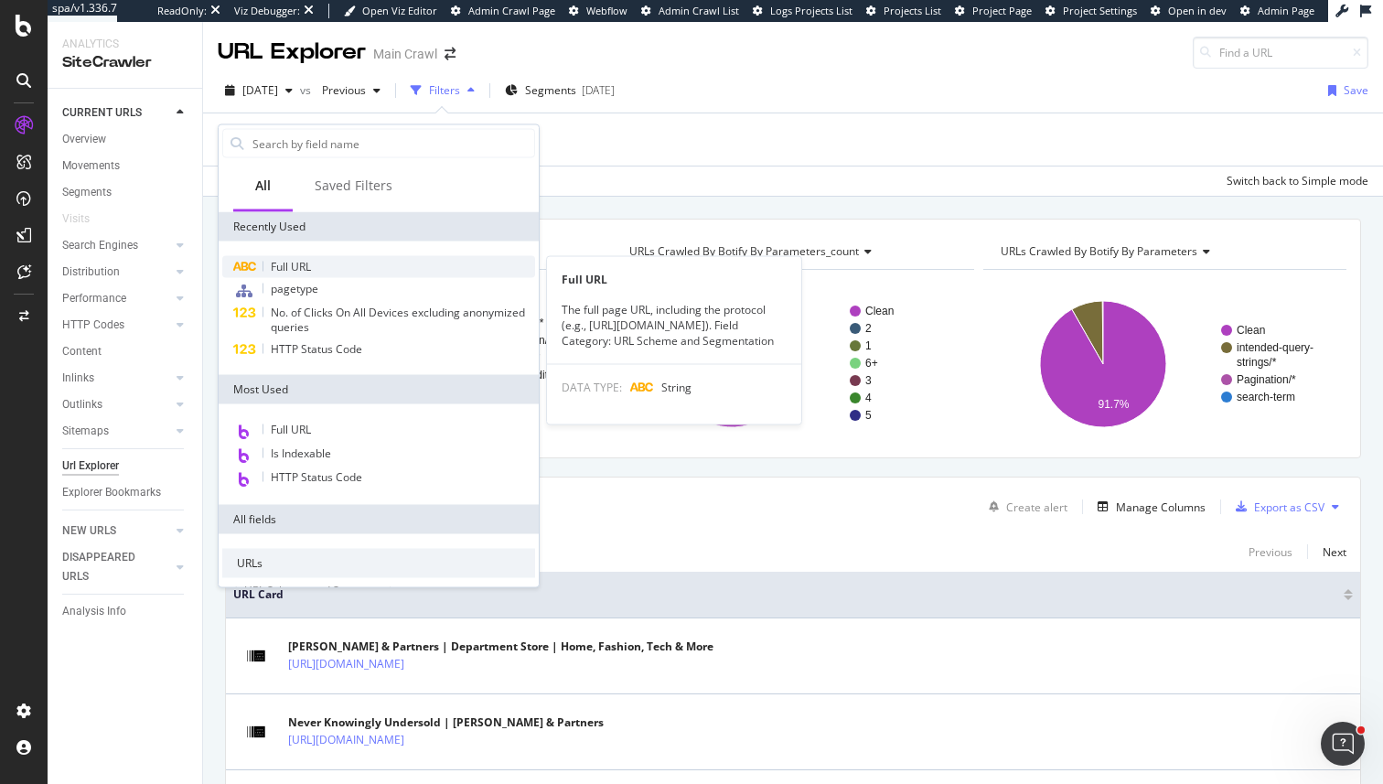
click at [285, 263] on span "Full URL" at bounding box center [291, 267] width 40 height 16
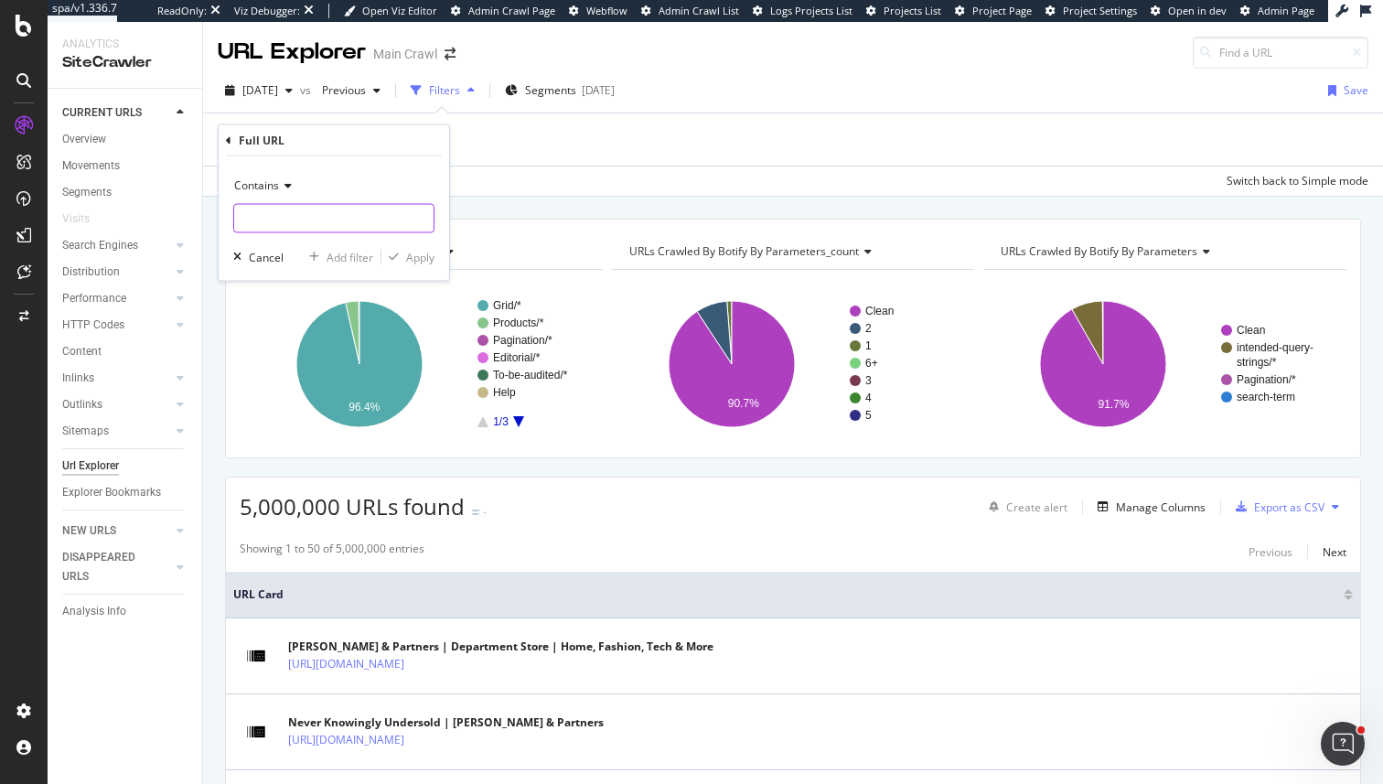
click at [265, 232] on input "text" at bounding box center [333, 218] width 199 height 29
paste input "/browse/_/N"
type input "/browse/_/N"
click at [408, 256] on div "Apply" at bounding box center [420, 257] width 28 height 16
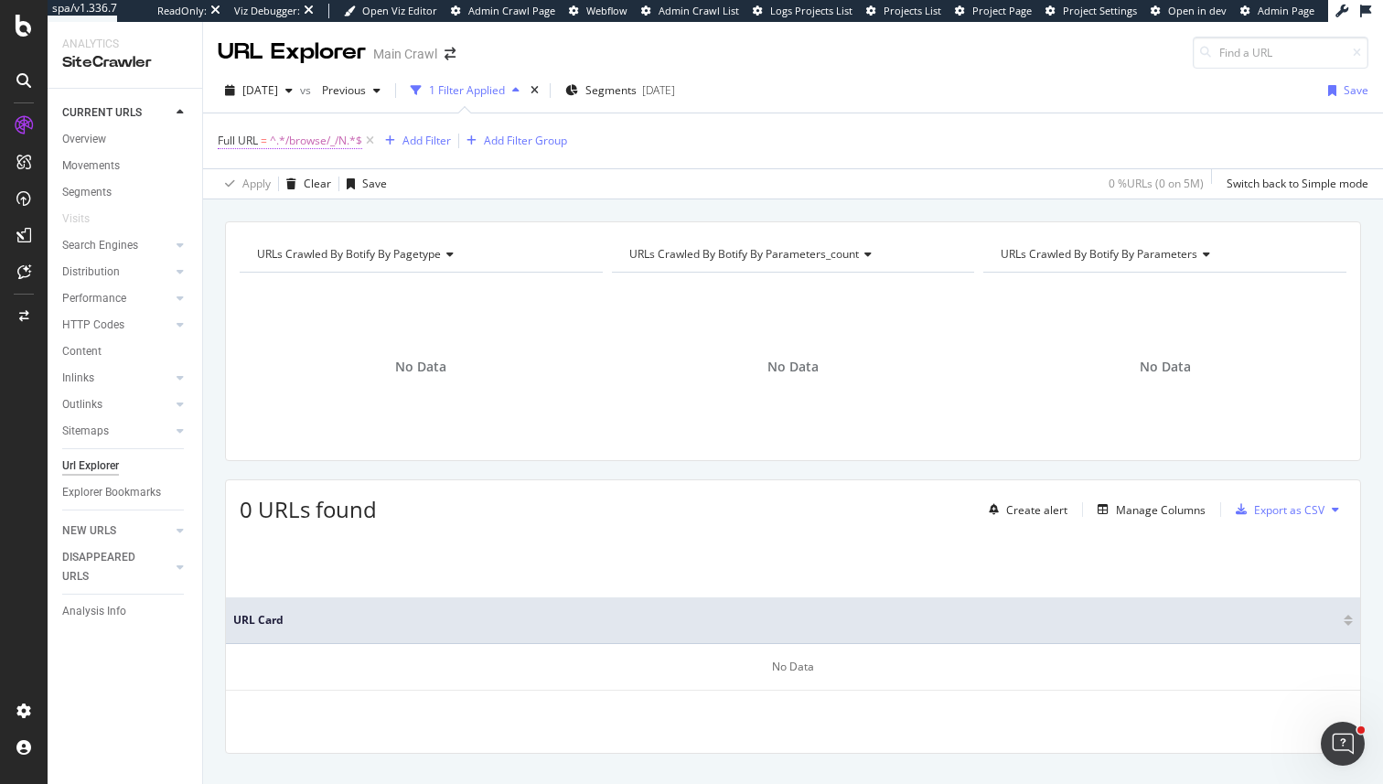
click at [338, 135] on span "^.*/browse/_/N.*$" at bounding box center [316, 141] width 92 height 26
click at [403, 263] on button "Apply" at bounding box center [407, 255] width 53 height 18
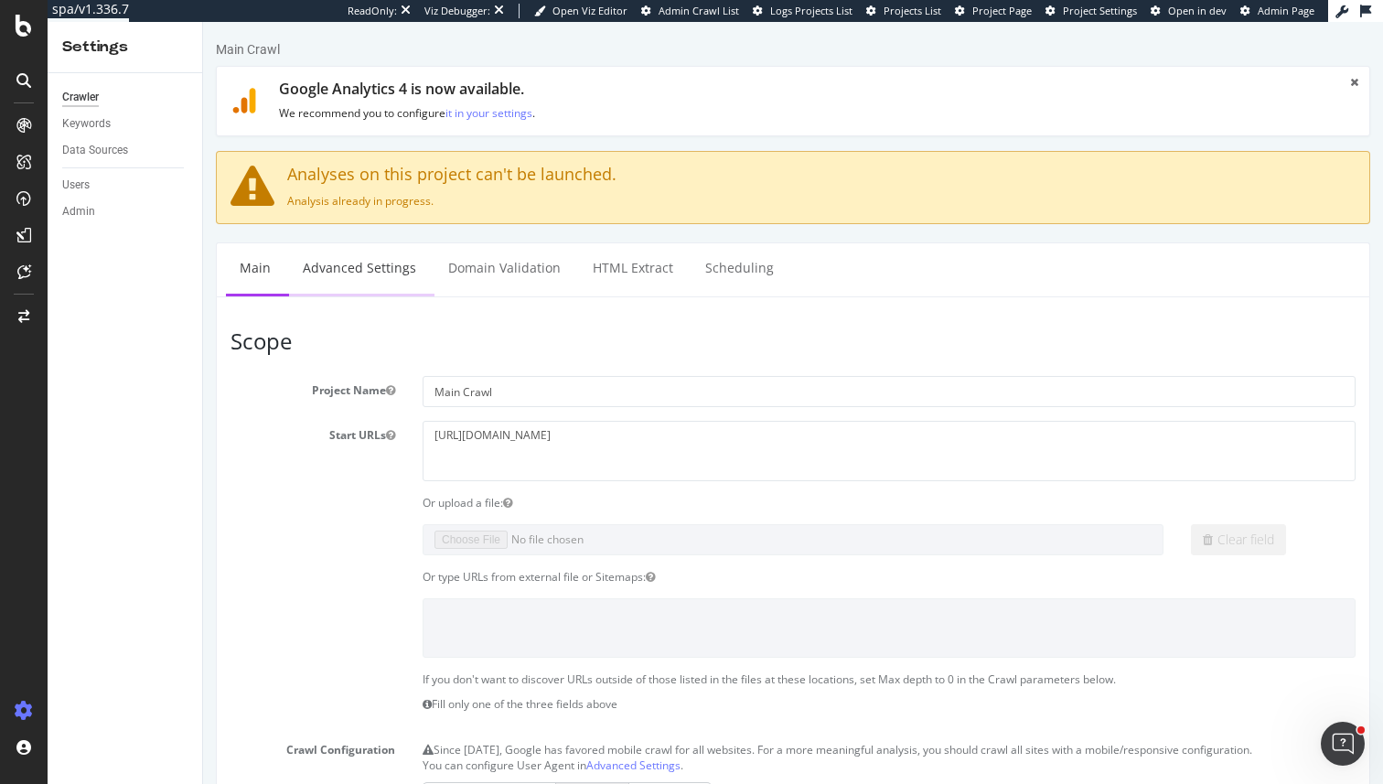
click at [379, 243] on link "Advanced Settings" at bounding box center [359, 268] width 141 height 50
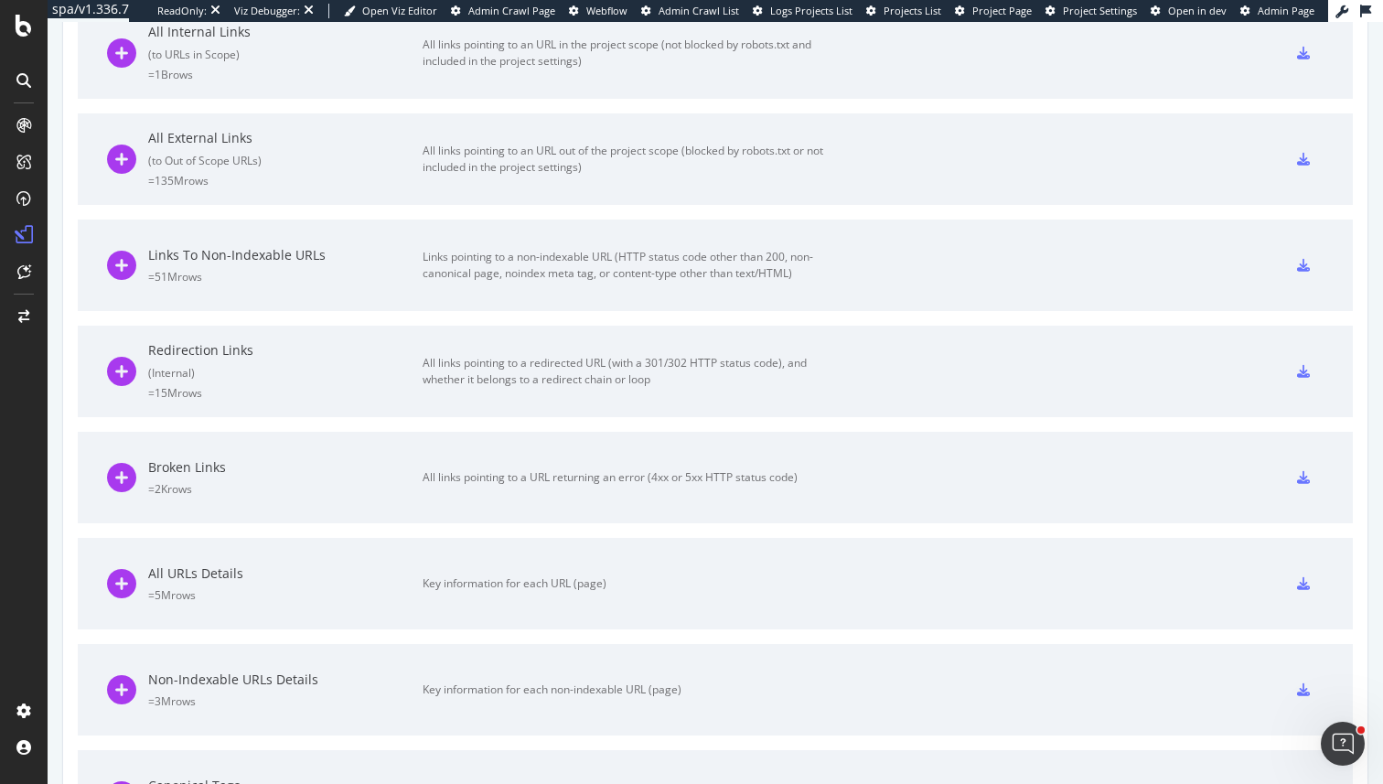
scroll to position [1565, 0]
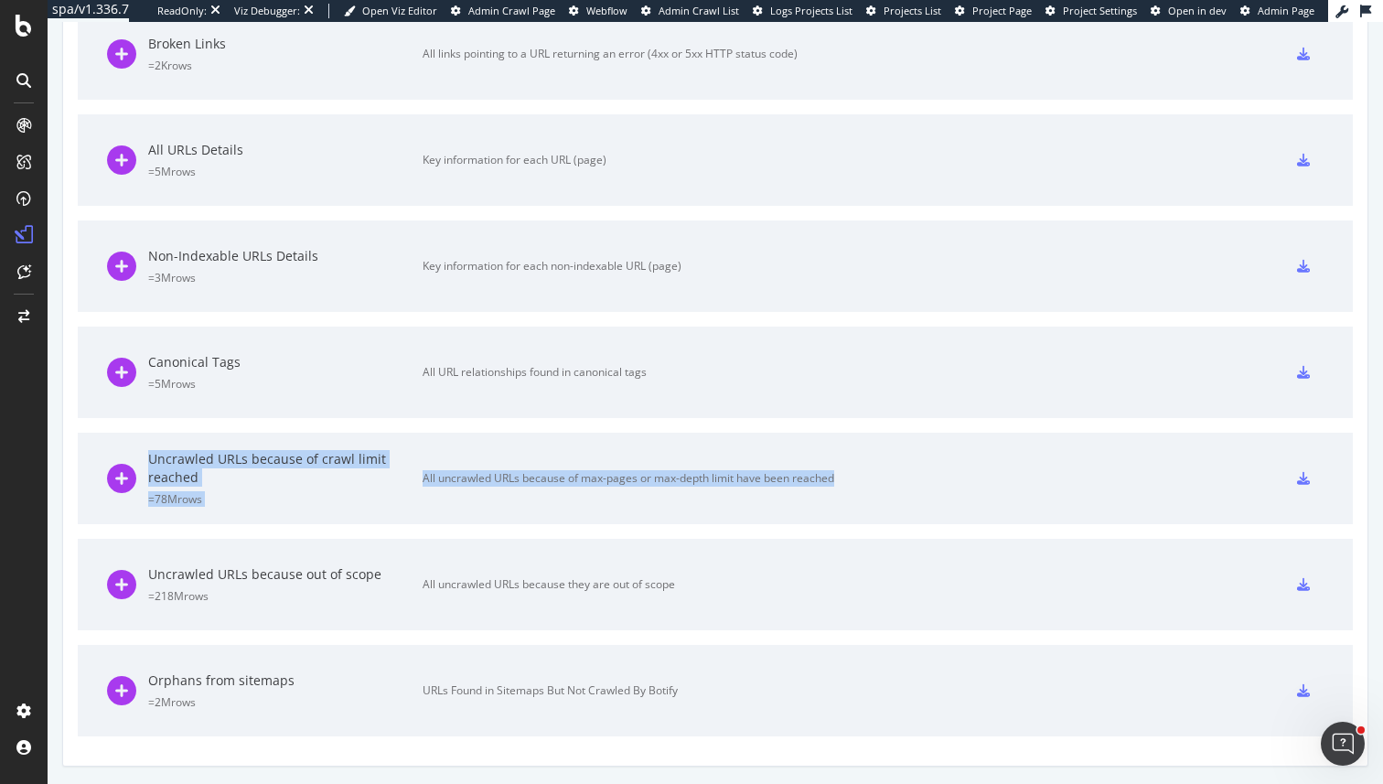
drag, startPoint x: 143, startPoint y: 456, endPoint x: 925, endPoint y: 525, distance: 785.3
click at [925, 525] on div "Enable full exports without limitations, directly copied on Amazon S3, Google C…" at bounding box center [715, 128] width 1305 height 1273
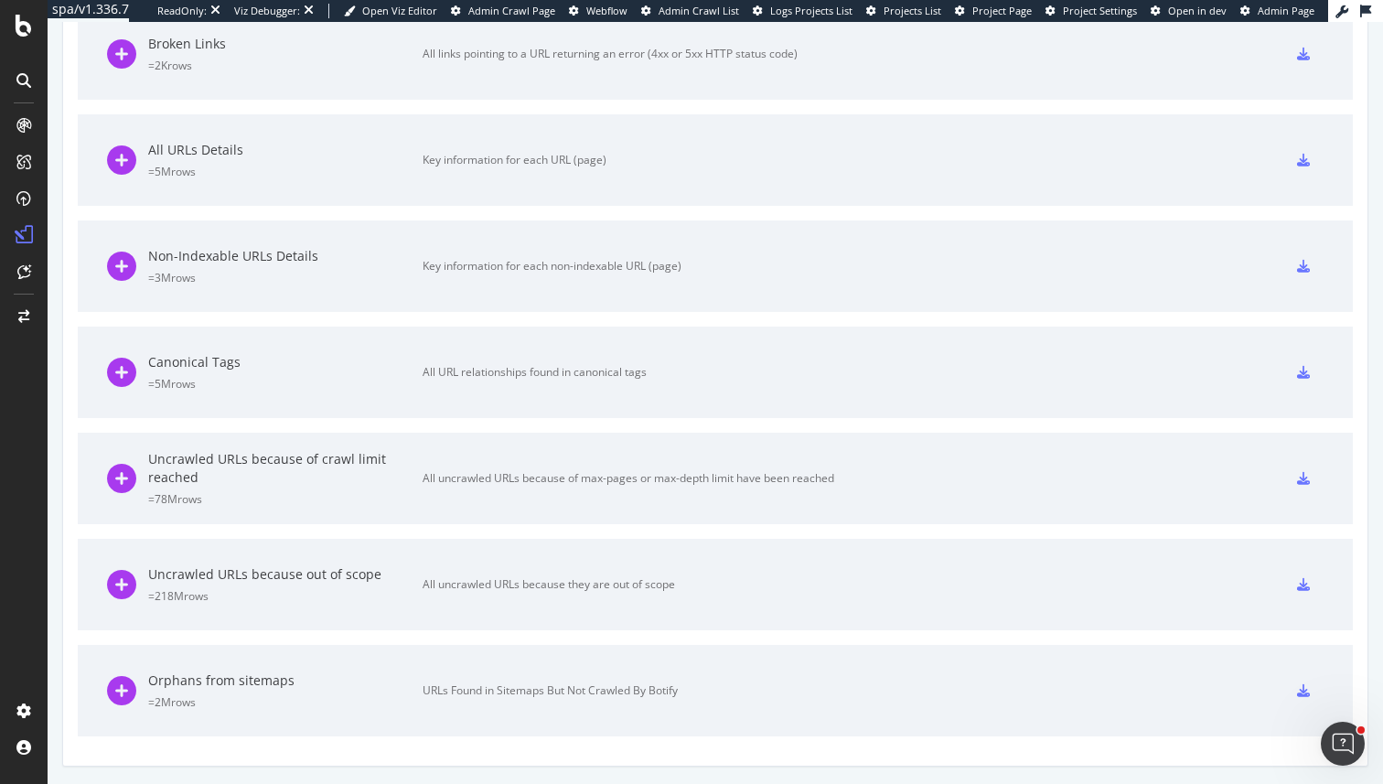
click at [532, 497] on div "Uncrawled URLs because of crawl limit reached = 78M rows All uncrawled URLs bec…" at bounding box center [470, 478] width 727 height 91
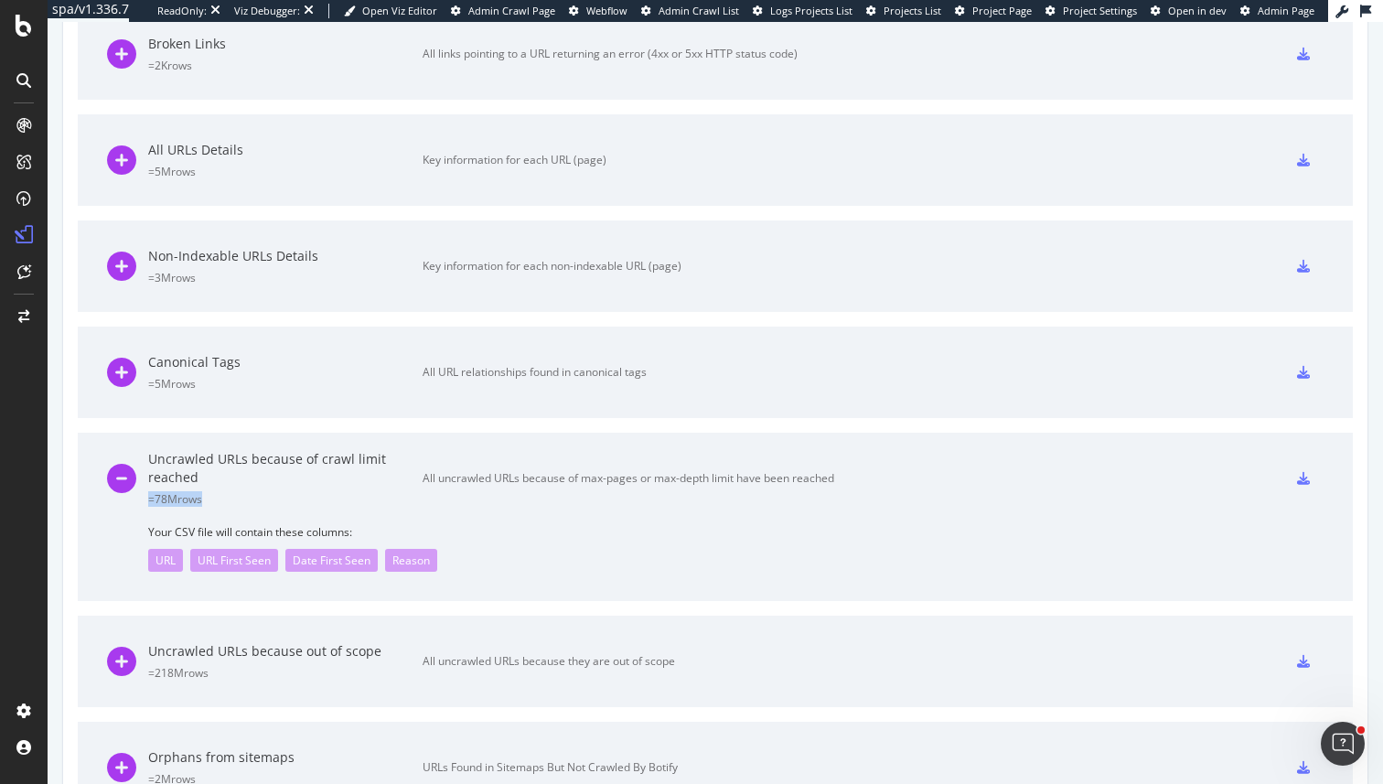
drag, startPoint x: 148, startPoint y: 502, endPoint x: 202, endPoint y: 502, distance: 54.0
click at [202, 502] on div "= 78M rows" at bounding box center [285, 499] width 274 height 16
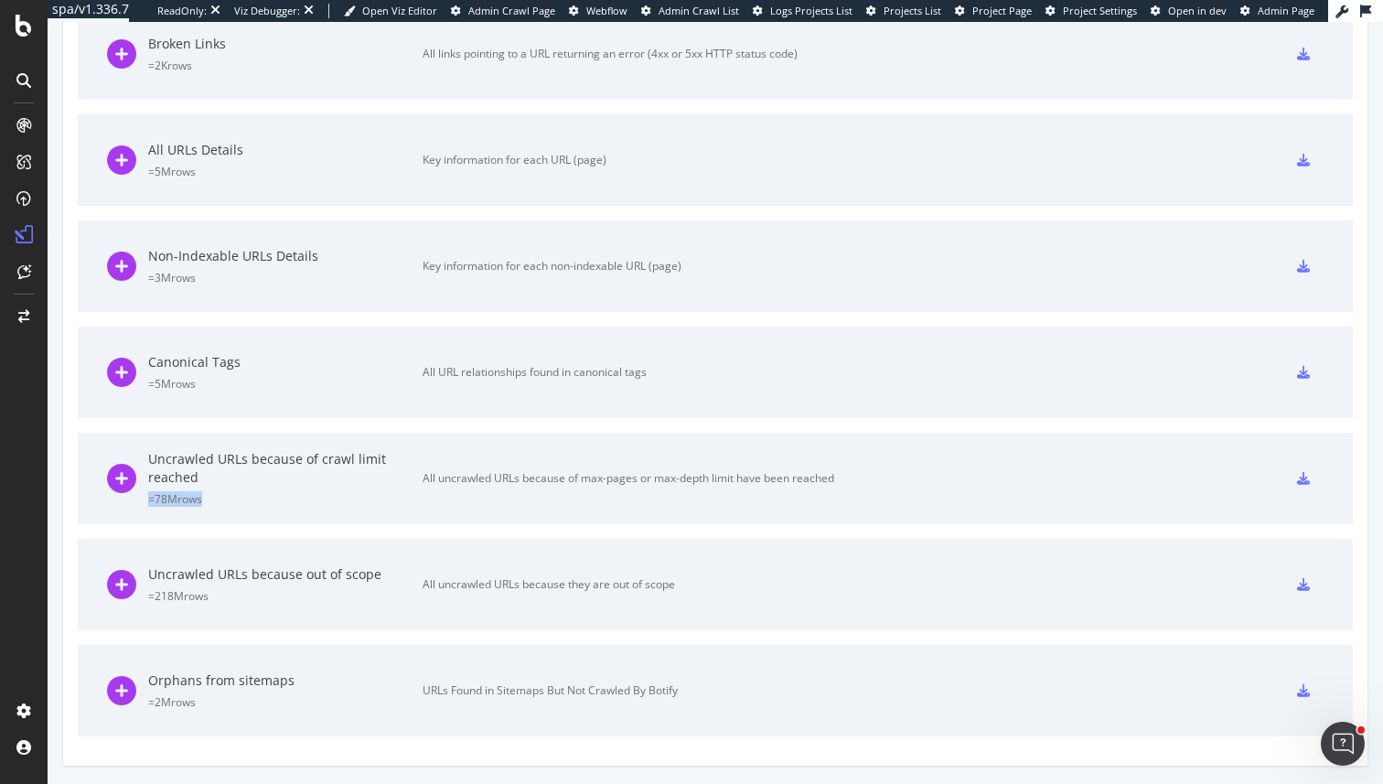
drag, startPoint x: 220, startPoint y: 502, endPoint x: 145, endPoint y: 504, distance: 75.0
click at [145, 504] on div "Uncrawled URLs because of crawl limit reached = 78M rows All uncrawled URLs bec…" at bounding box center [470, 478] width 727 height 91
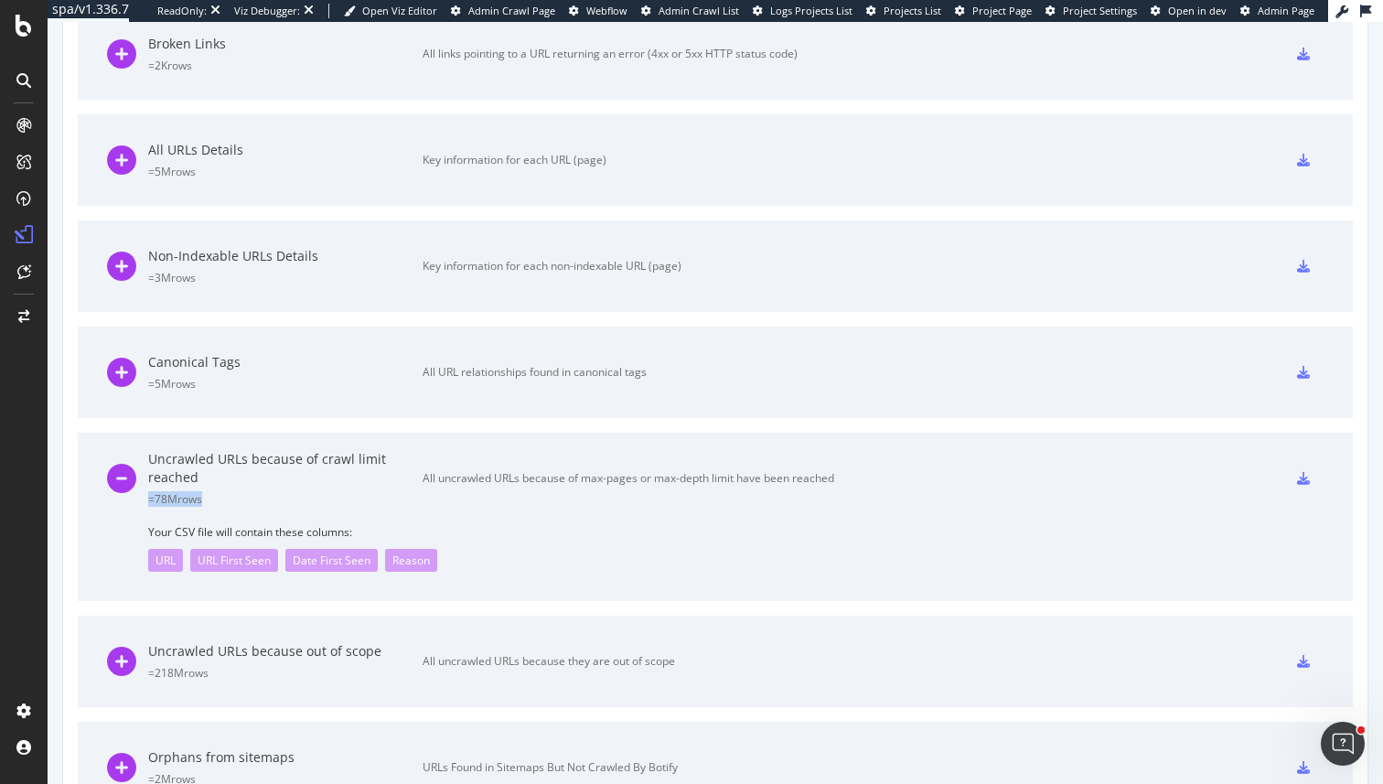
click at [208, 495] on div "= 78M rows" at bounding box center [285, 499] width 274 height 16
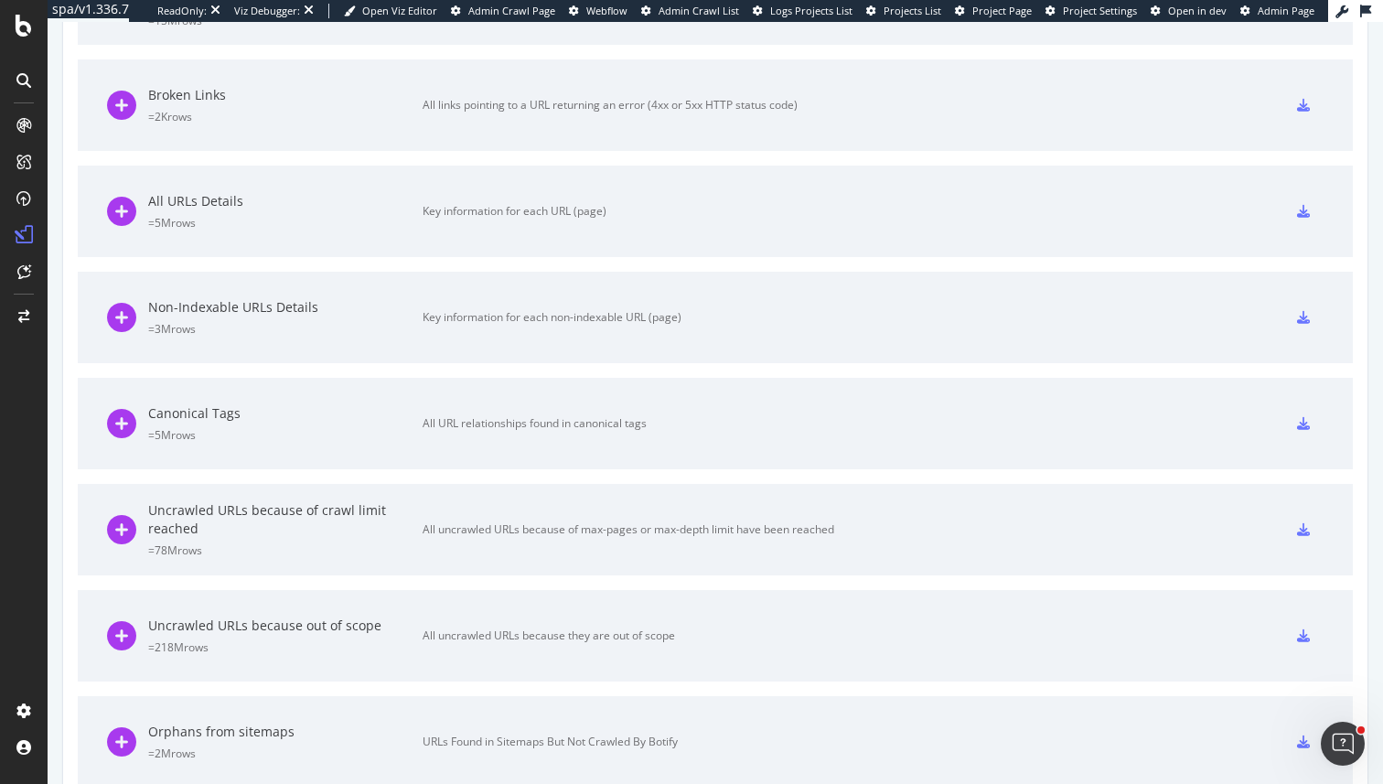
scroll to position [1520, 0]
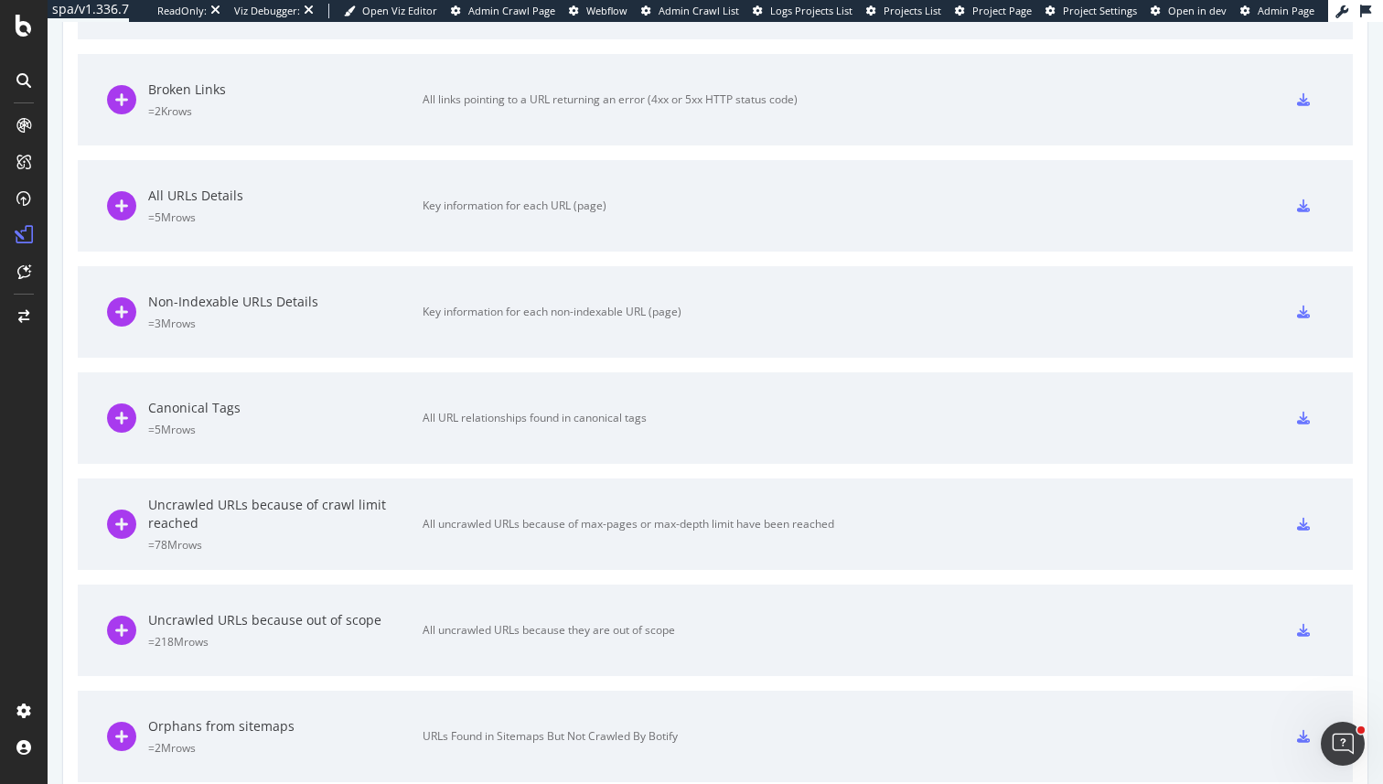
click at [535, 475] on div "Enable full exports without limitations, directly copied on Amazon S3, Google C…" at bounding box center [715, 174] width 1305 height 1273
click at [681, 545] on div "Uncrawled URLs because of crawl limit reached = 78M rows All uncrawled URLs bec…" at bounding box center [470, 523] width 727 height 91
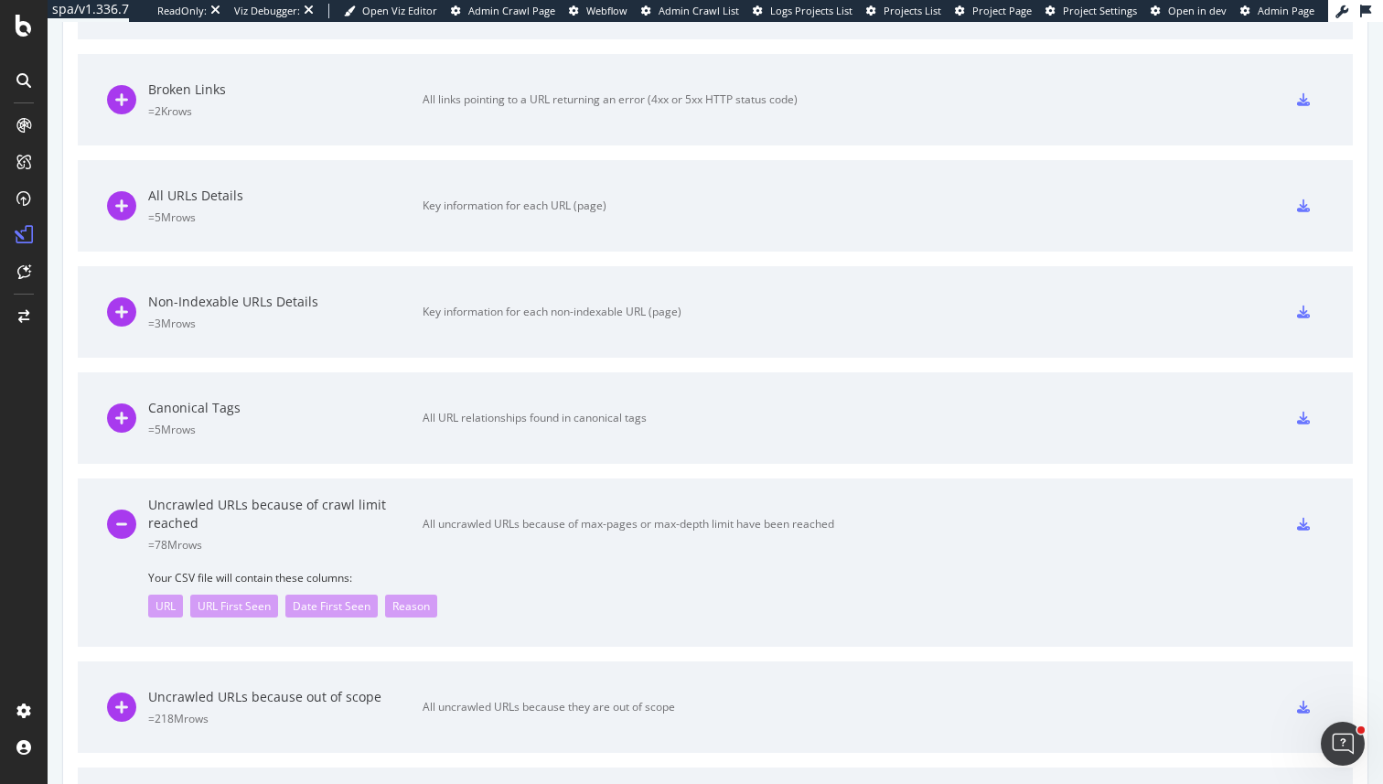
click at [1298, 529] on icon at bounding box center [1303, 524] width 13 height 13
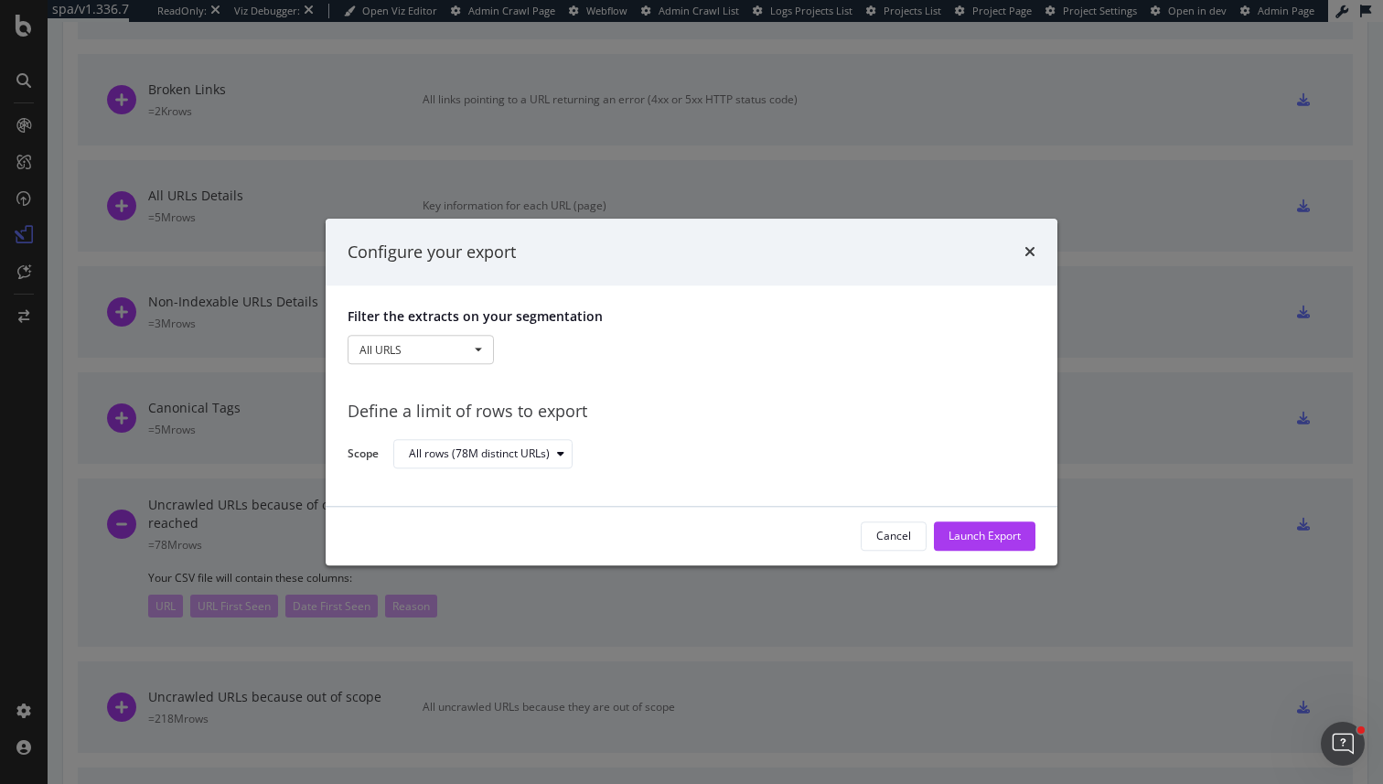
click at [449, 369] on div "Filter the extracts on your segmentation All URLS All URLS Pagetype Parameters-…" at bounding box center [692, 340] width 688 height 64
click at [452, 338] on button "All URLS" at bounding box center [421, 350] width 146 height 29
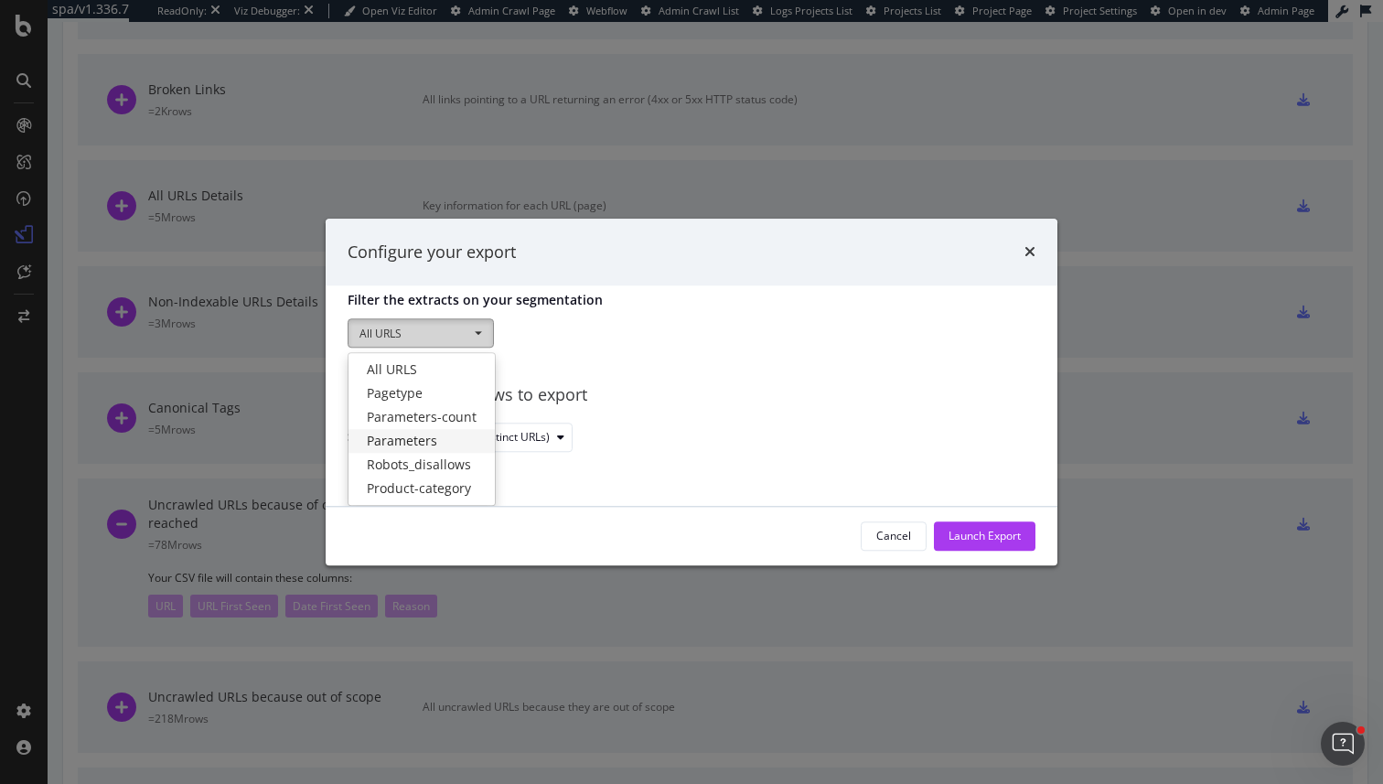
scroll to position [0, 0]
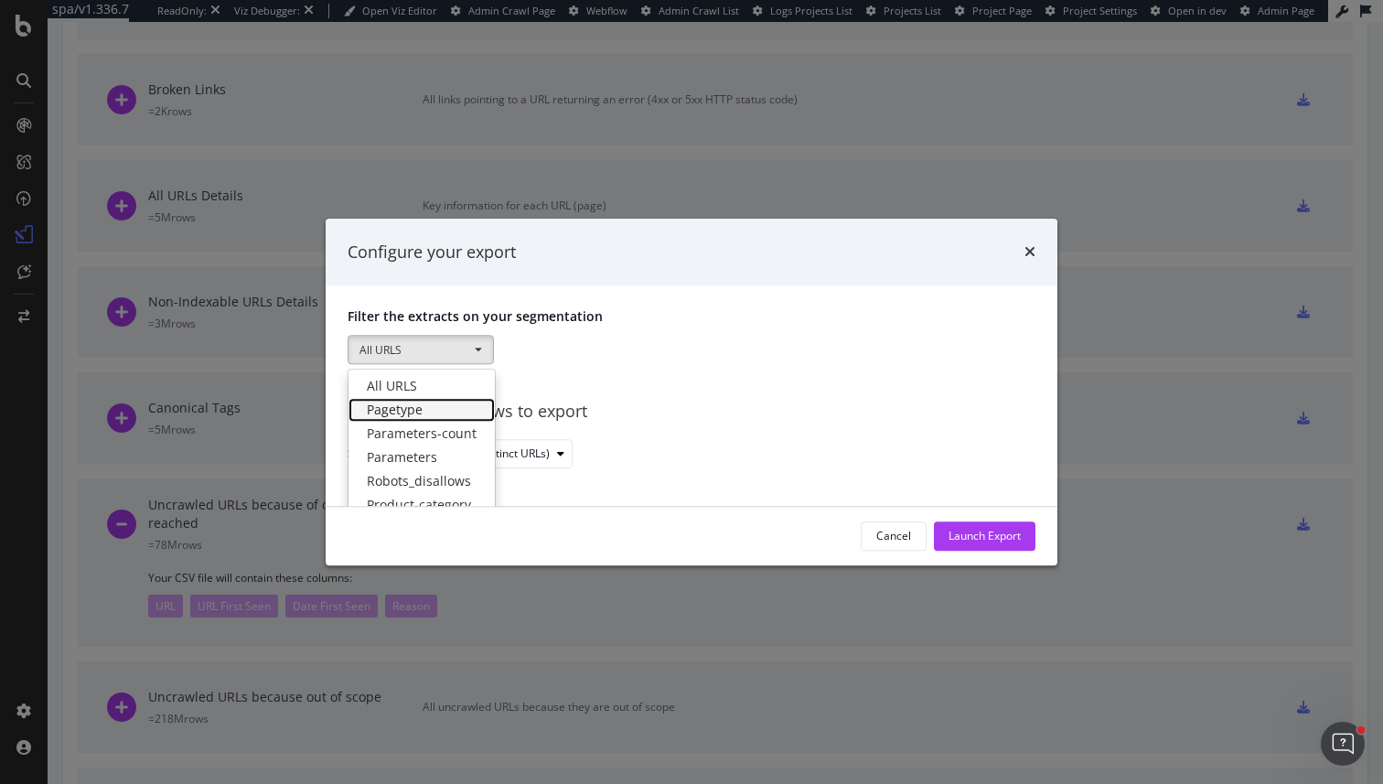
click at [437, 407] on link "Pagetype" at bounding box center [422, 411] width 146 height 24
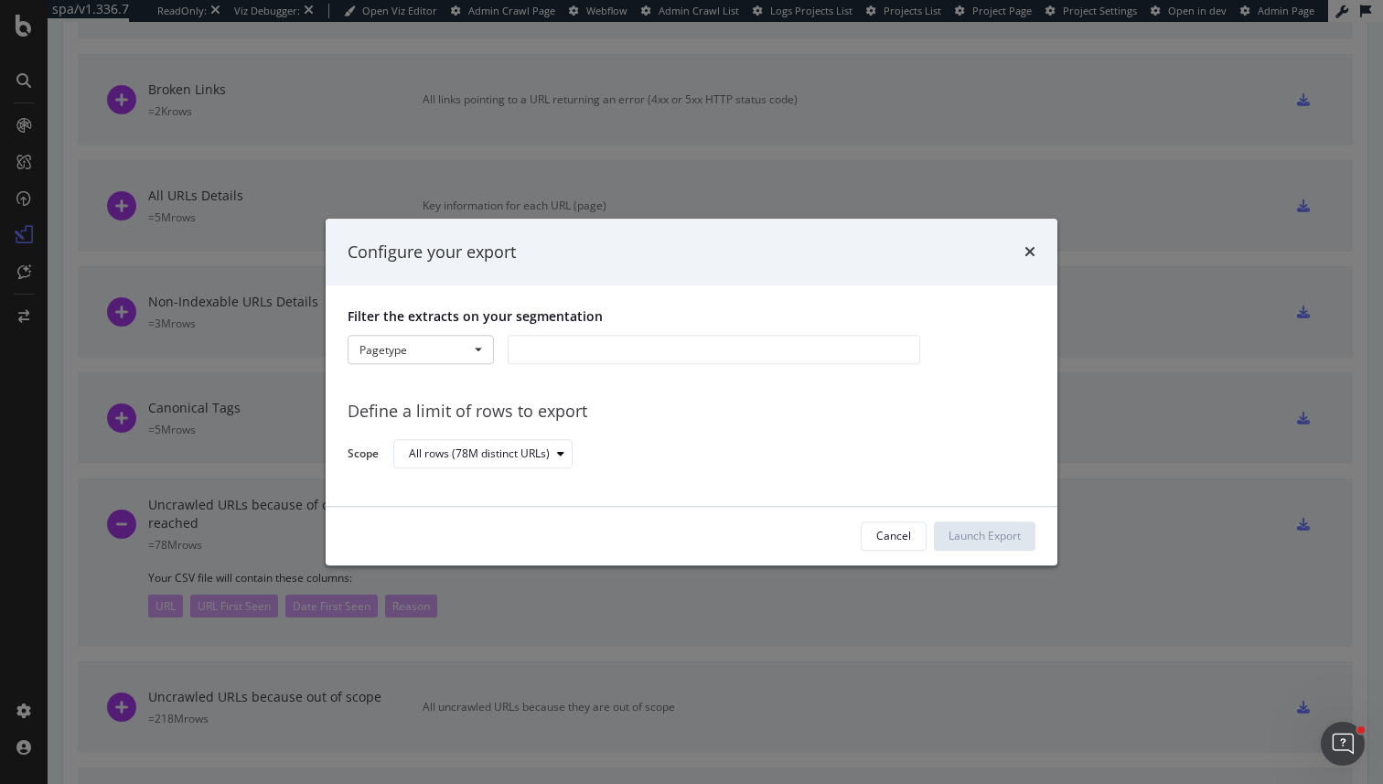
click at [550, 354] on div "modal" at bounding box center [714, 350] width 413 height 29
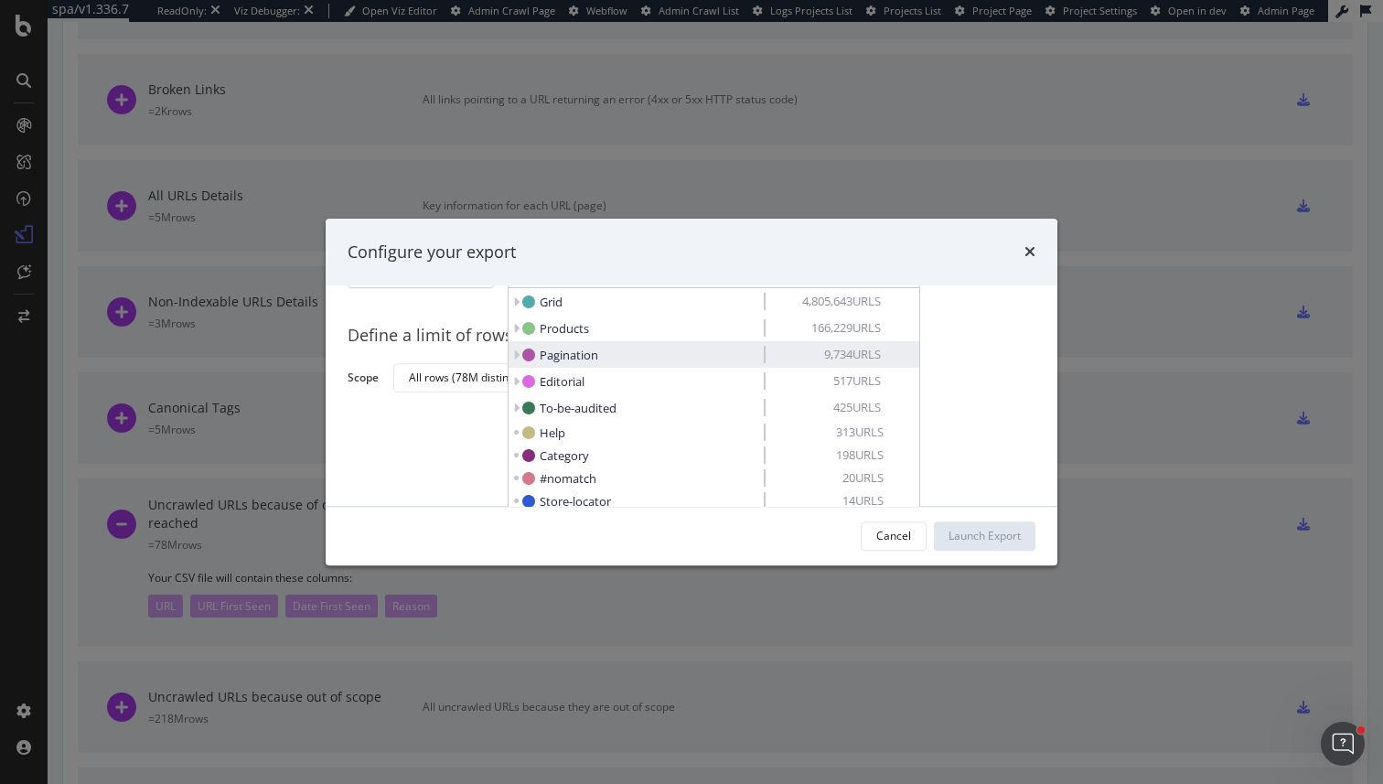
scroll to position [62, 0]
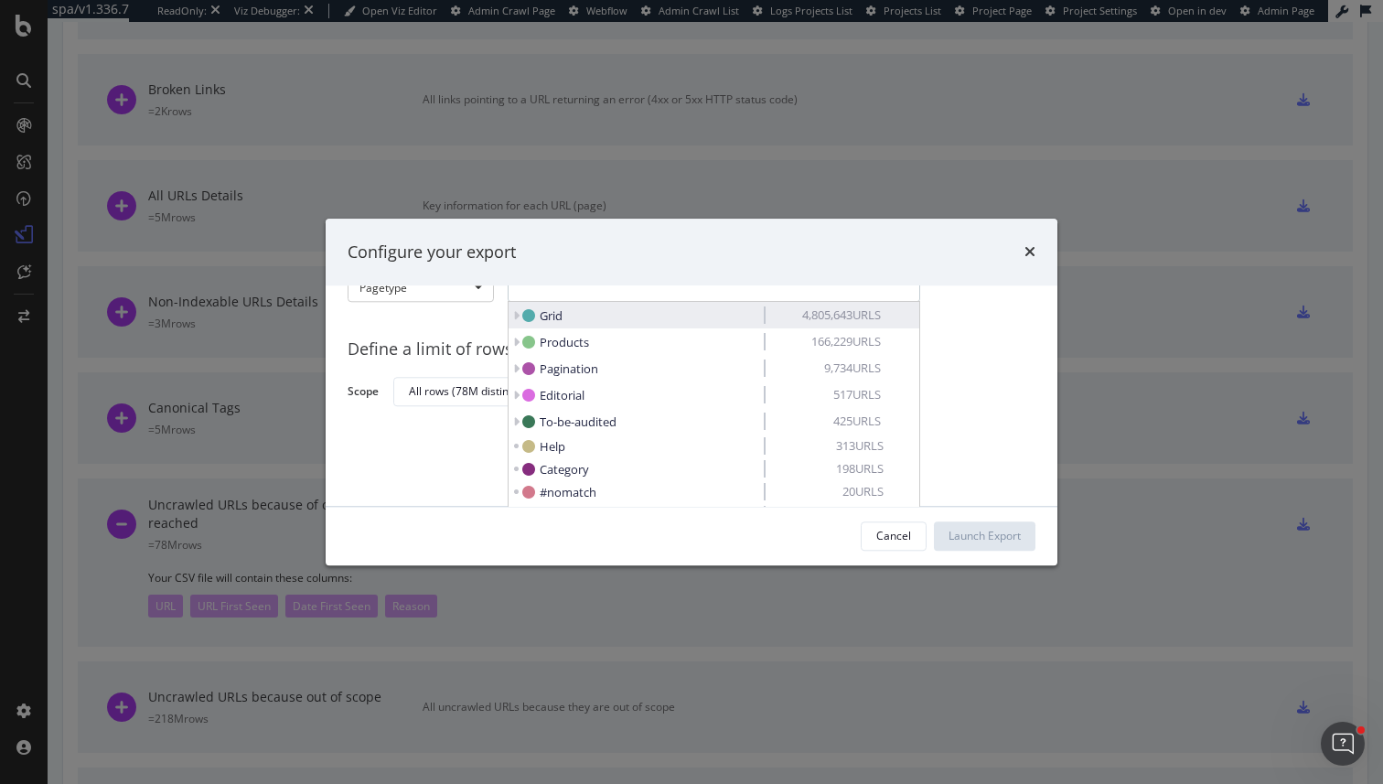
click at [517, 312] on icon "modal" at bounding box center [516, 315] width 6 height 13
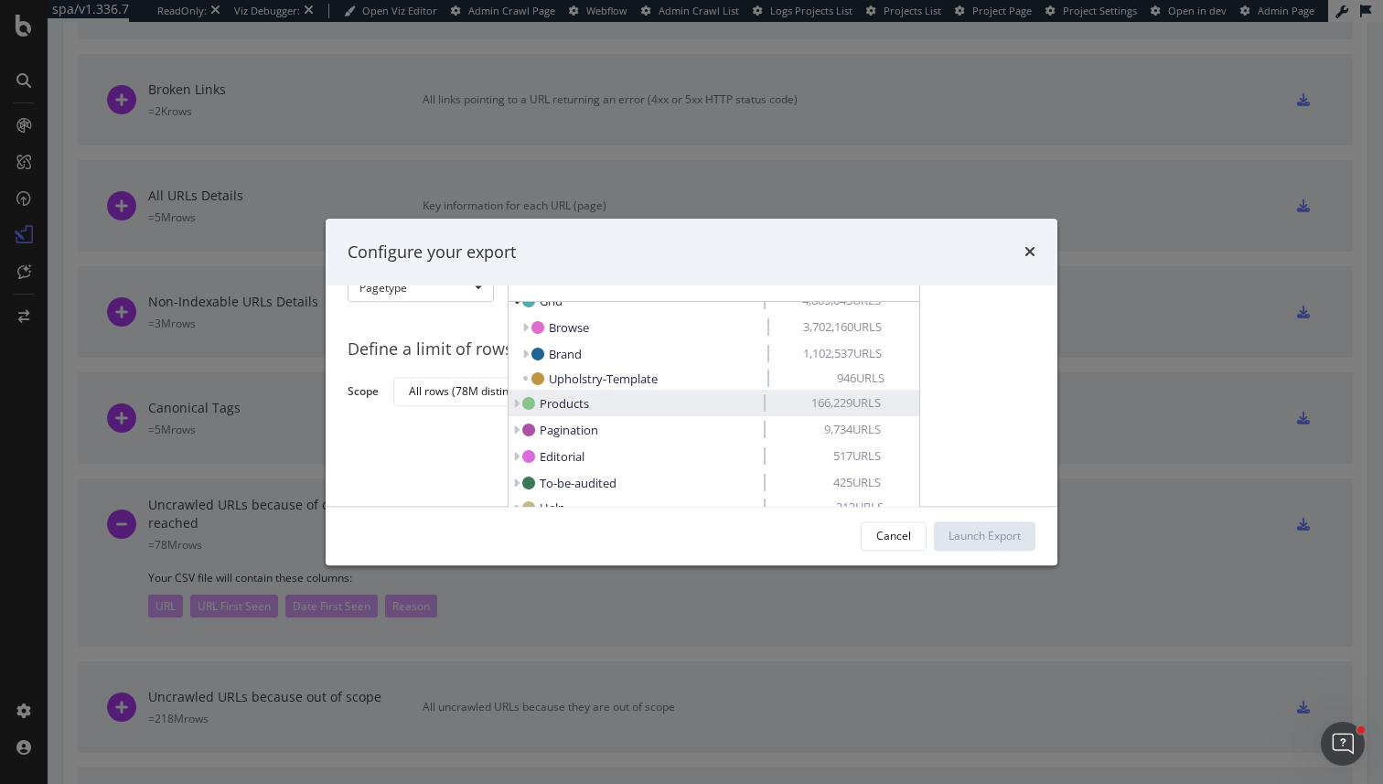
scroll to position [16, 0]
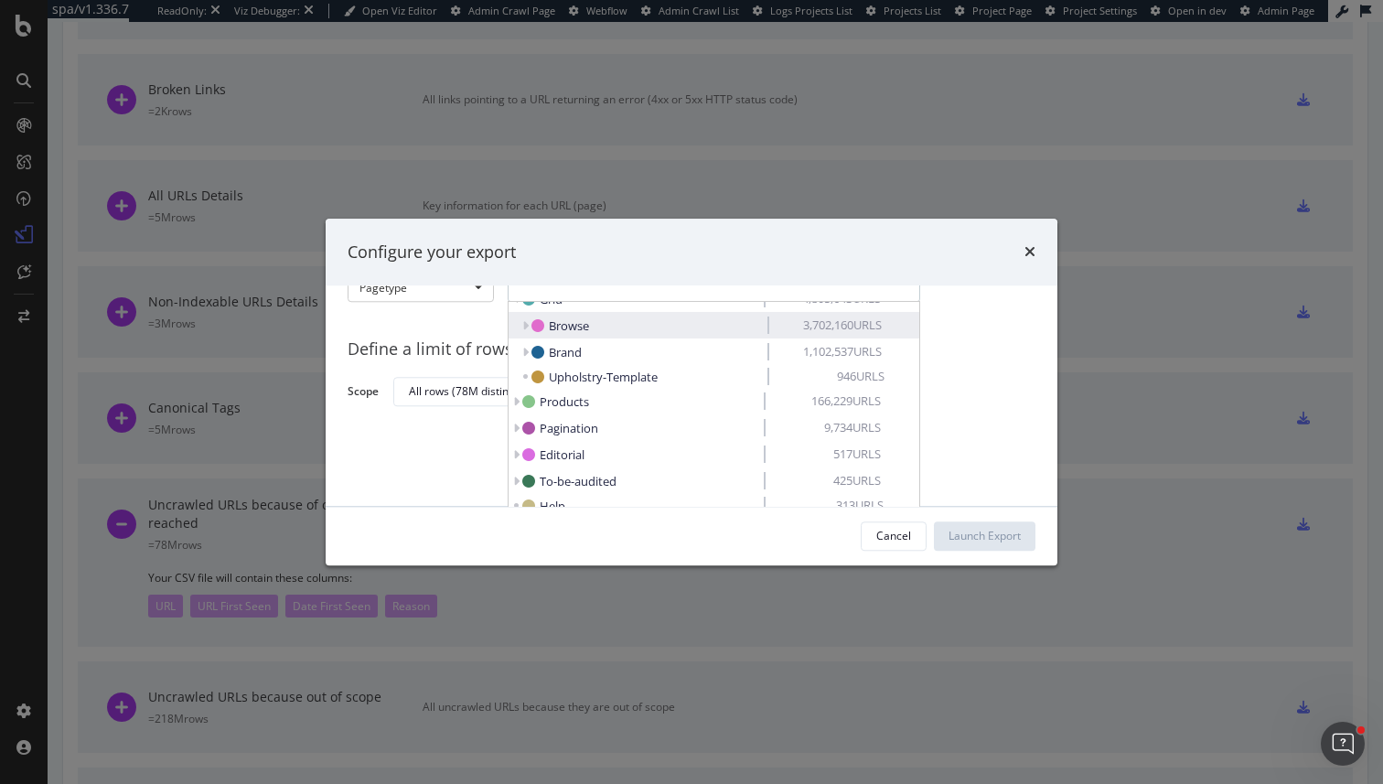
click at [525, 328] on icon "modal" at bounding box center [525, 325] width 6 height 13
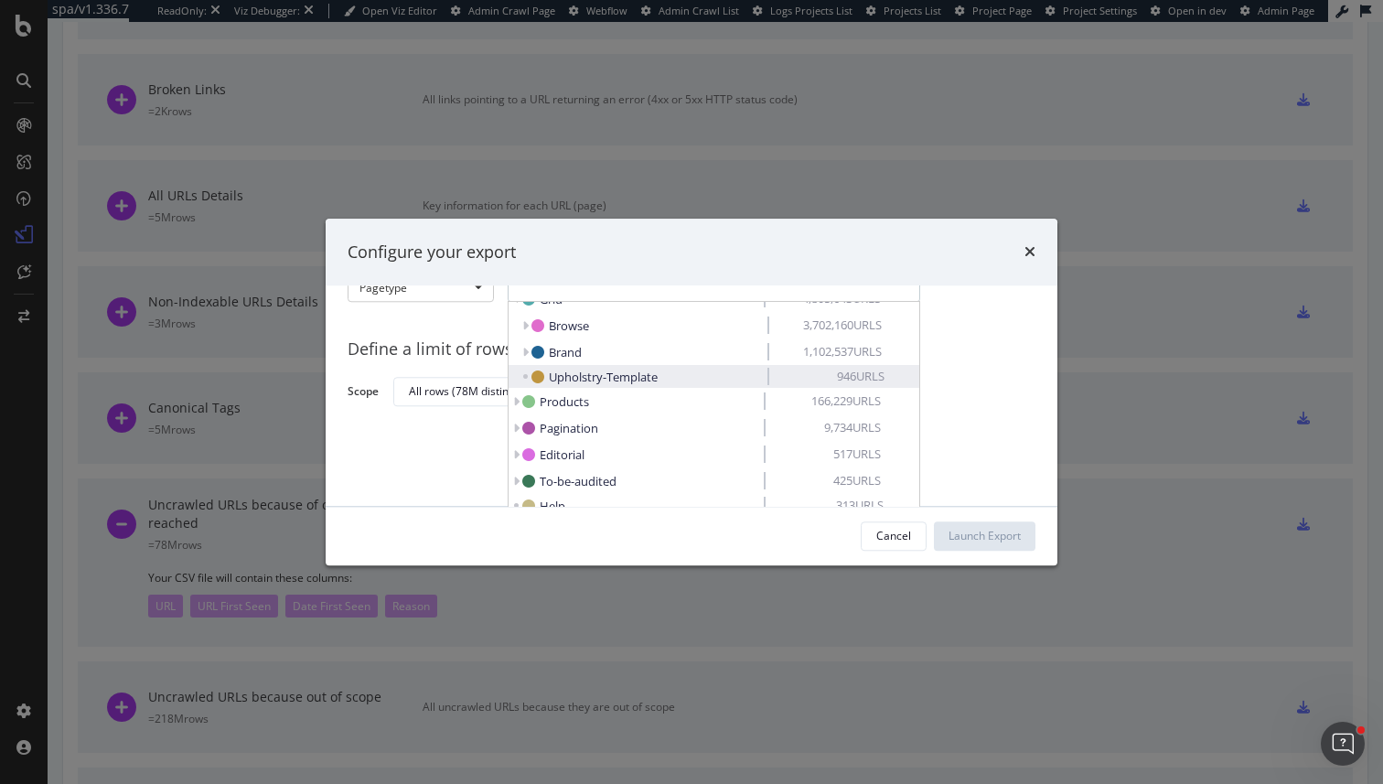
scroll to position [0, 0]
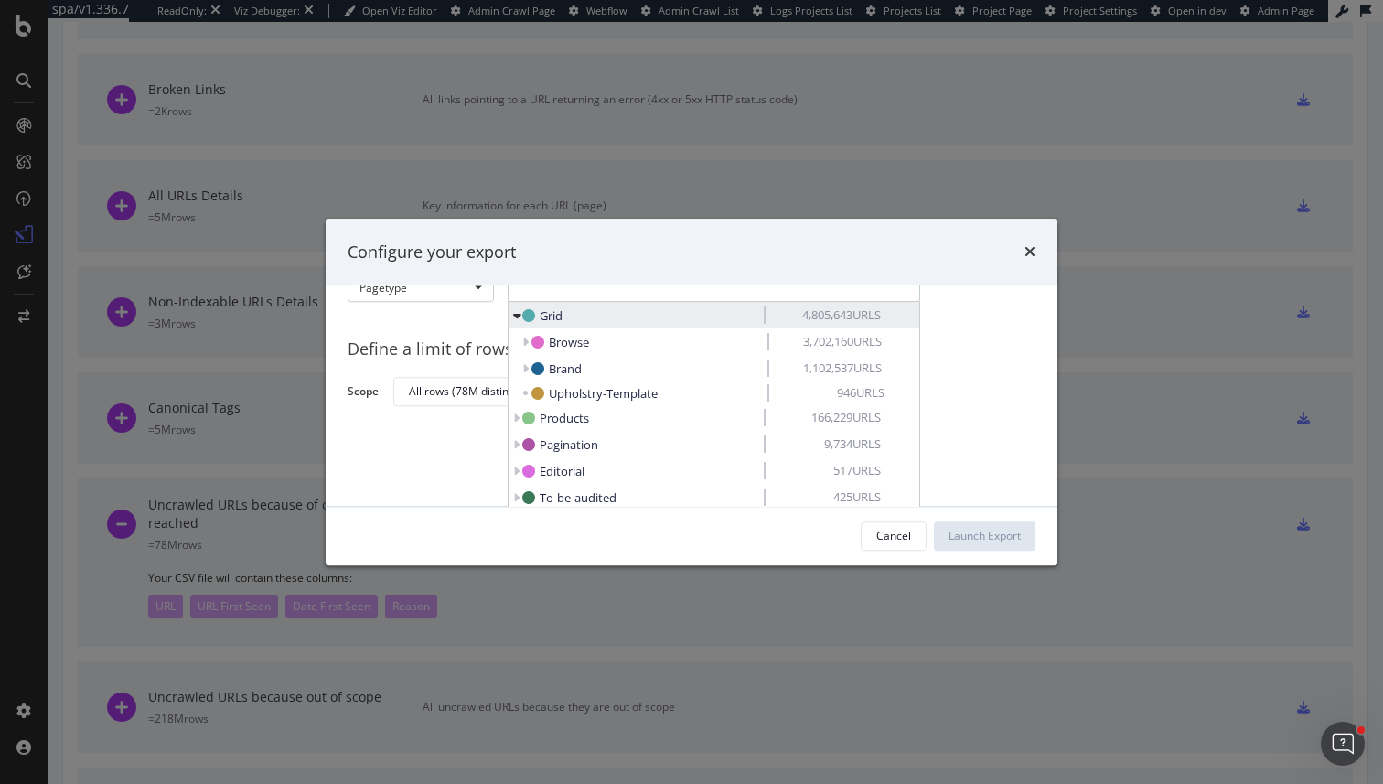
click at [520, 314] on icon "modal" at bounding box center [516, 315] width 6 height 13
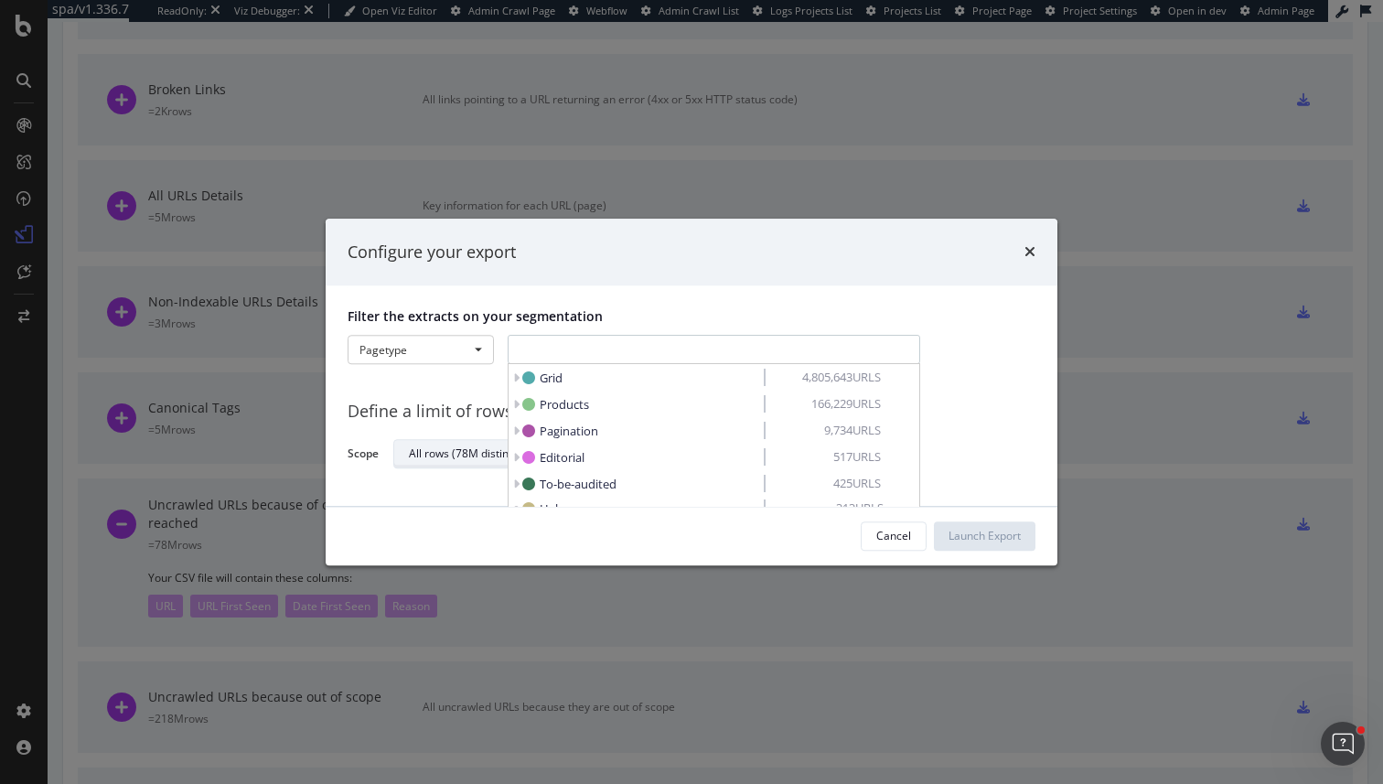
click at [442, 435] on div "Define a limit of rows to export Scope All rows (78M distinct URLs)" at bounding box center [692, 428] width 688 height 85
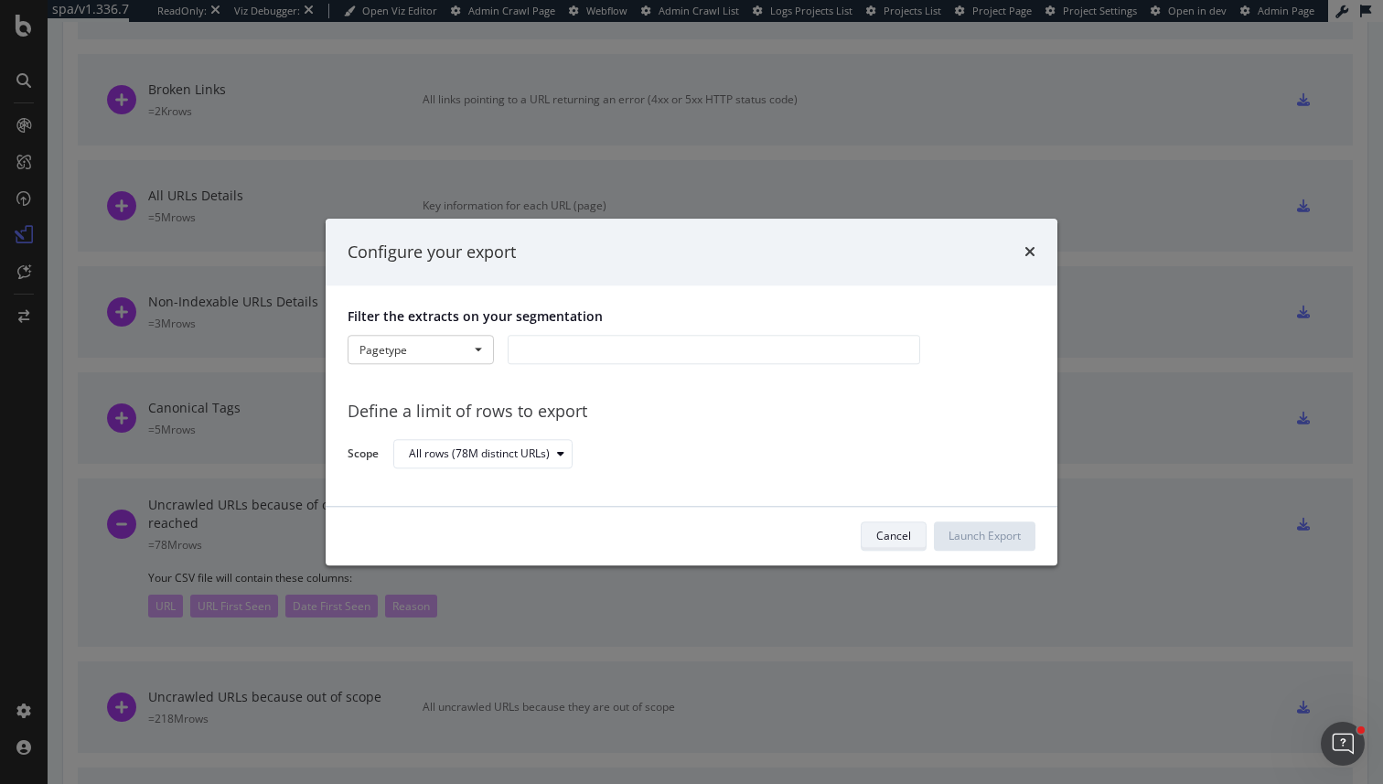
click at [889, 527] on div "Cancel" at bounding box center [893, 536] width 35 height 26
